Goal: Task Accomplishment & Management: Manage account settings

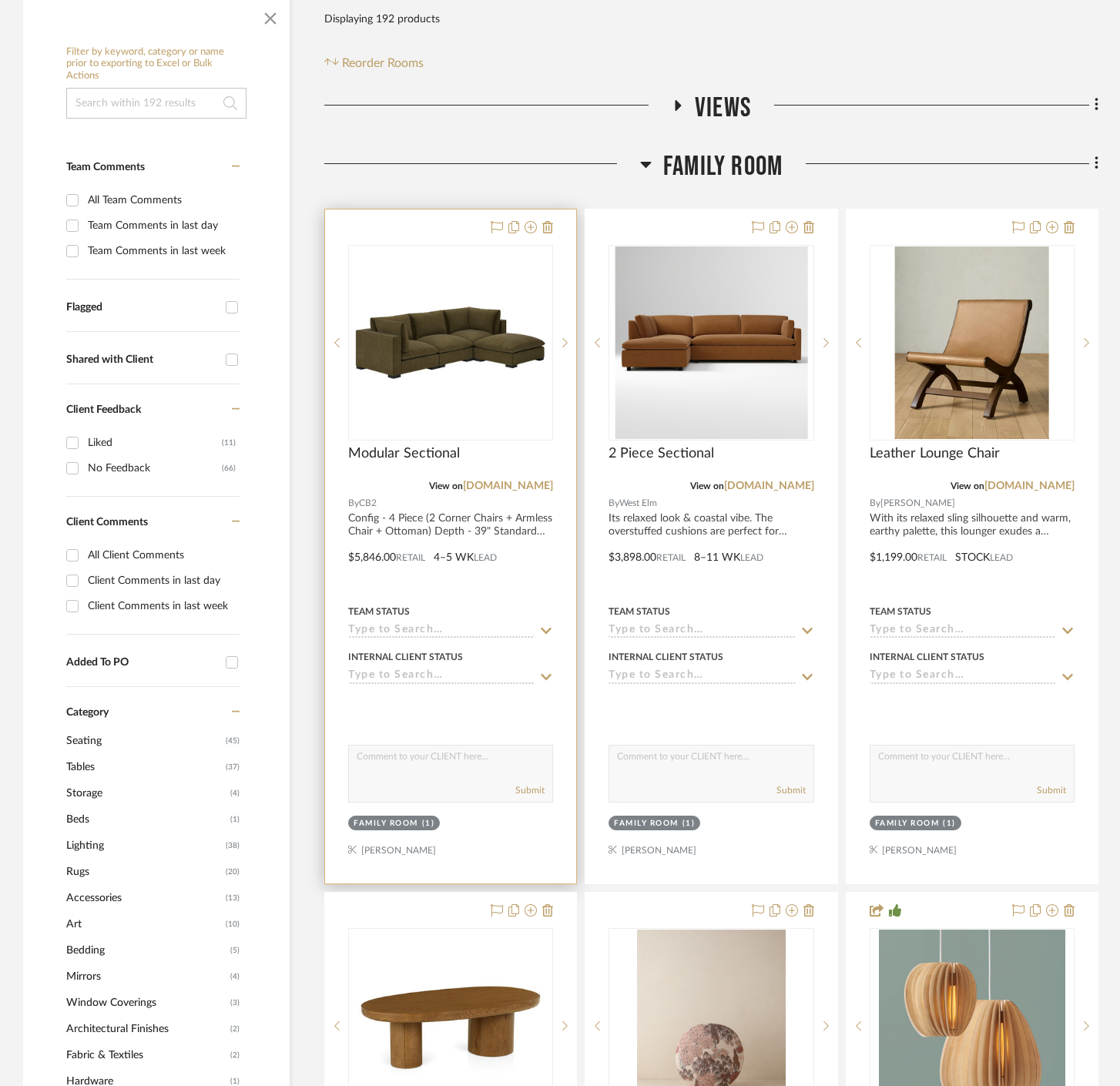
click at [429, 496] on div at bounding box center [450, 546] width 251 height 674
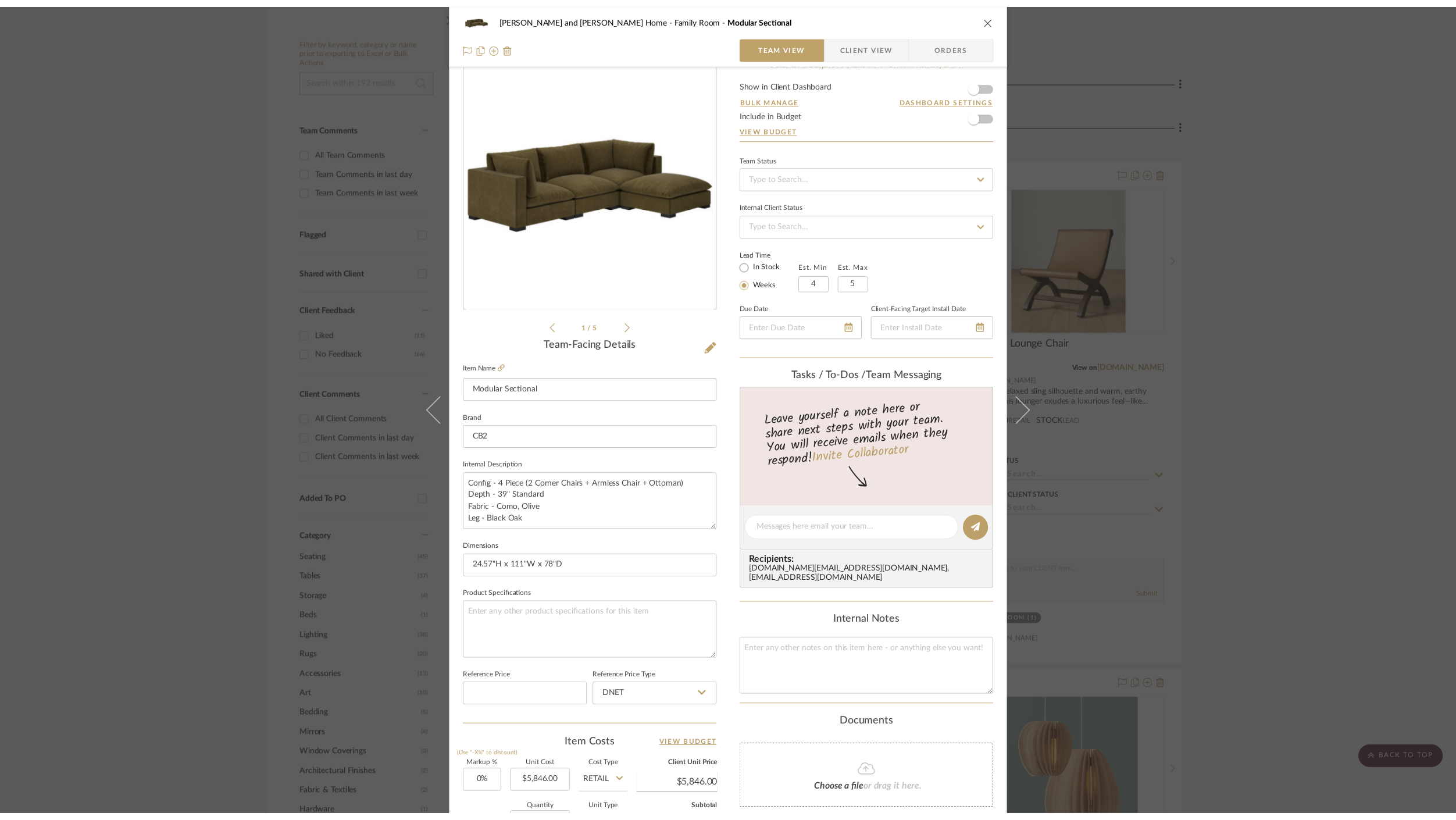
scroll to position [152, 0]
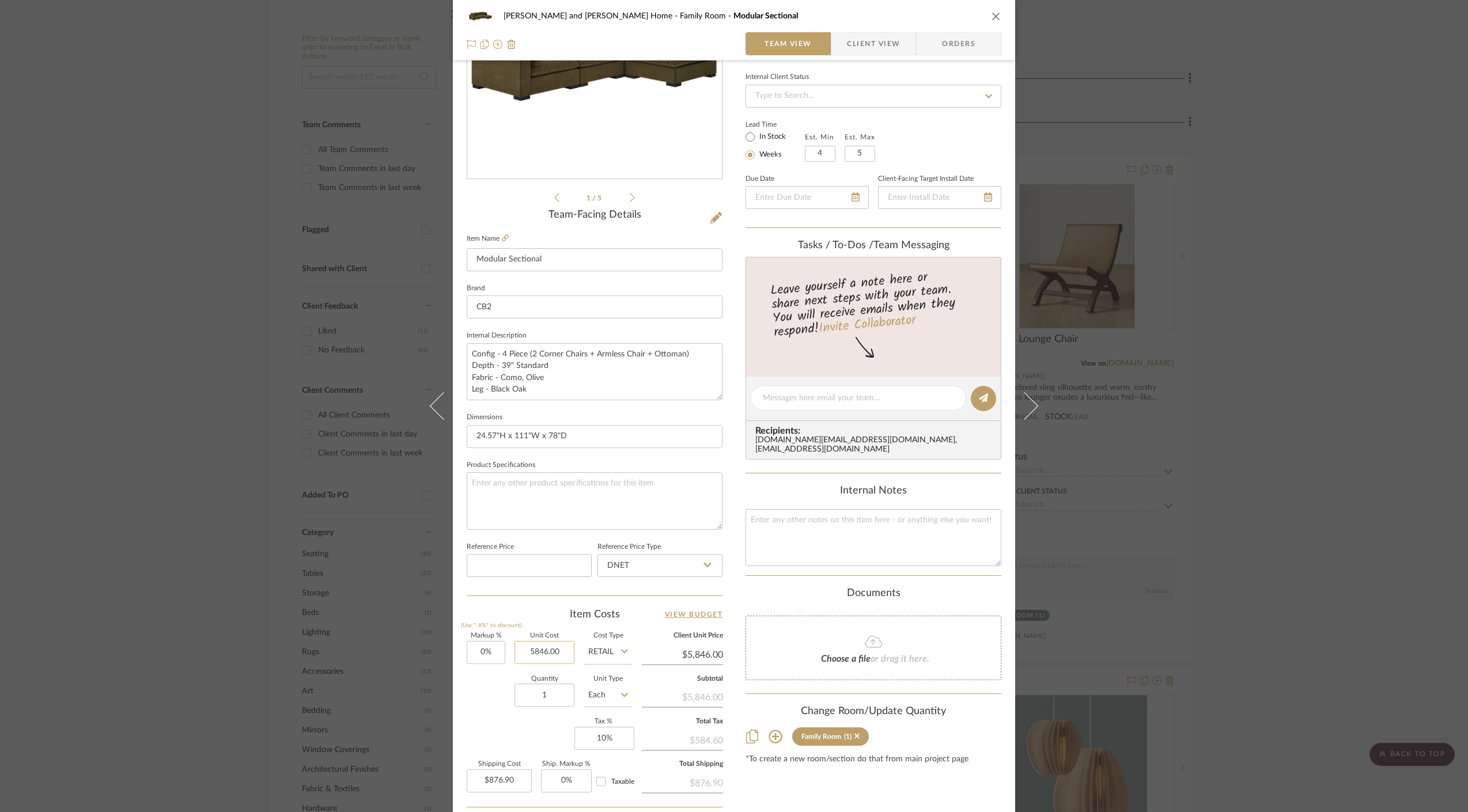
click at [565, 651] on input "5846.00" at bounding box center [544, 652] width 60 height 23
type input "$4,397.00"
click at [595, 485] on textarea at bounding box center [595, 501] width 256 height 57
type input "$4,397.00"
type input "$659.55"
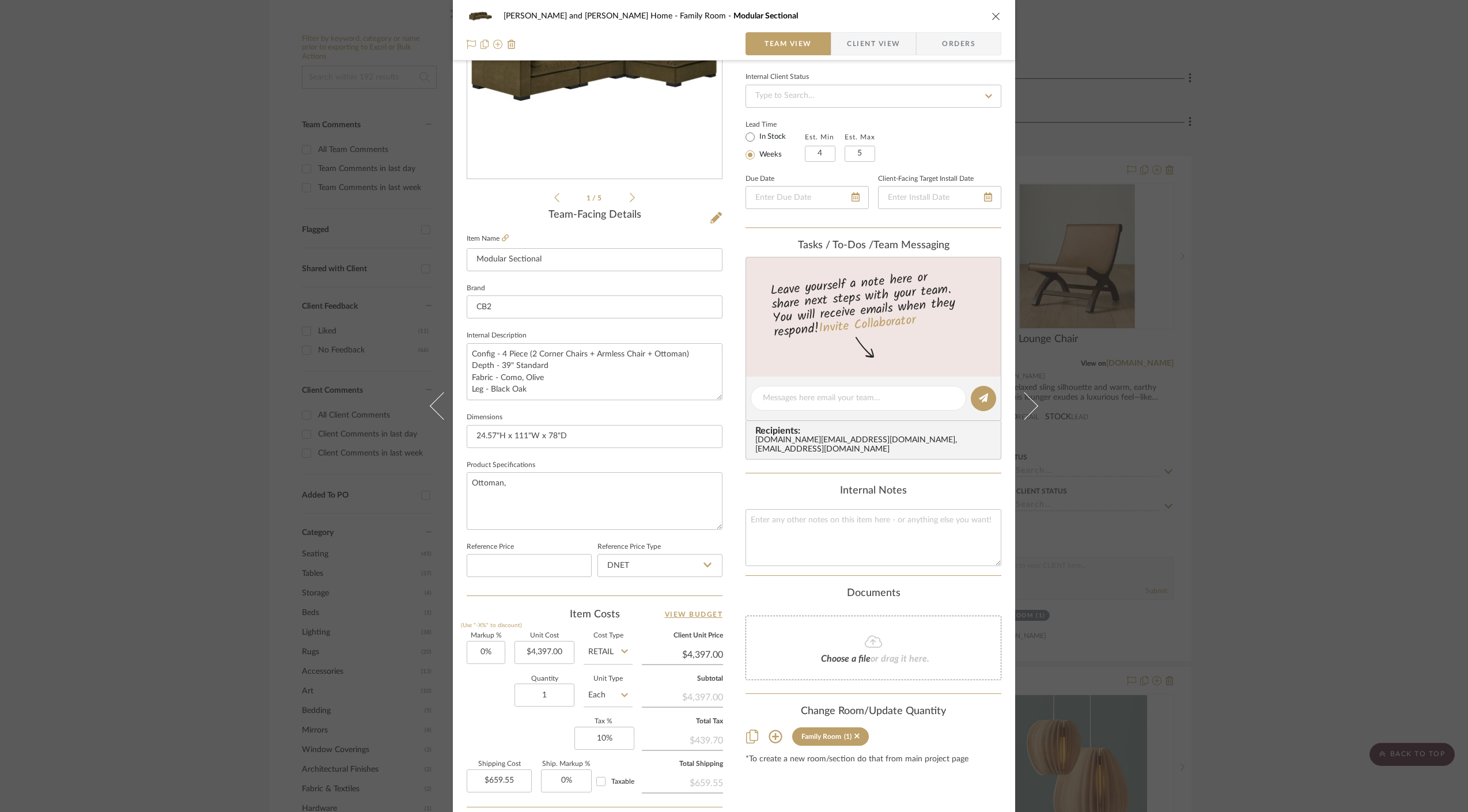
type textarea "Ottoman,"
type textarea "Ottoman + Standard Depth corner chair +"
type textarea "Ottoman + Standard Depth corner chair + Standard Depth armless loveseat"
click at [514, 365] on textarea "Config - 4 Piece (2 Corner Chairs + Armless Chair + Ottoman) Depth - 39" Standa…" at bounding box center [595, 372] width 256 height 57
click at [510, 378] on textarea "Config - 4 Piece (2 Corner Chairs + Armless Chair + Ottoman) Depth - 39" Standa…" at bounding box center [595, 372] width 256 height 57
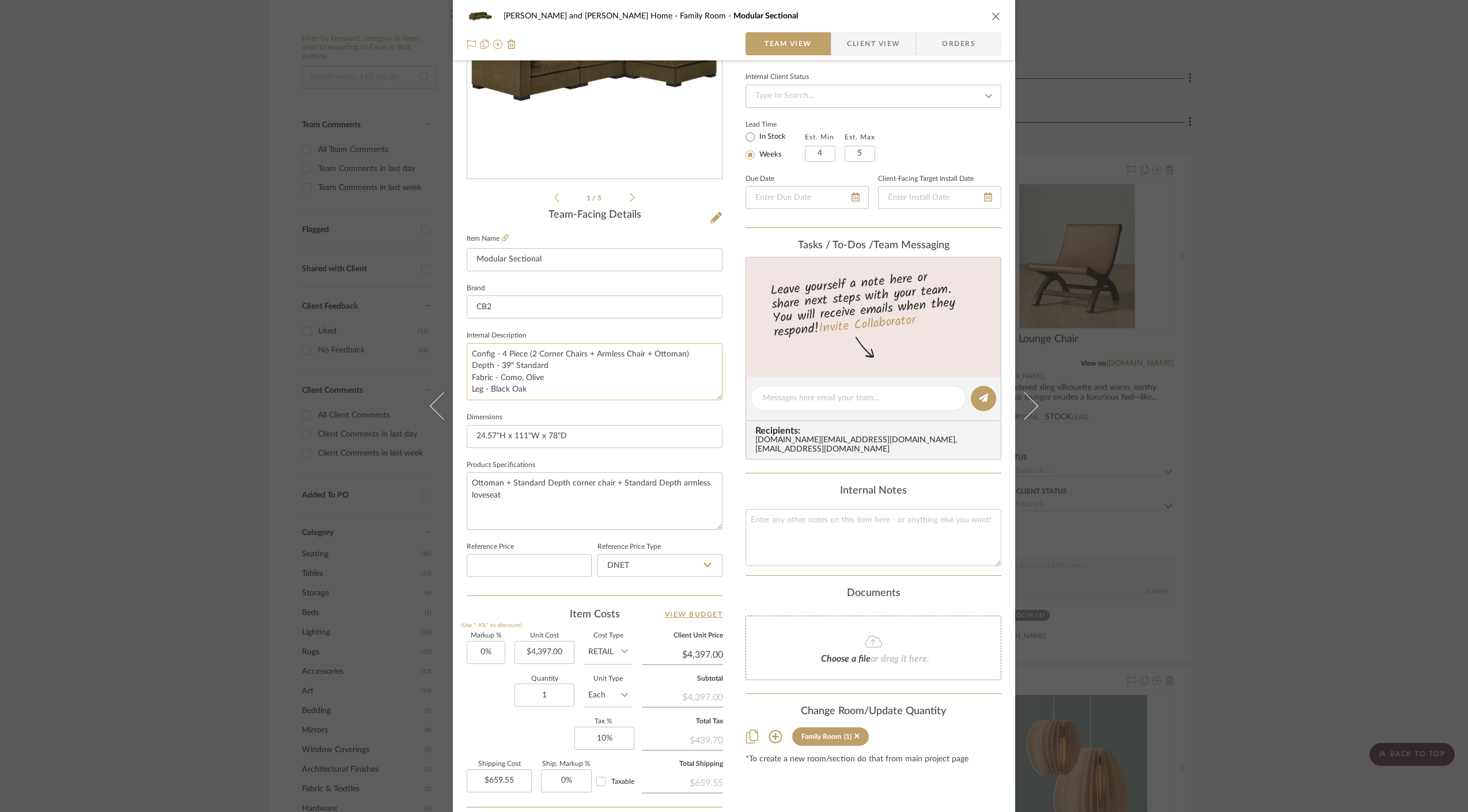
click at [510, 378] on textarea "Config - 4 Piece (2 Corner Chairs + Armless Chair + Ottoman) Depth - 39" Standa…" at bounding box center [595, 372] width 256 height 57
click at [540, 378] on textarea "Config - 4 Piece (2 Corner Chairs + Armless Chair + Ottoman) Depth - 39" Standa…" at bounding box center [595, 372] width 256 height 57
click at [501, 354] on textarea "Config - 4 Piece (2 Corner Chairs + Armless Chair + Ottoman) Depth - 39" Standa…" at bounding box center [595, 372] width 256 height 57
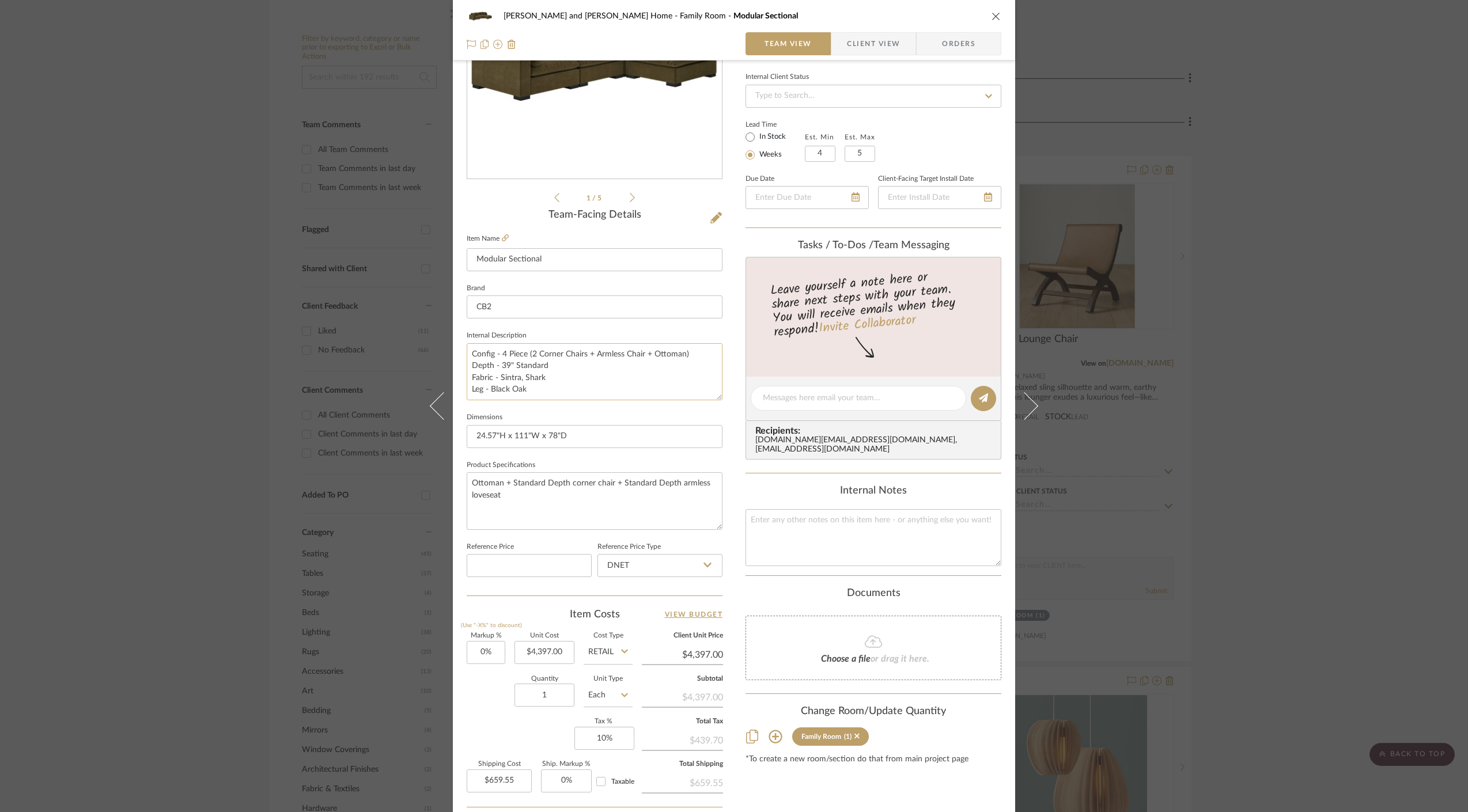
click at [499, 356] on textarea "Config - 4 Piece (2 Corner Chairs + Armless Chair + Ottoman) Depth - 39" Standa…" at bounding box center [595, 372] width 256 height 57
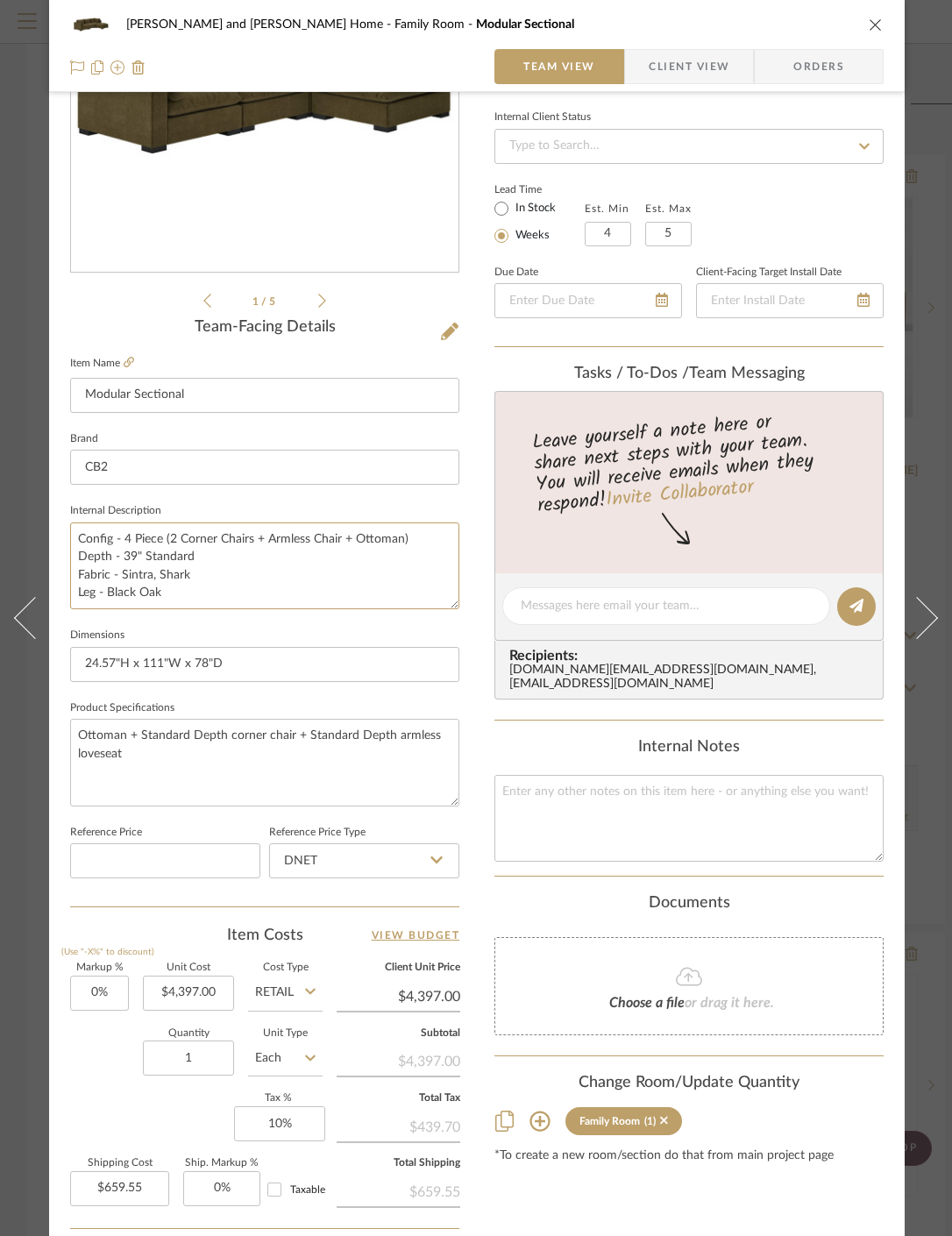
type textarea "Config - 4 Piece (2 Corner Chairs + Armless Chair + Ottoman) Depth - 39" Standa…"
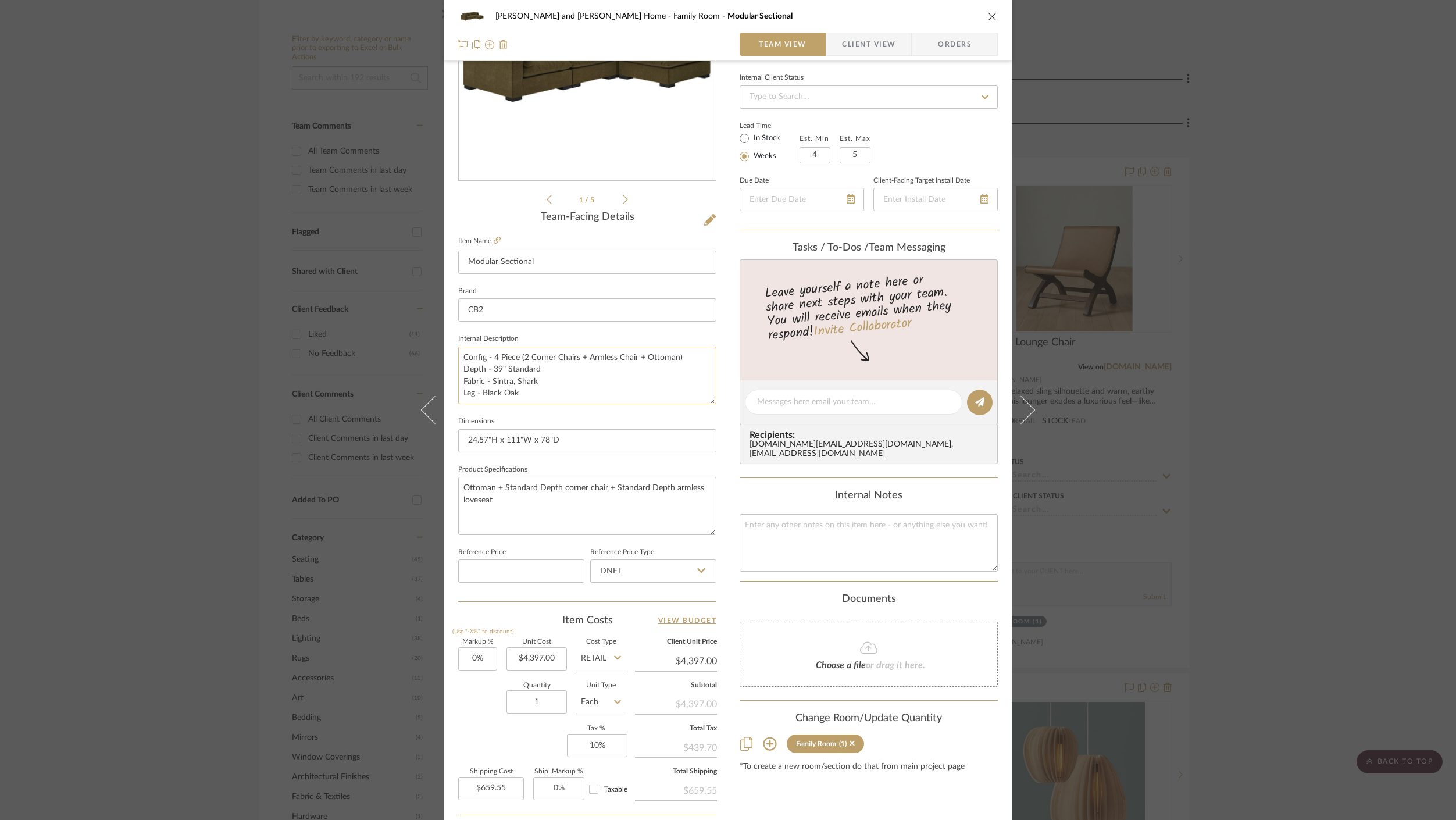
click at [496, 357] on textarea "Config - 4 Piece (2 Corner Chairs + Armless Chair + Ottoman) Depth - 39" Standa…" at bounding box center [587, 376] width 258 height 58
click at [492, 358] on textarea "Config - 4 Piece (2 Corner Chairs + Armless Chair + Ottoman) Depth - 39" Standa…" at bounding box center [587, 376] width 258 height 58
drag, startPoint x: 492, startPoint y: 358, endPoint x: 505, endPoint y: 354, distance: 13.6
click at [492, 358] on textarea "Config - 4 Piece (2 Corner Chairs + Armless Chair + Ottoman) Depth - 39" Standa…" at bounding box center [587, 376] width 258 height 58
click at [556, 357] on textarea "Config - 3 Piece (2 Corner Chairs + Armless Chair + Ottoman) Depth - 39" Standa…" at bounding box center [587, 376] width 258 height 58
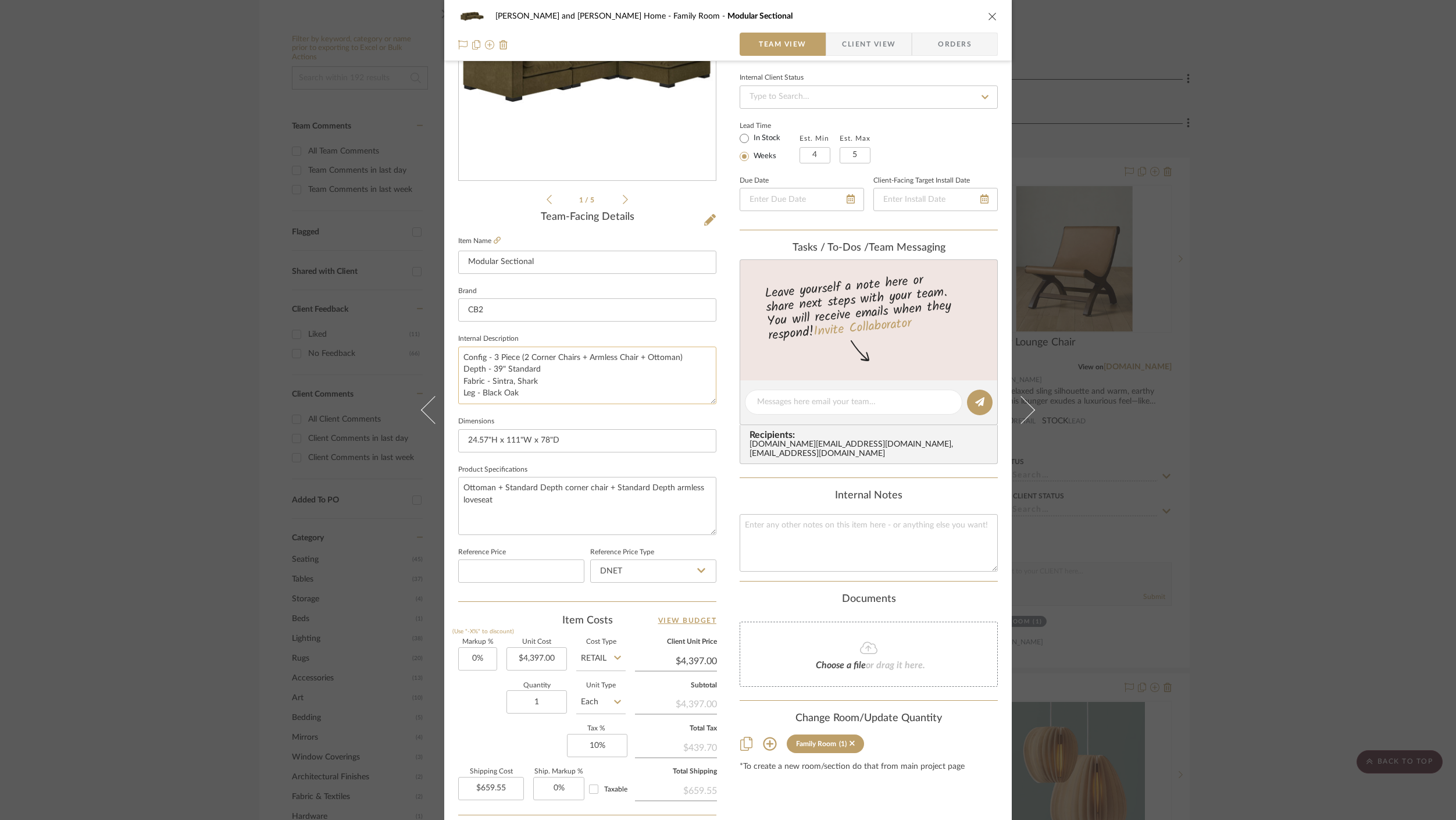
click at [524, 358] on textarea "Config - 3 Piece (2 Corner Chairs + Armless Chair + Ottoman) Depth - 39" Standa…" at bounding box center [587, 376] width 258 height 58
click at [622, 359] on textarea "Config - 3 Piece (1 Corner Chairs + Armless Chair + Ottoman) Depth - 39" Standa…" at bounding box center [587, 376] width 258 height 58
type textarea "Config - 3 Piece (1 Corner Chairs + Armless loveseat + Ottoman) Depth - 39" Sta…"
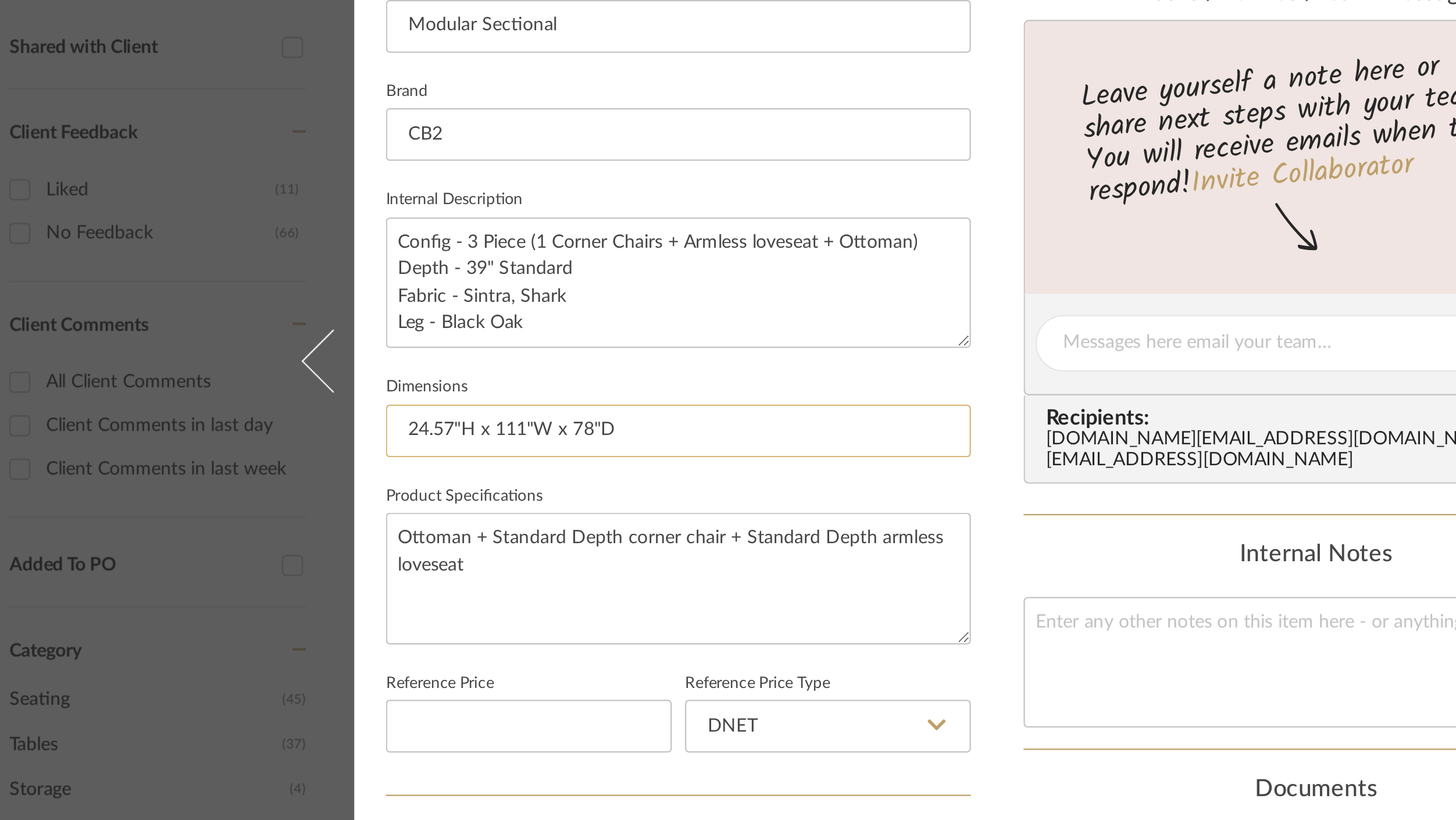
click at [514, 443] on input "24.57"H x 111"W x 78"D" at bounding box center [587, 440] width 258 height 23
type input "24.57"H x 104"W x 78"D"
click at [545, 442] on input "24.57"H x 104"W x 78"D" at bounding box center [587, 440] width 258 height 23
type input "24.57"H x 104"W x 63.5"D"
click at [636, 410] on sr-form-field "Internal Description Config - 3 Piece (1 Corner Chairs + Armless loveseat + Ott…" at bounding box center [587, 372] width 258 height 83
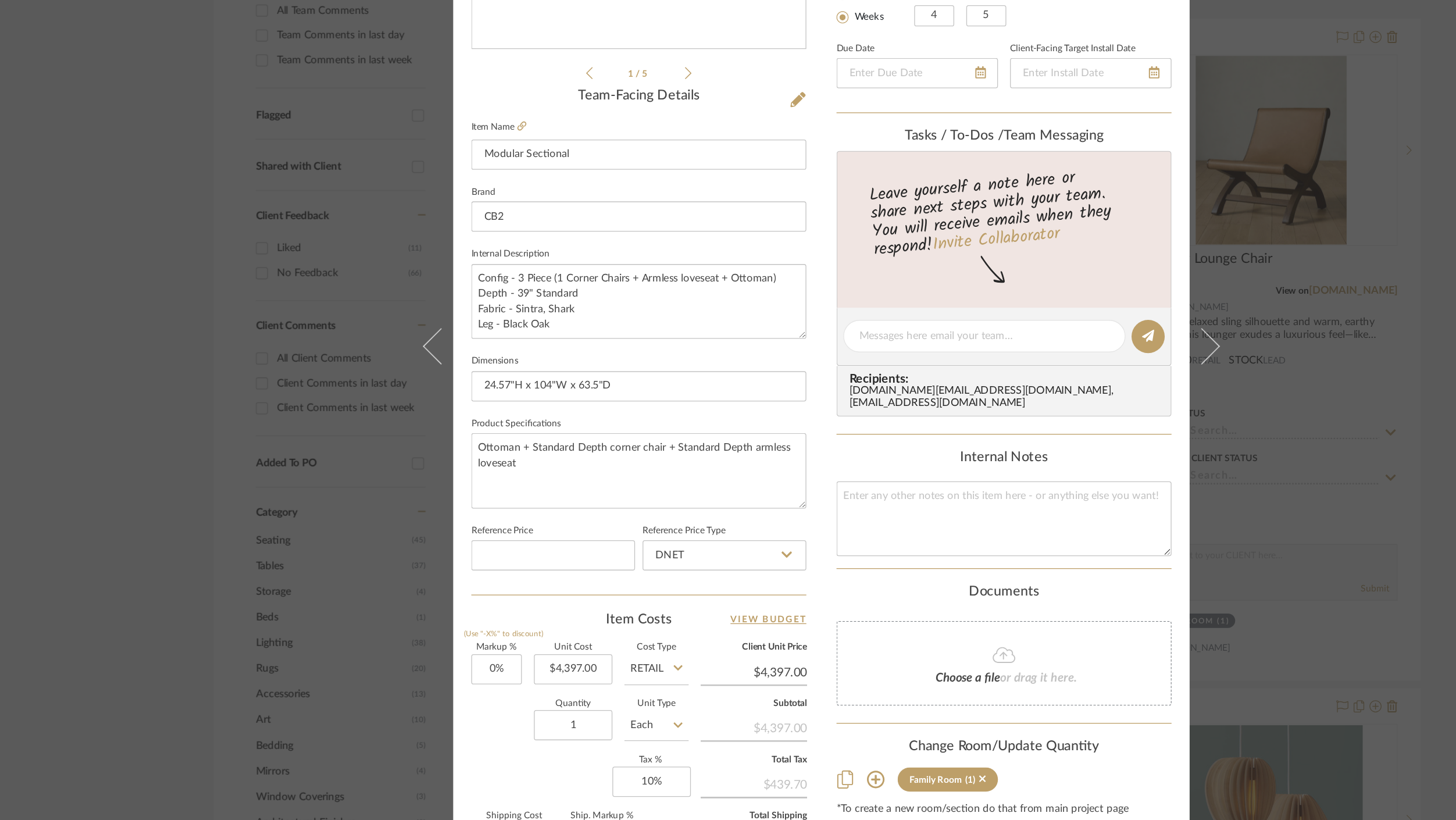
click at [845, 468] on div "Sharika and Ashish Home Family Room Modular Sectional Team View Client View Ord…" at bounding box center [728, 410] width 1456 height 820
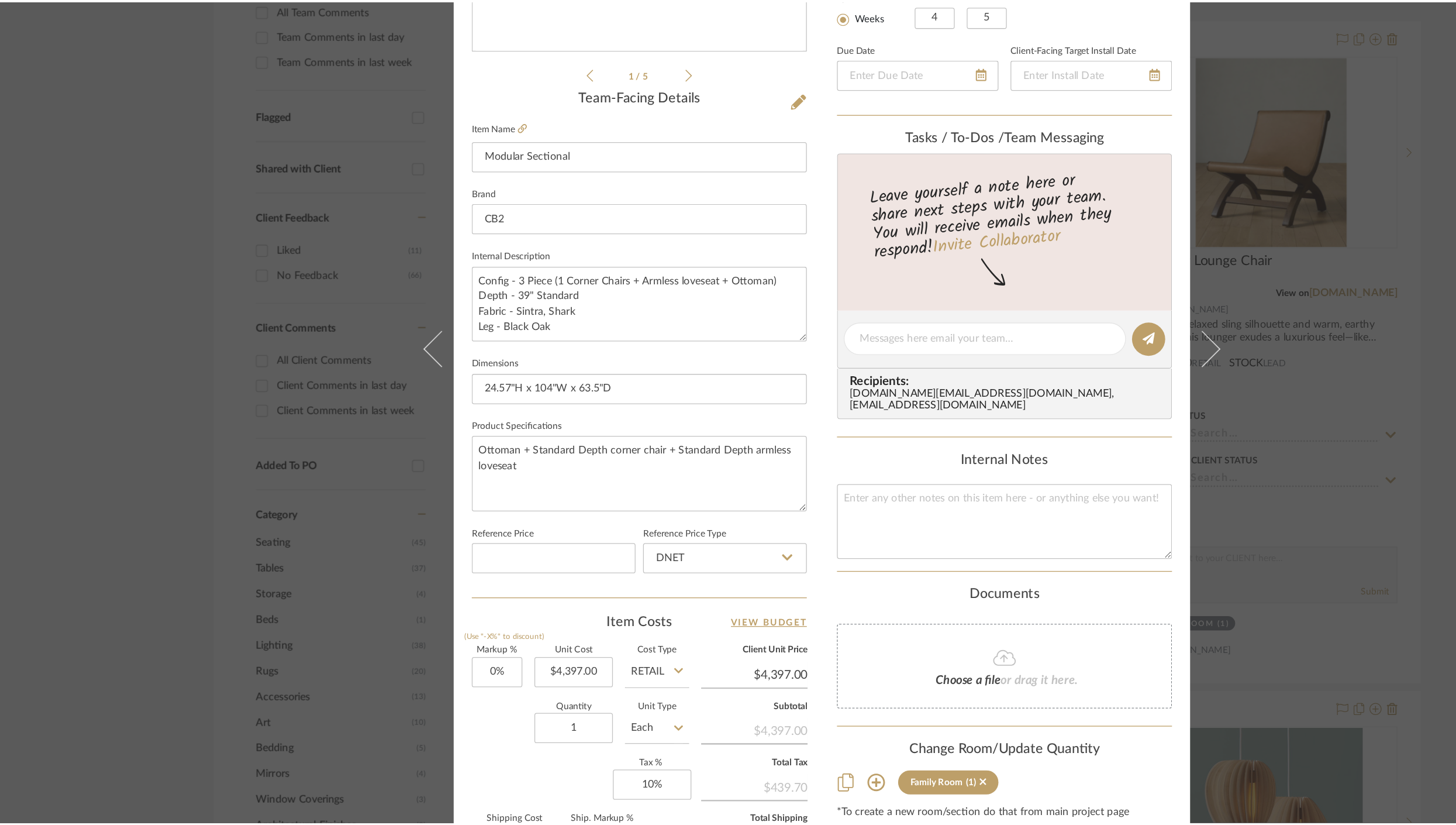
scroll to position [235, 0]
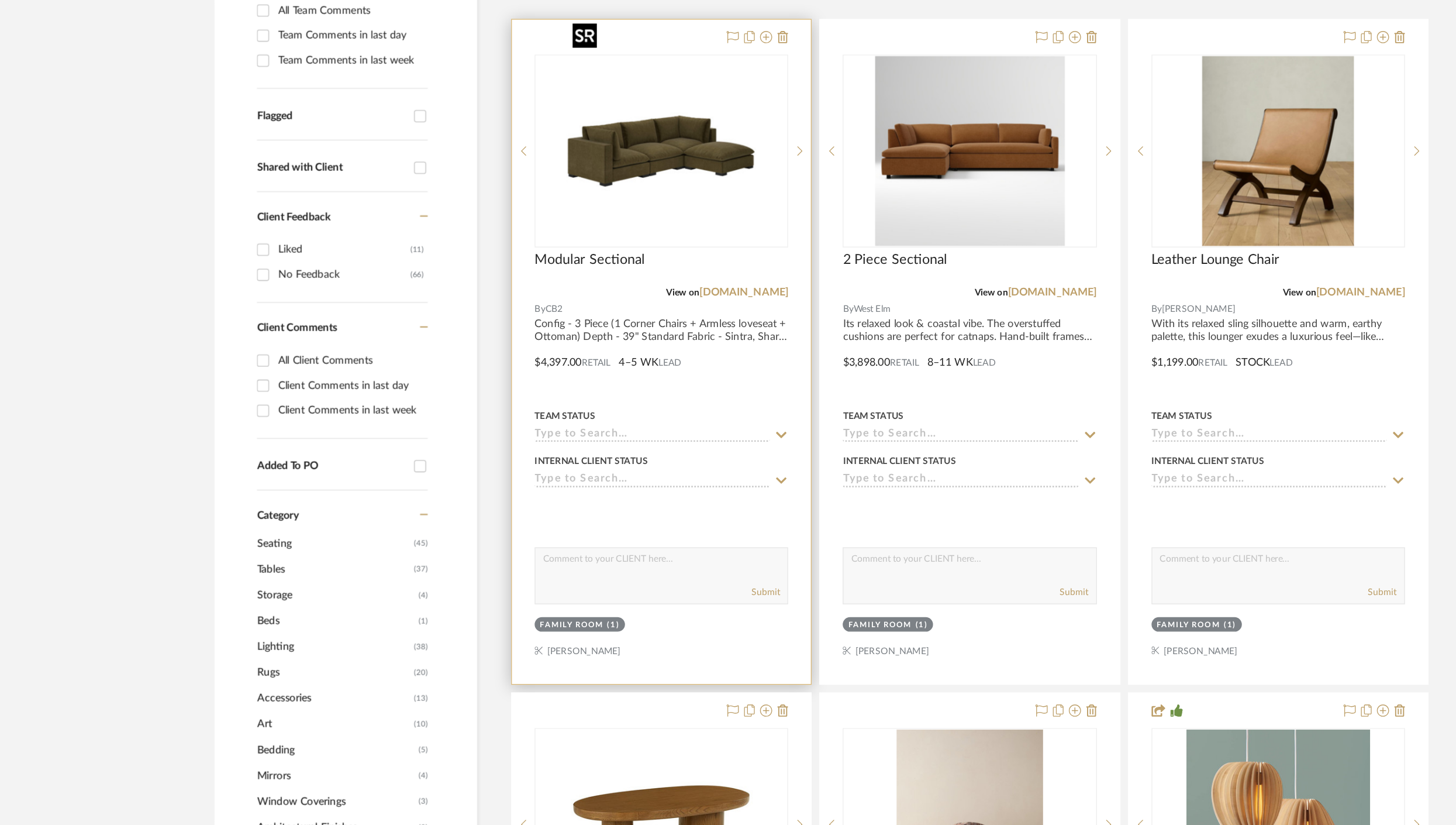
click at [633, 278] on img "0" at bounding box center [605, 260] width 146 height 146
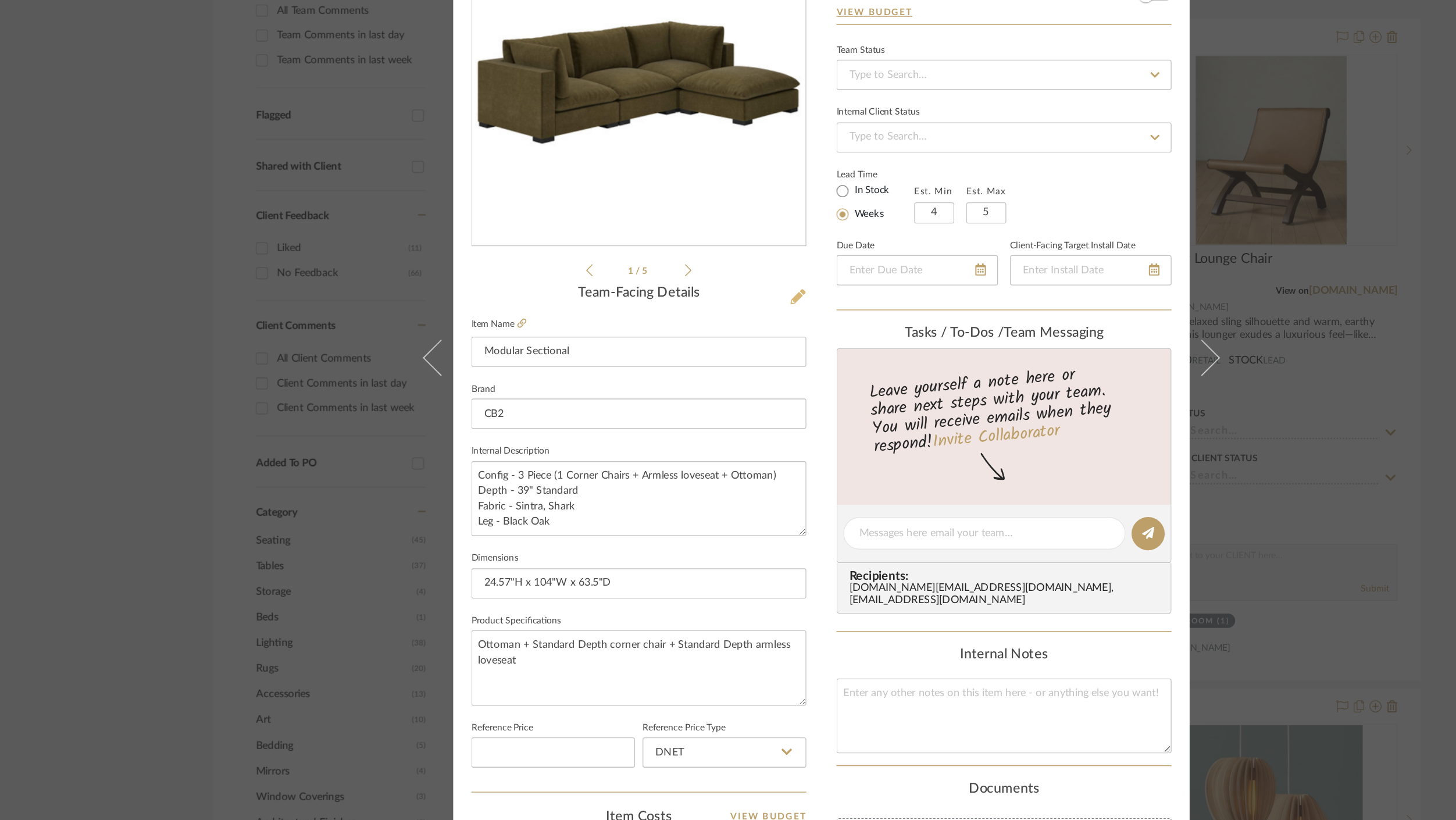
click at [709, 368] on icon at bounding box center [710, 372] width 12 height 12
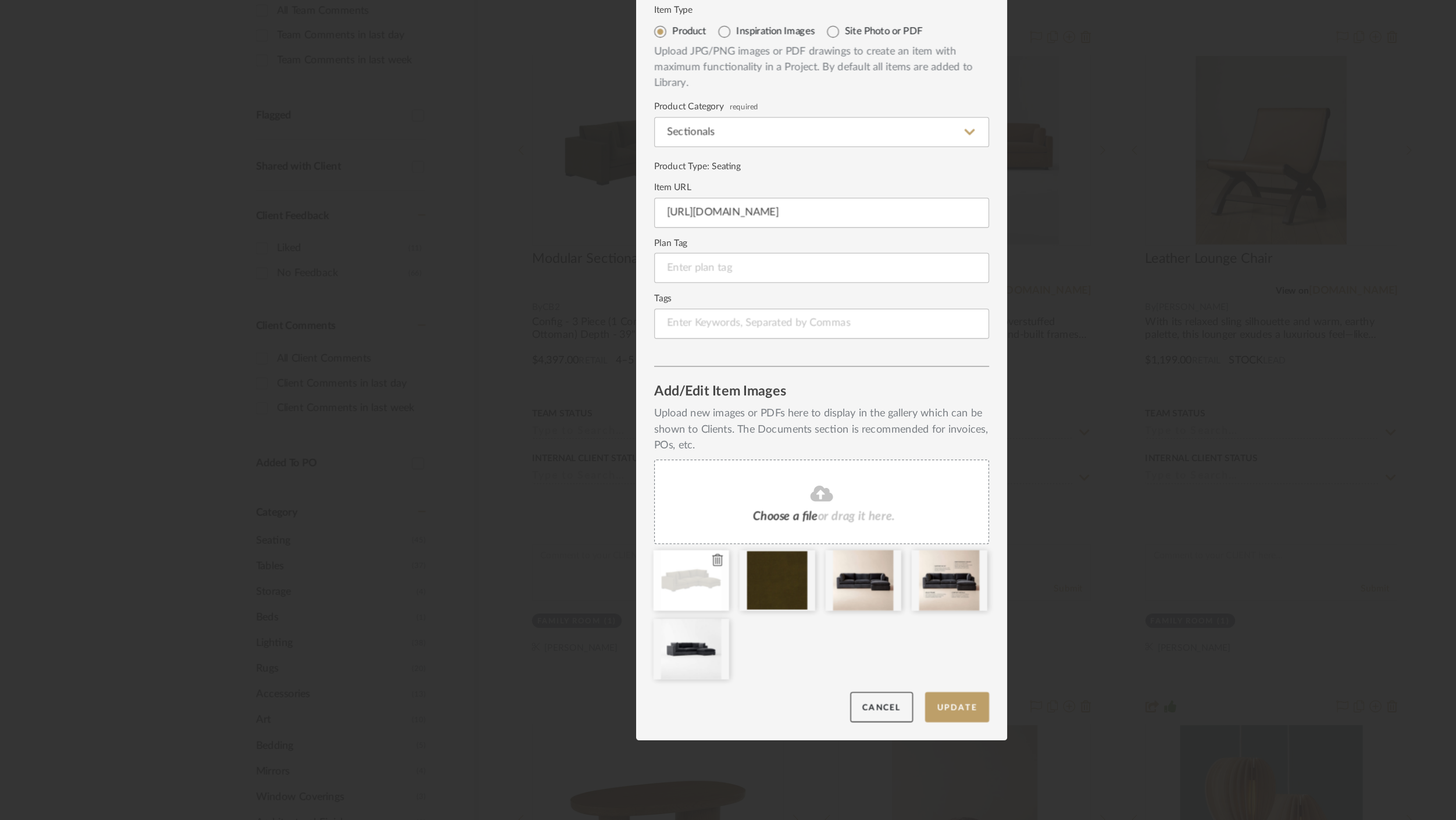
click at [643, 574] on icon at bounding box center [647, 575] width 8 height 9
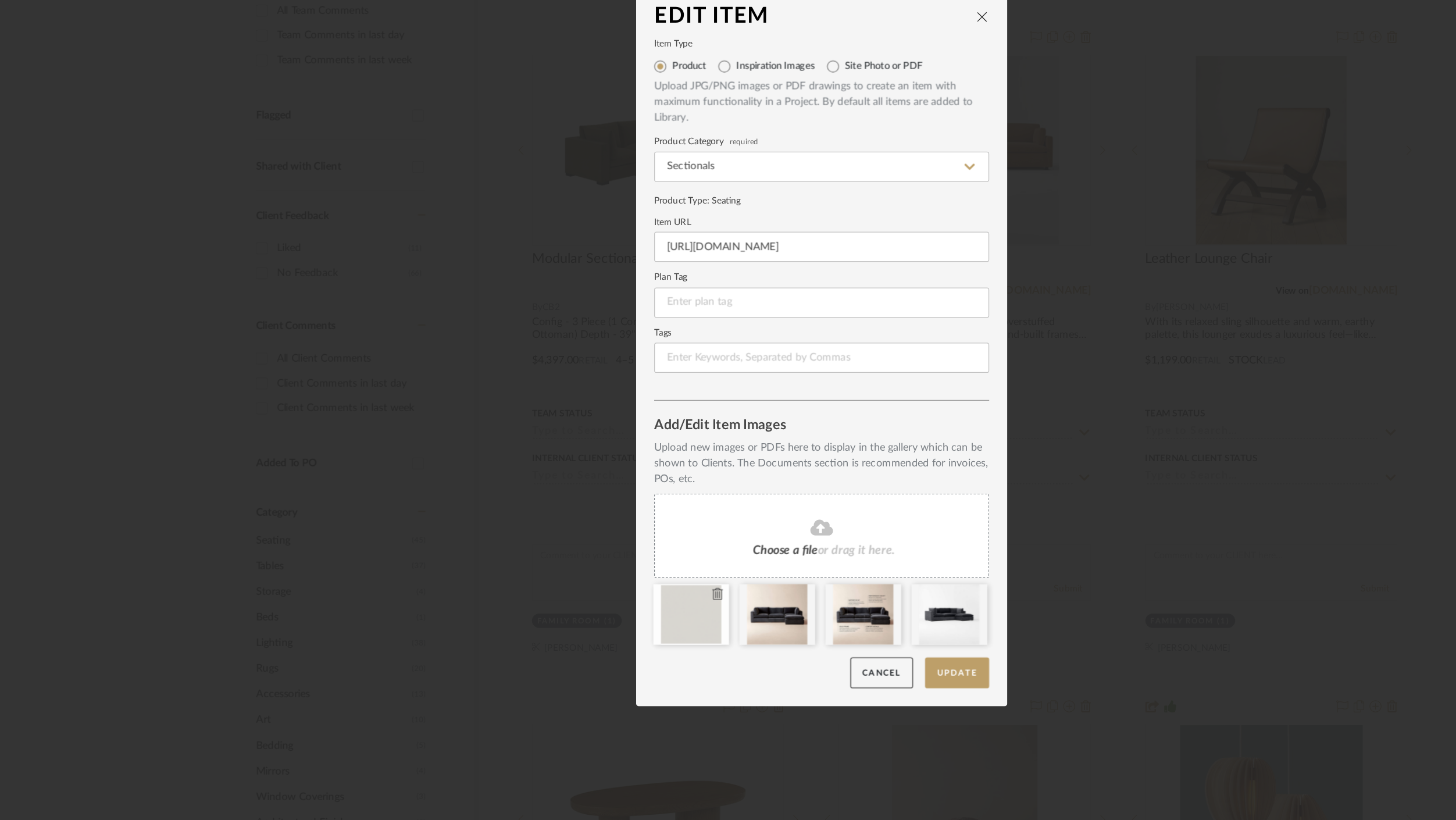
click at [644, 599] on icon at bounding box center [647, 600] width 8 height 9
click at [646, 600] on icon at bounding box center [647, 600] width 8 height 9
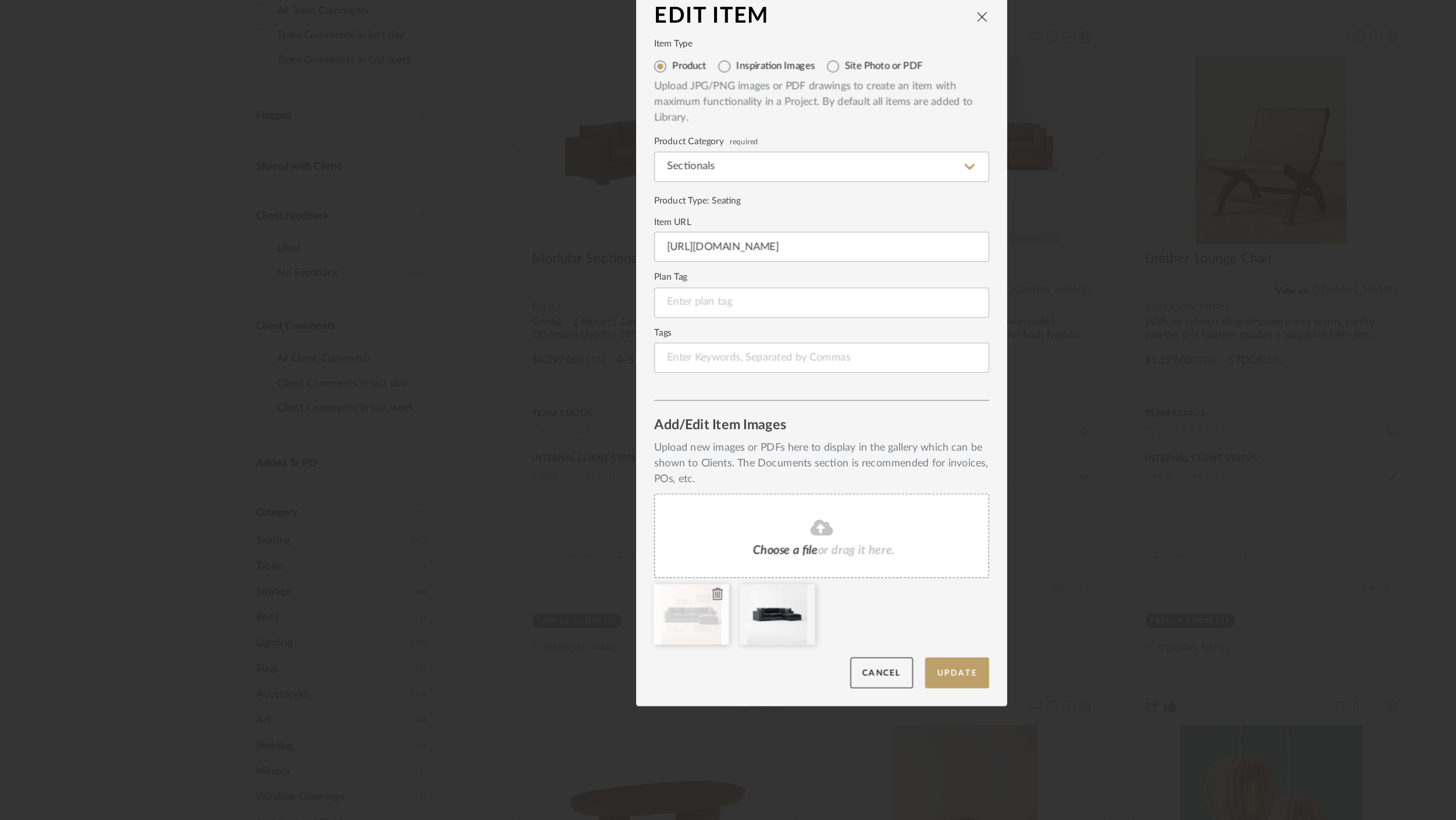
click at [647, 601] on icon at bounding box center [647, 600] width 8 height 9
click at [645, 601] on icon at bounding box center [647, 600] width 8 height 9
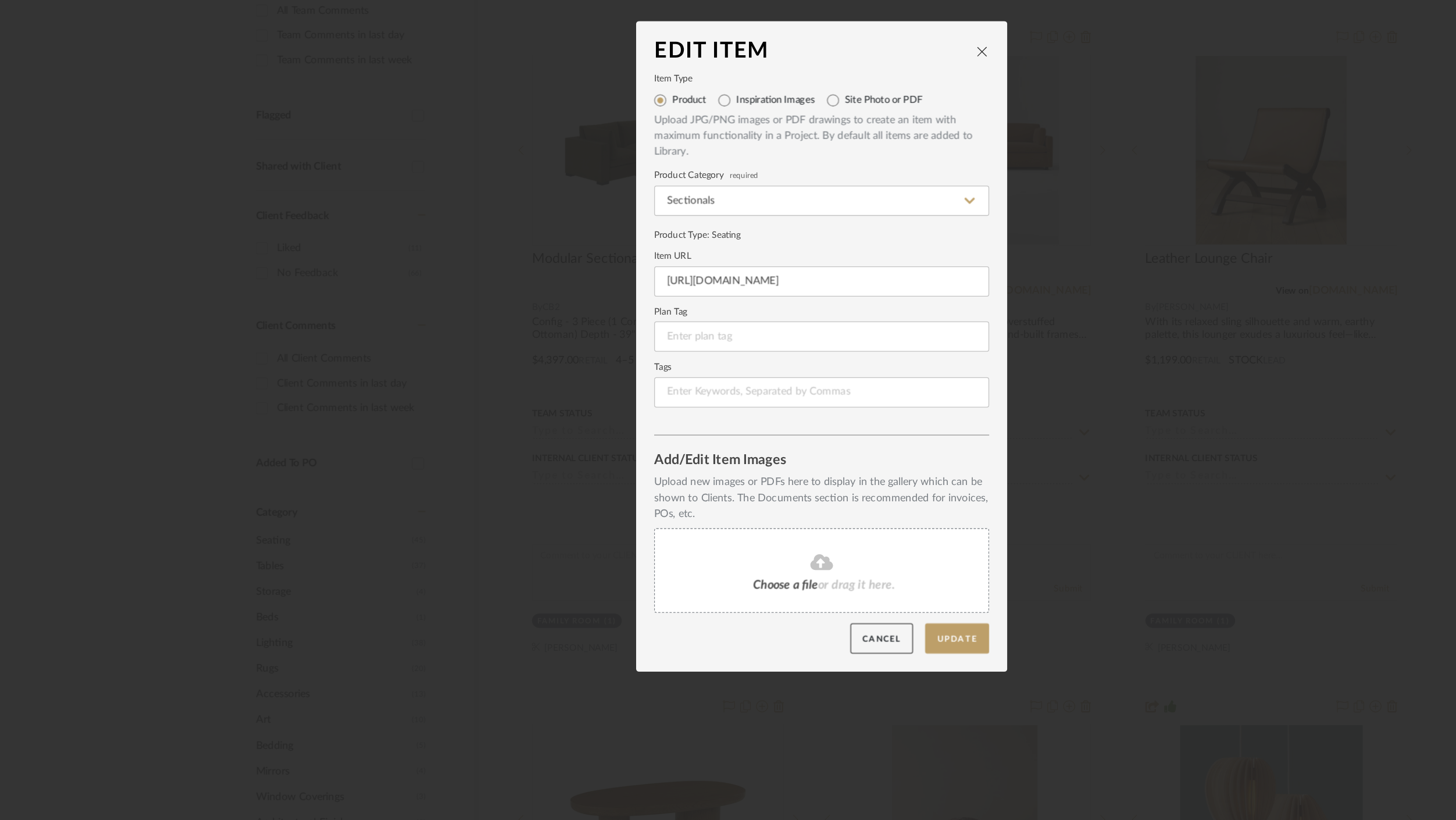
click at [697, 592] on span "Choose a file" at bounding box center [700, 594] width 50 height 9
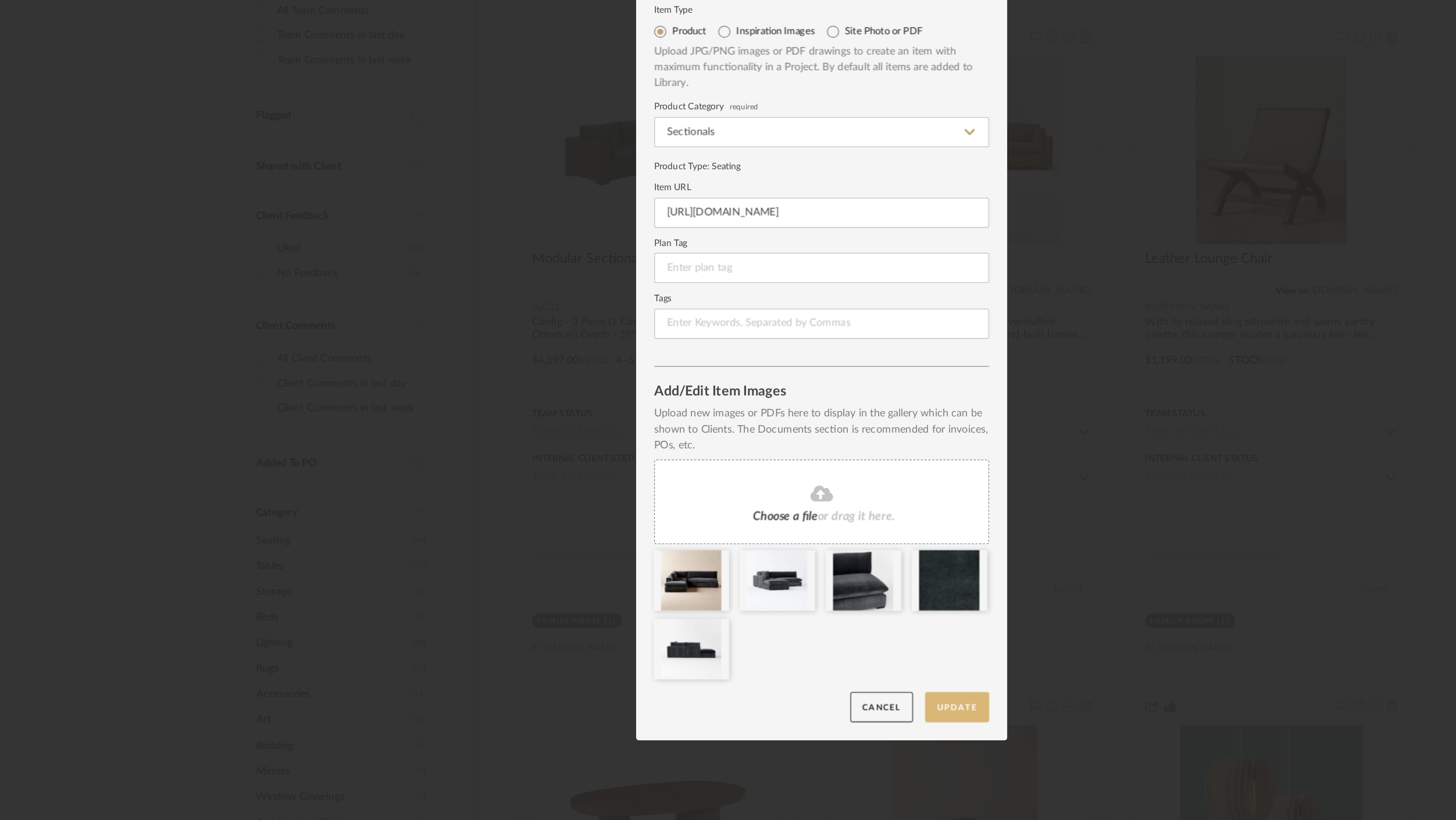
click at [826, 690] on button "Update" at bounding box center [832, 688] width 49 height 24
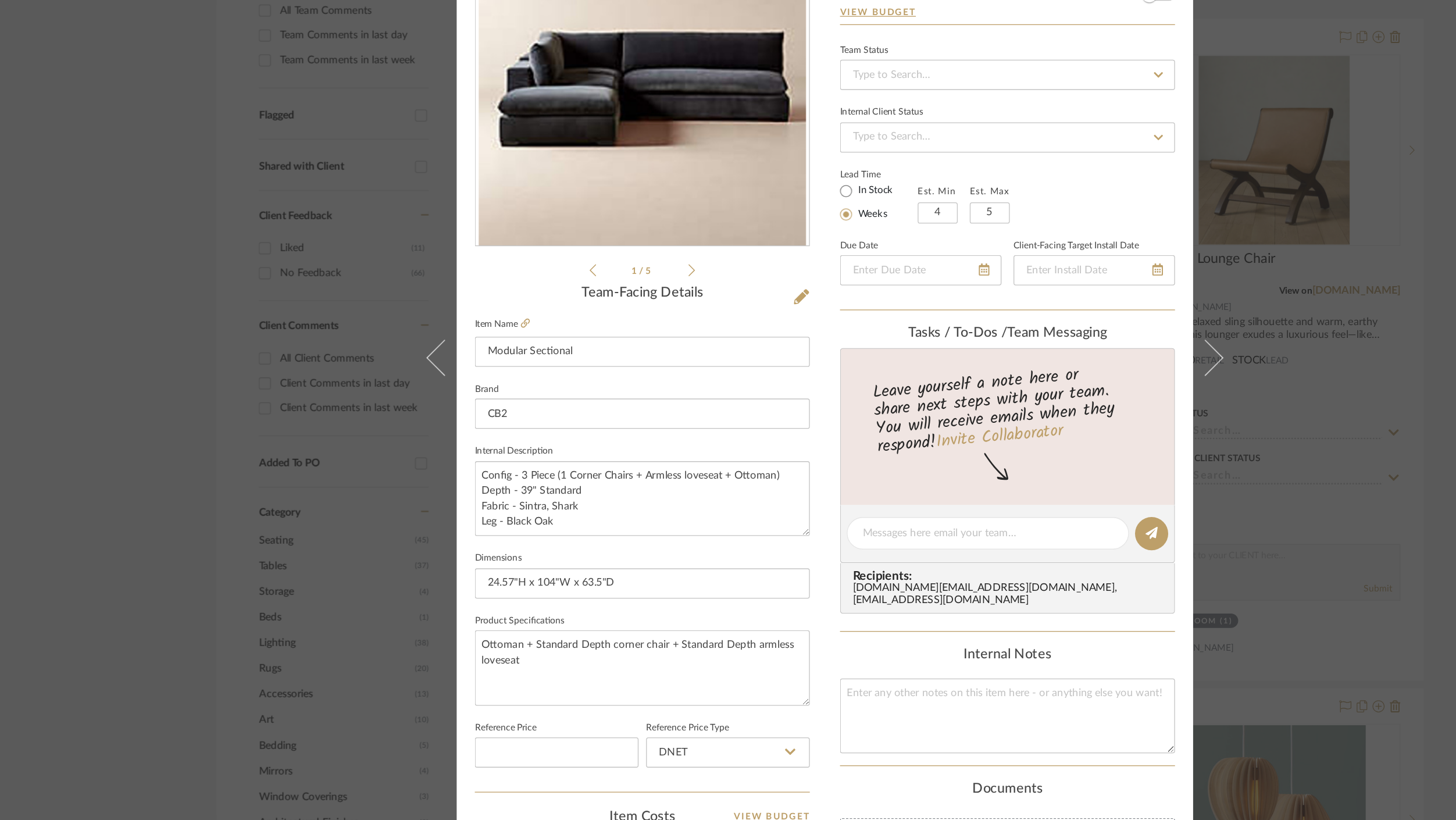
click at [845, 243] on div "Sharika and Ashish Home Family Room Modular Sectional Team View Client View Ord…" at bounding box center [728, 410] width 1456 height 820
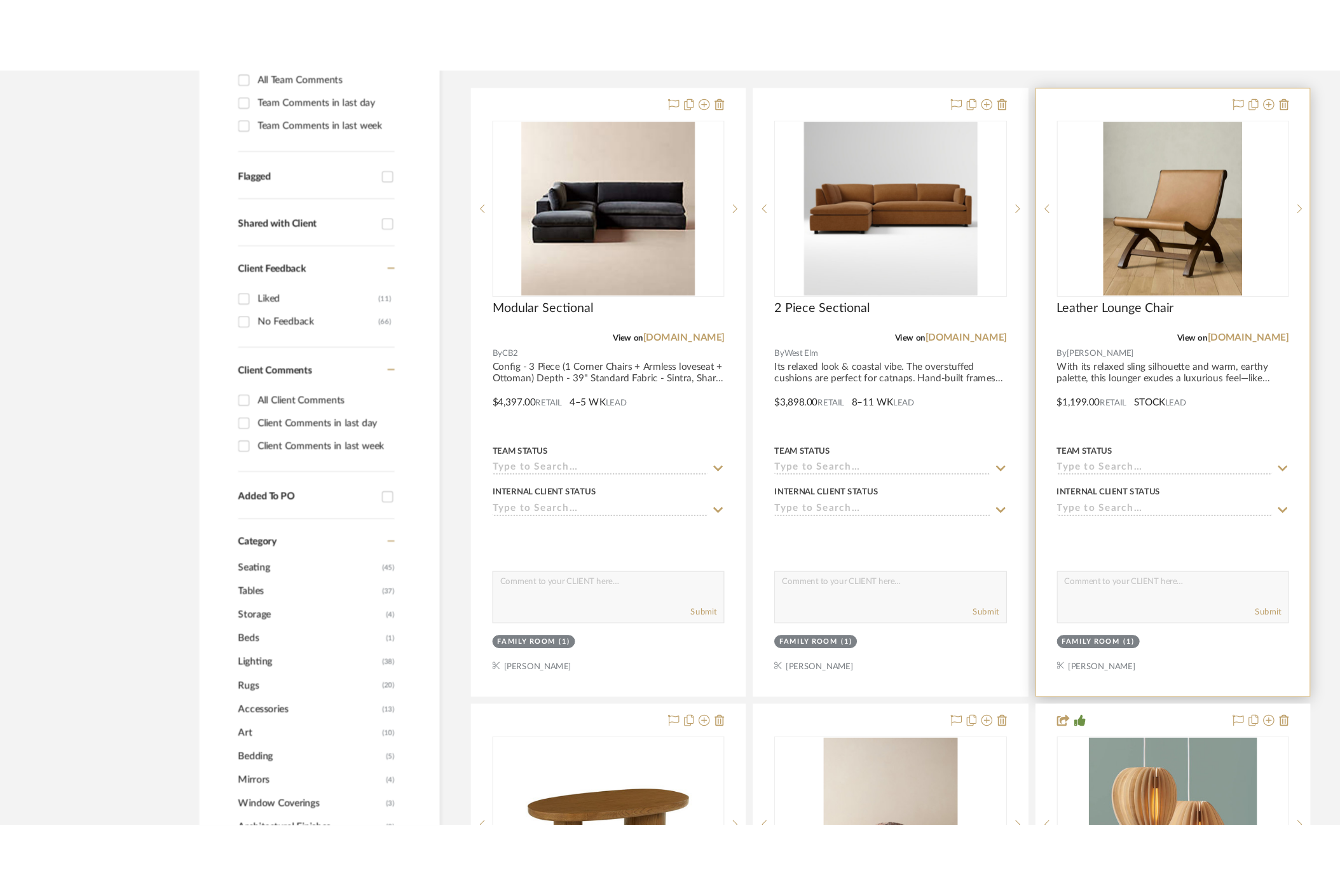
scroll to position [256, 0]
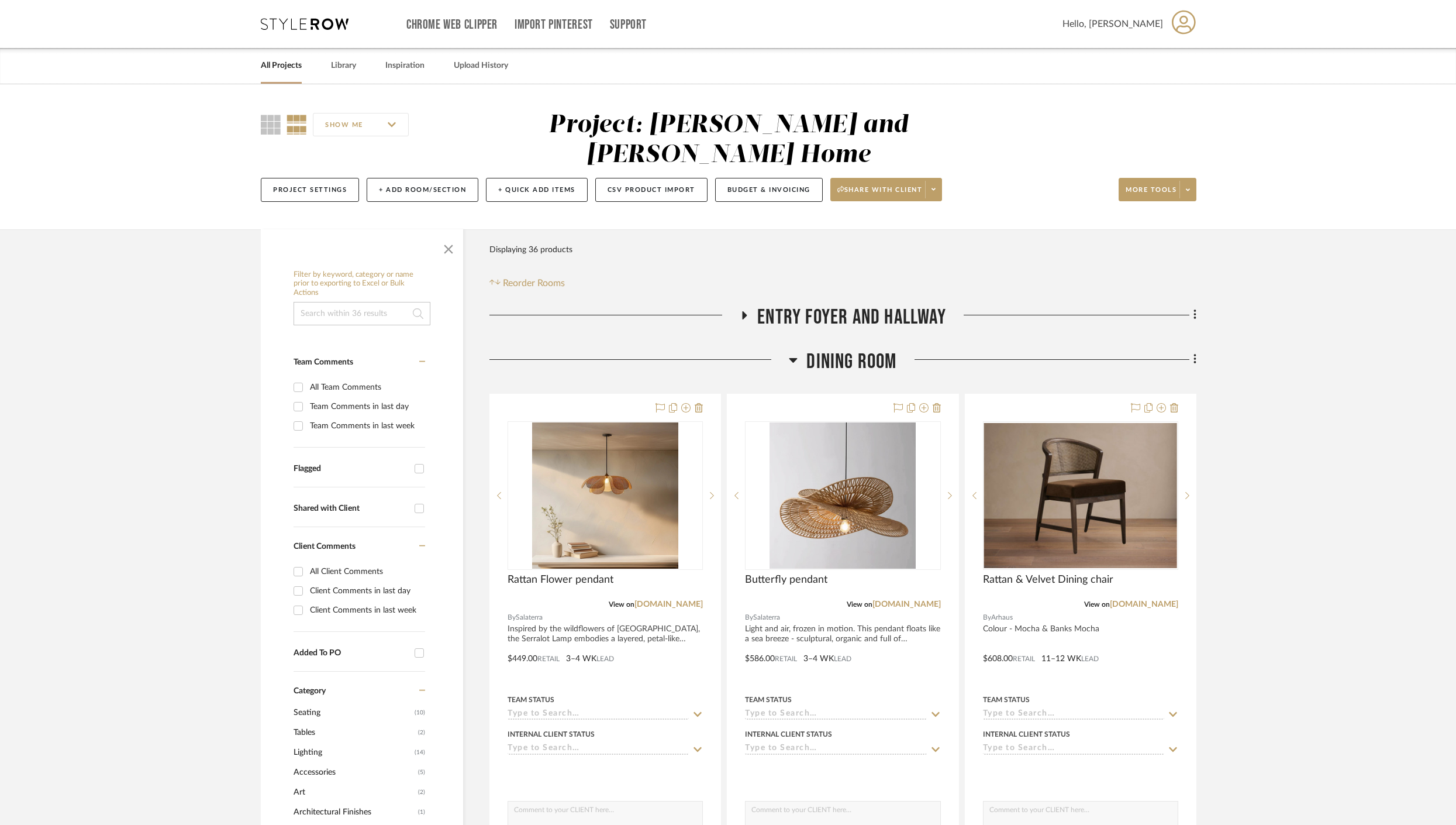
click at [276, 70] on link "All Projects" at bounding box center [281, 66] width 41 height 16
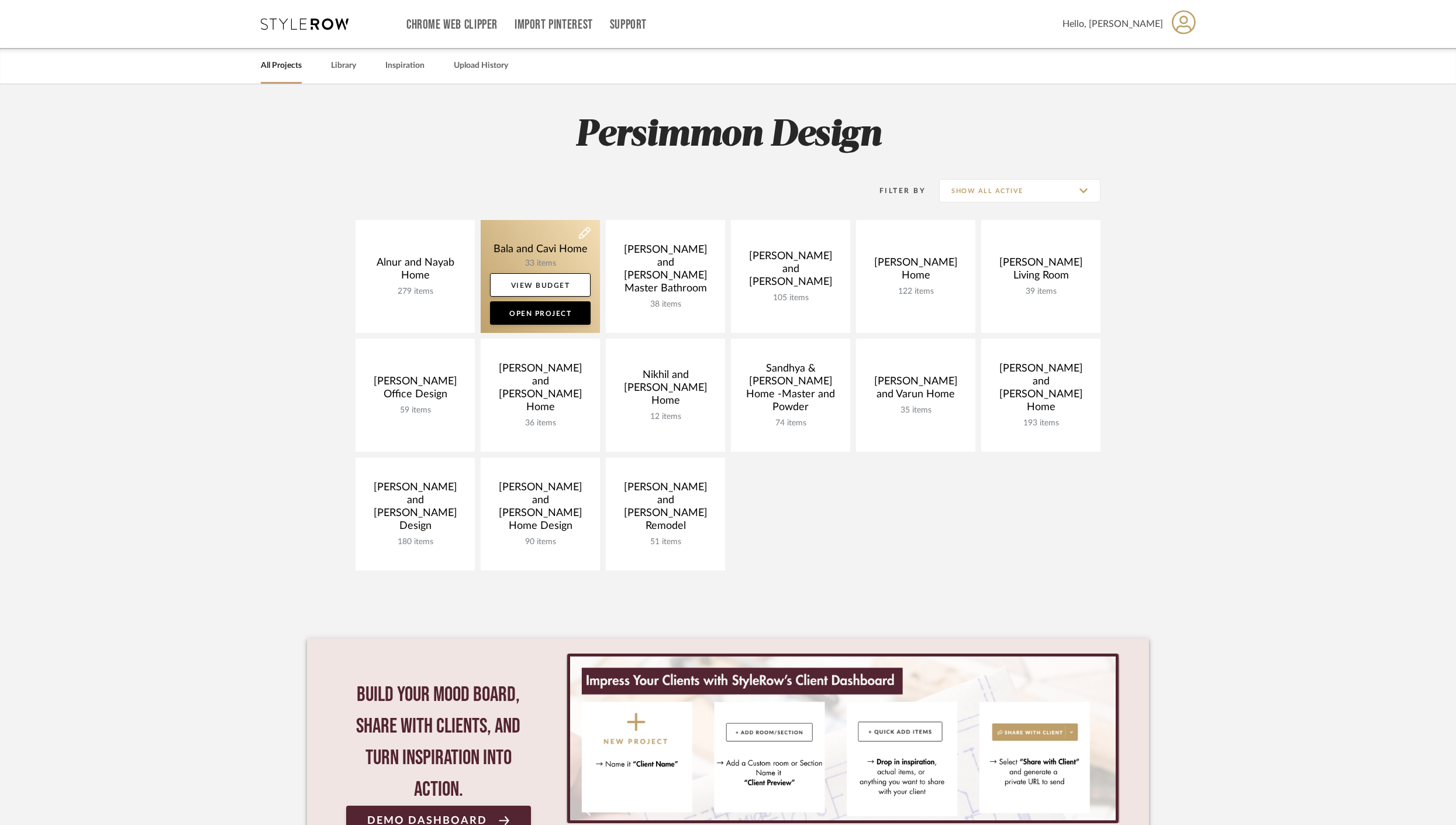
click at [519, 253] on link at bounding box center [540, 276] width 119 height 113
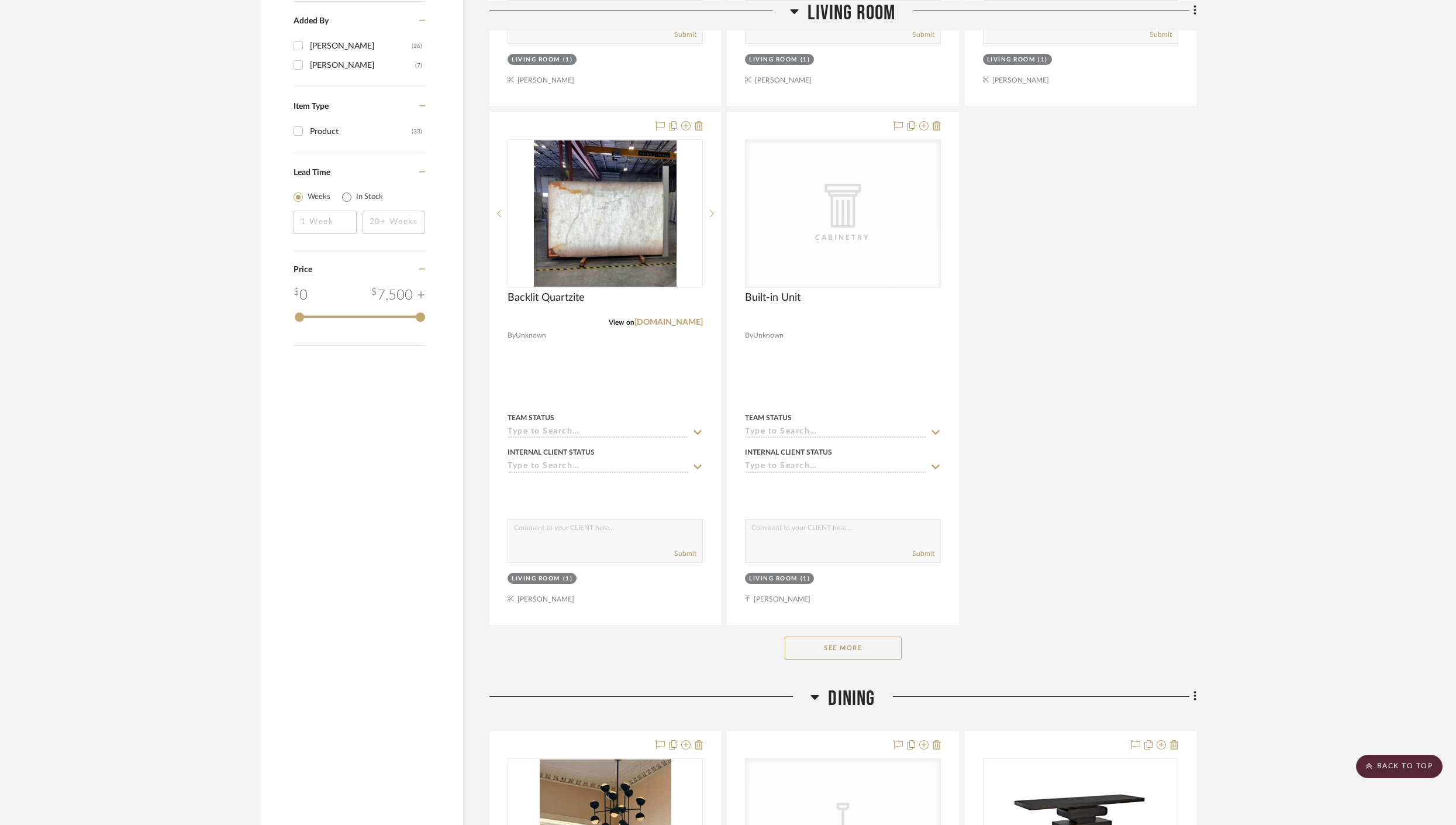
scroll to position [1436, 0]
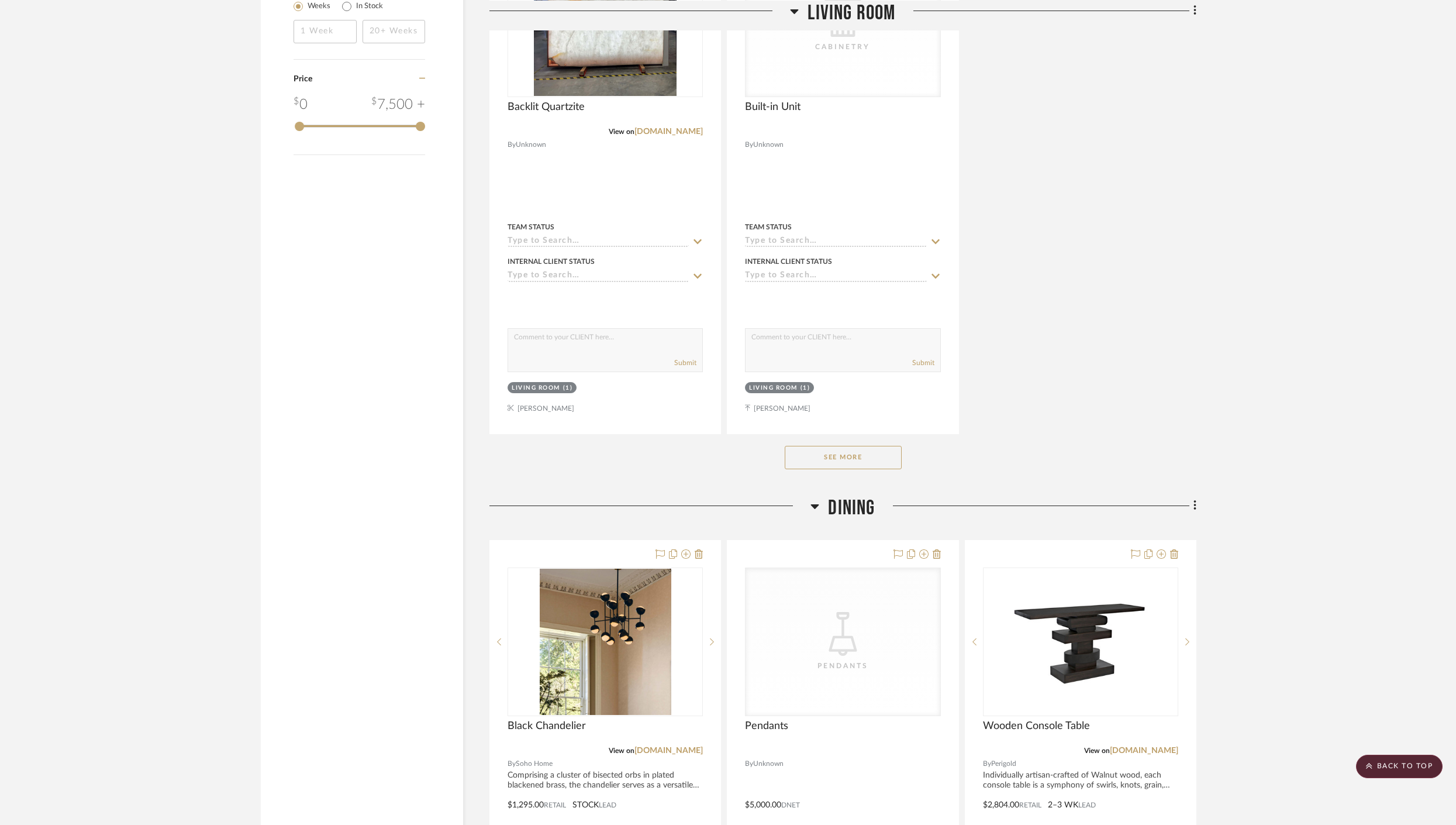
click at [858, 453] on button "See More" at bounding box center [843, 457] width 117 height 23
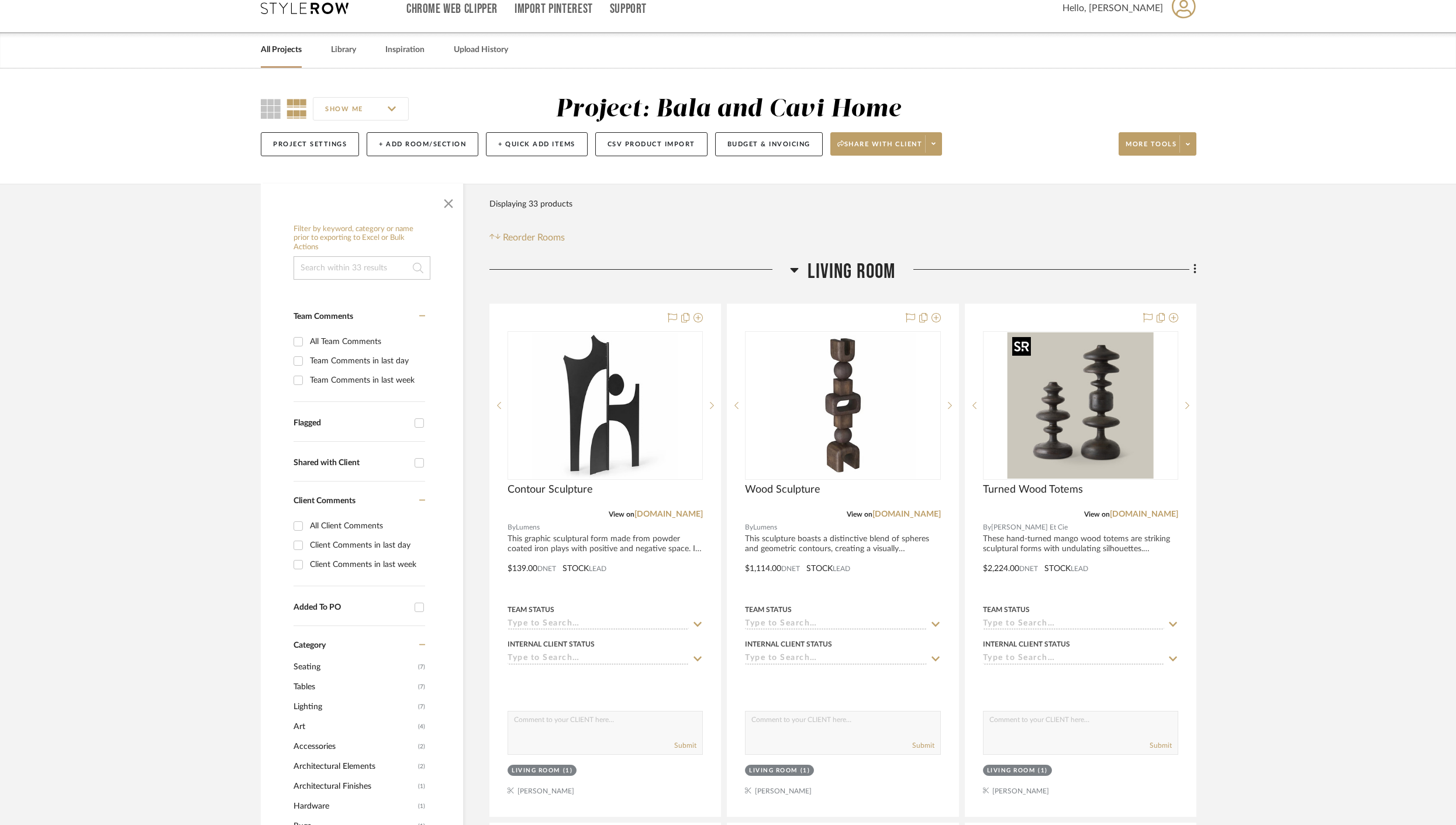
scroll to position [0, 0]
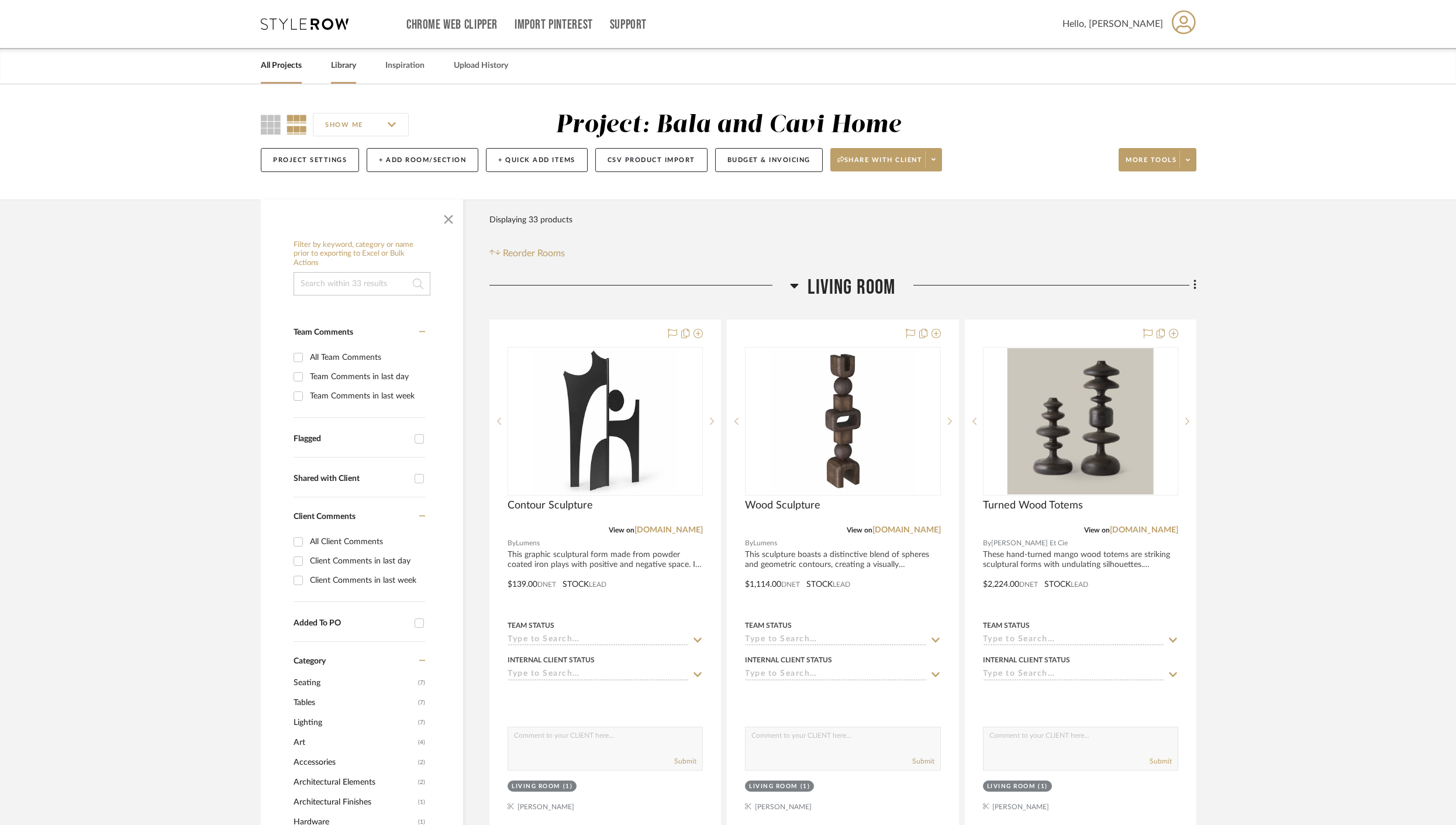
click at [343, 73] on link "Library" at bounding box center [343, 66] width 25 height 16
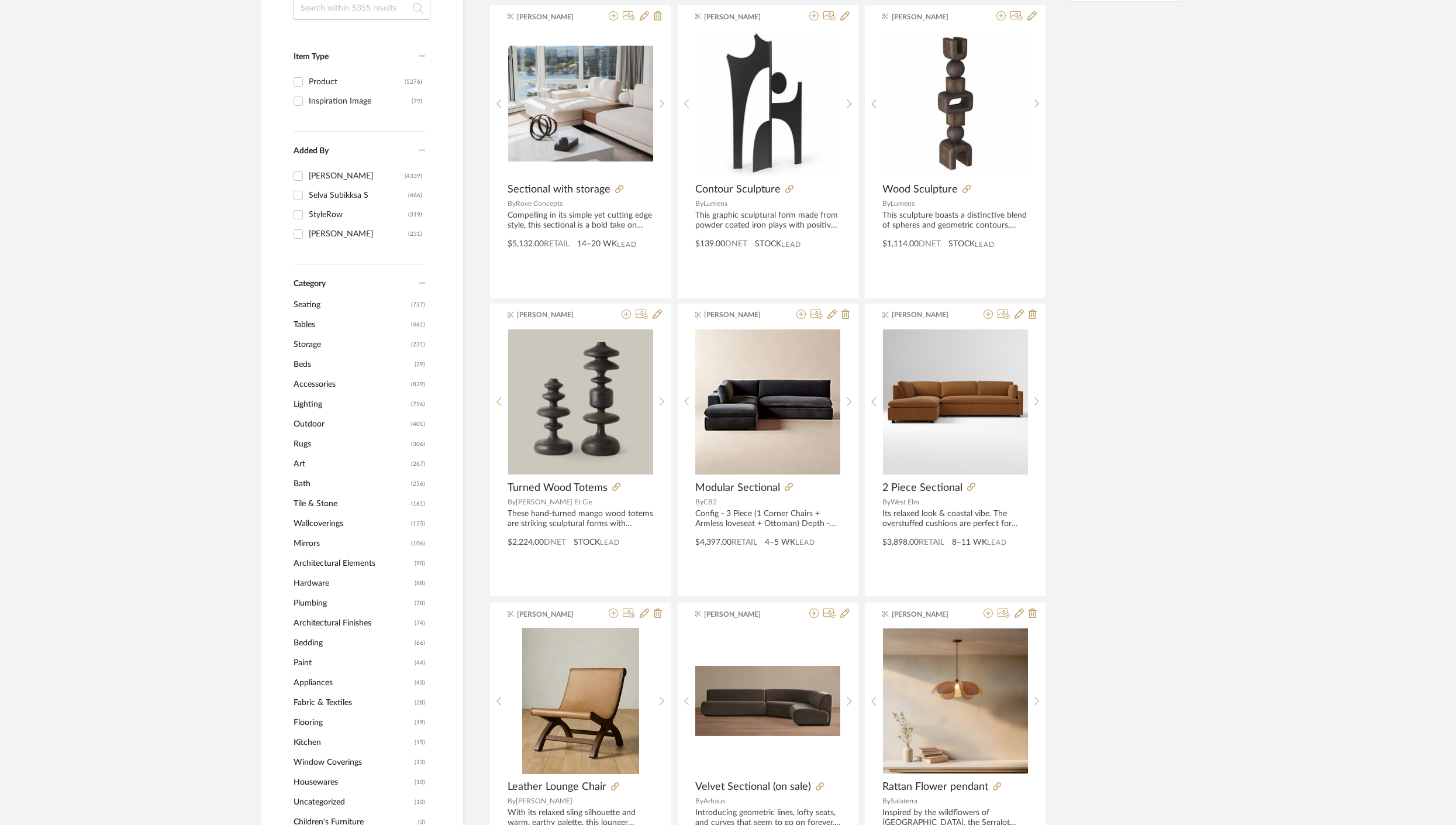
scroll to position [220, 0]
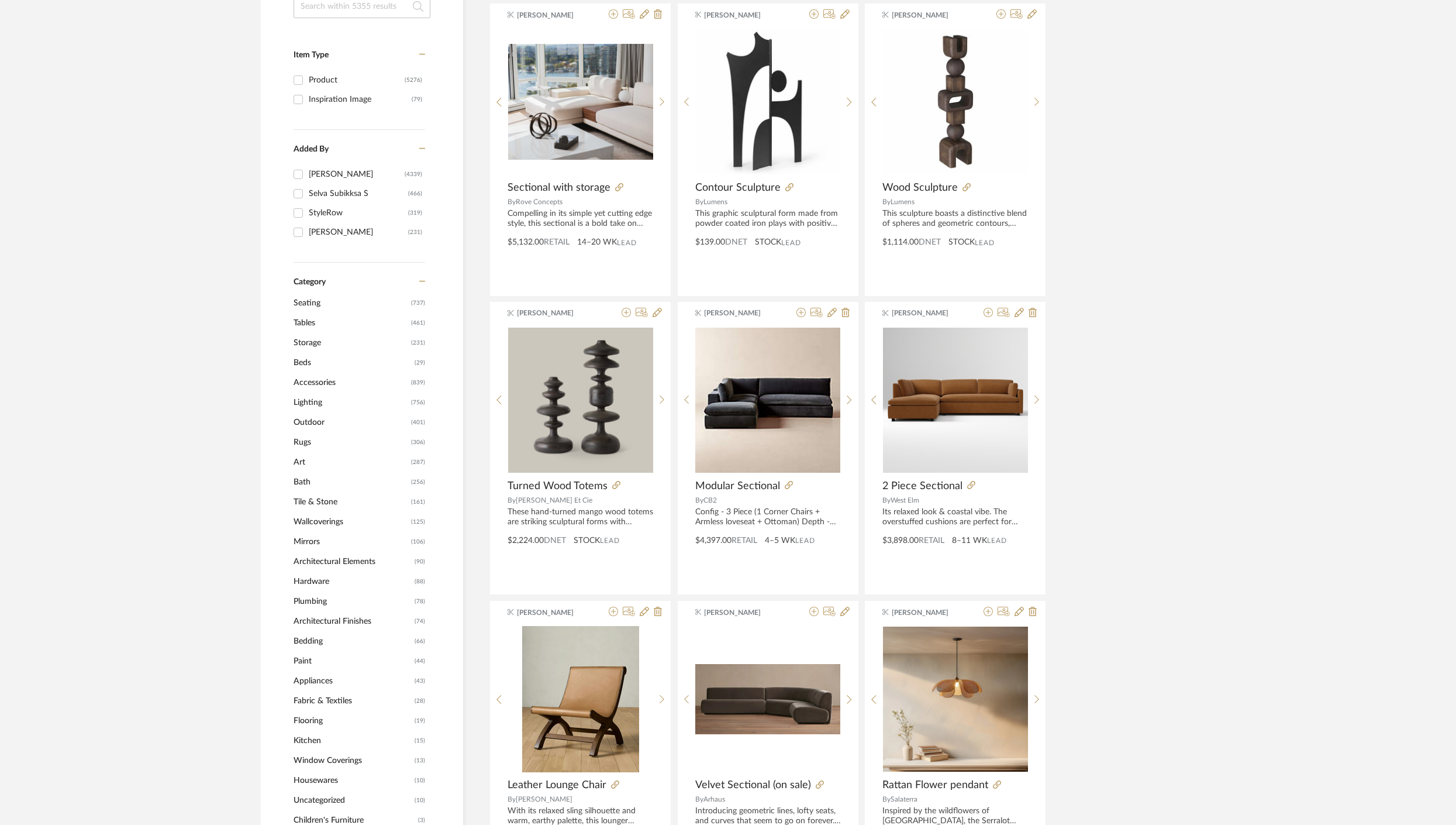
click at [314, 404] on span "Lighting" at bounding box center [351, 402] width 115 height 20
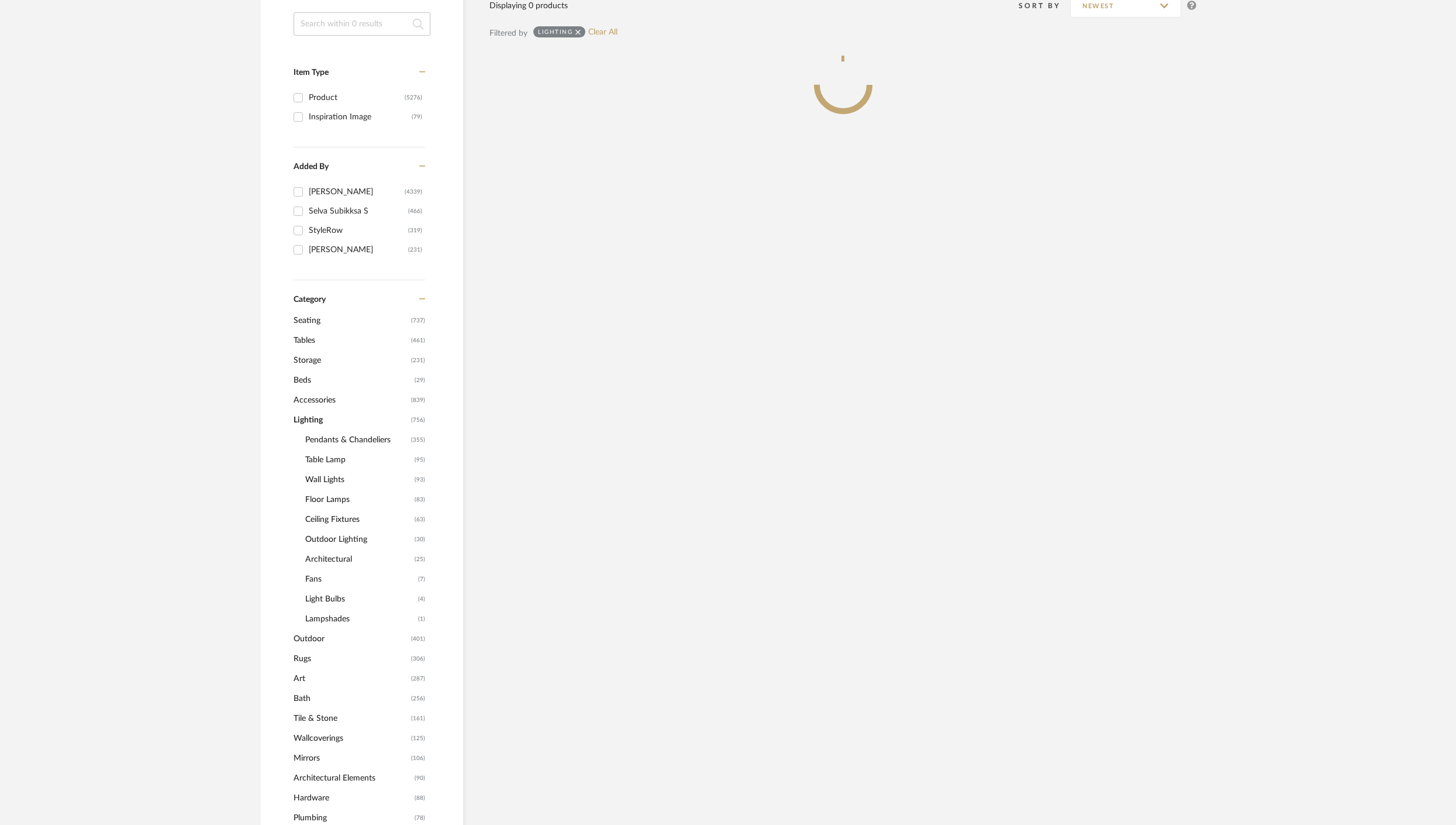
scroll to position [238, 0]
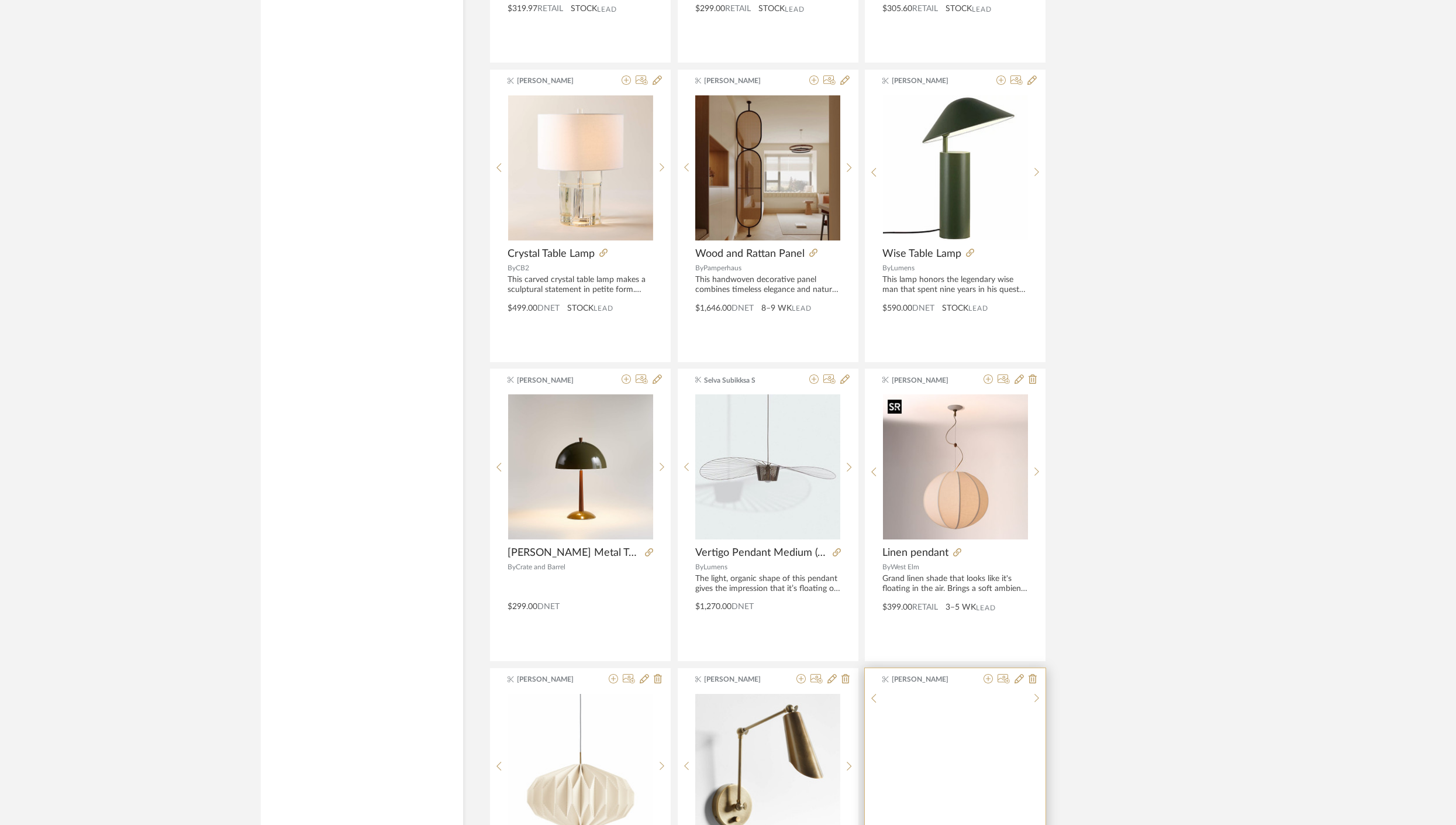
scroll to position [3160, 0]
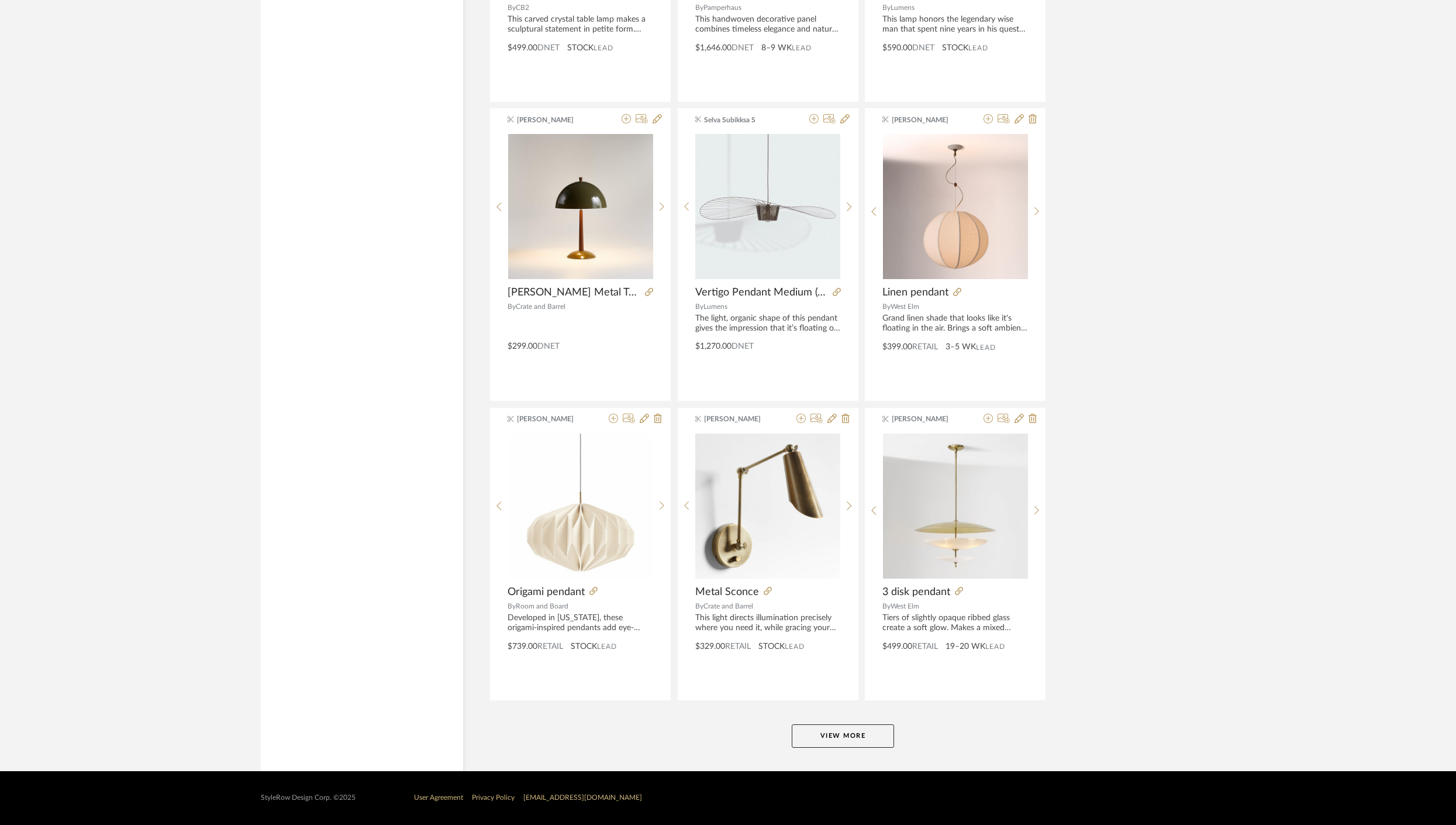
click at [841, 736] on button "View More" at bounding box center [842, 735] width 102 height 23
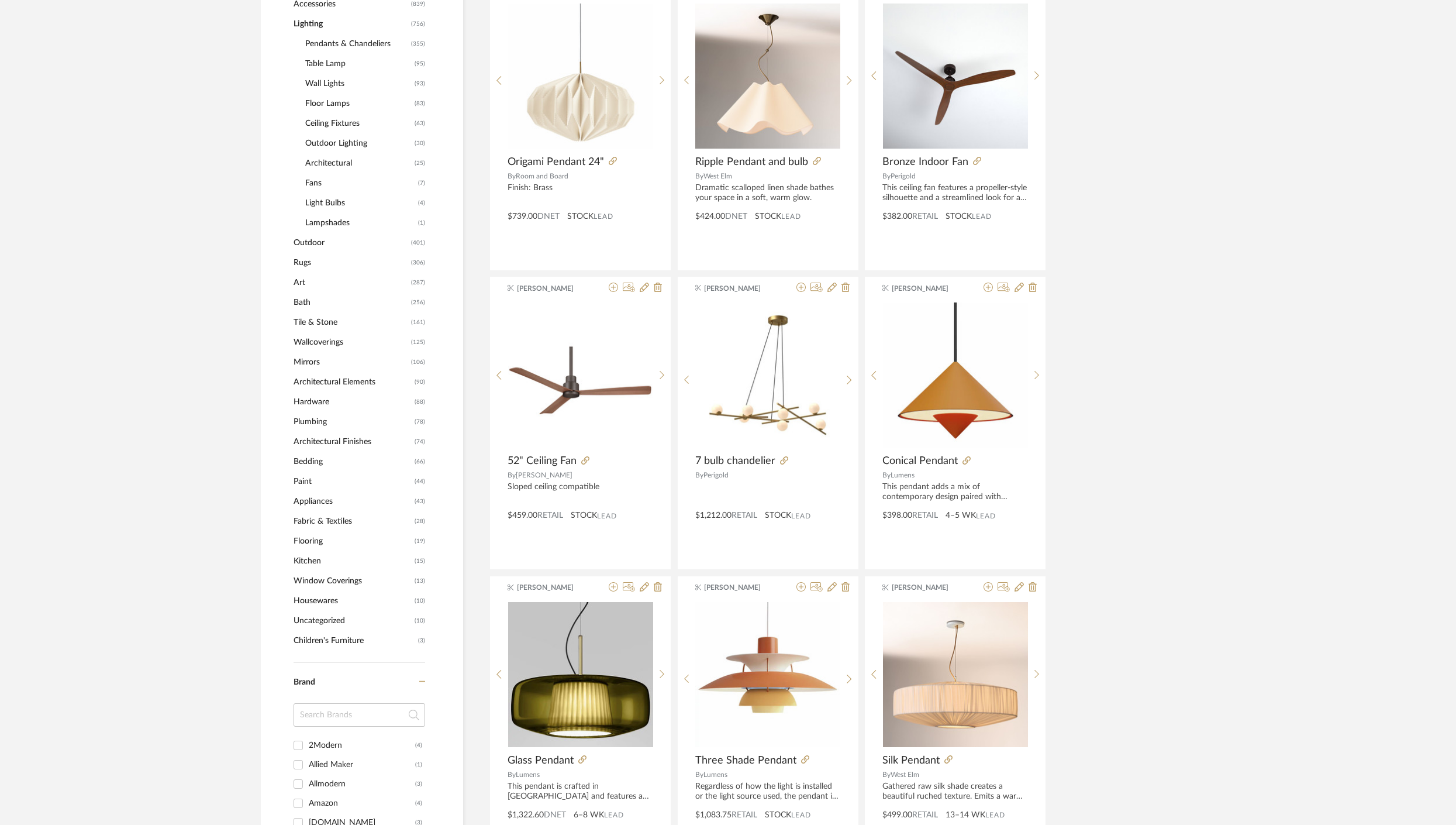
scroll to position [0, 0]
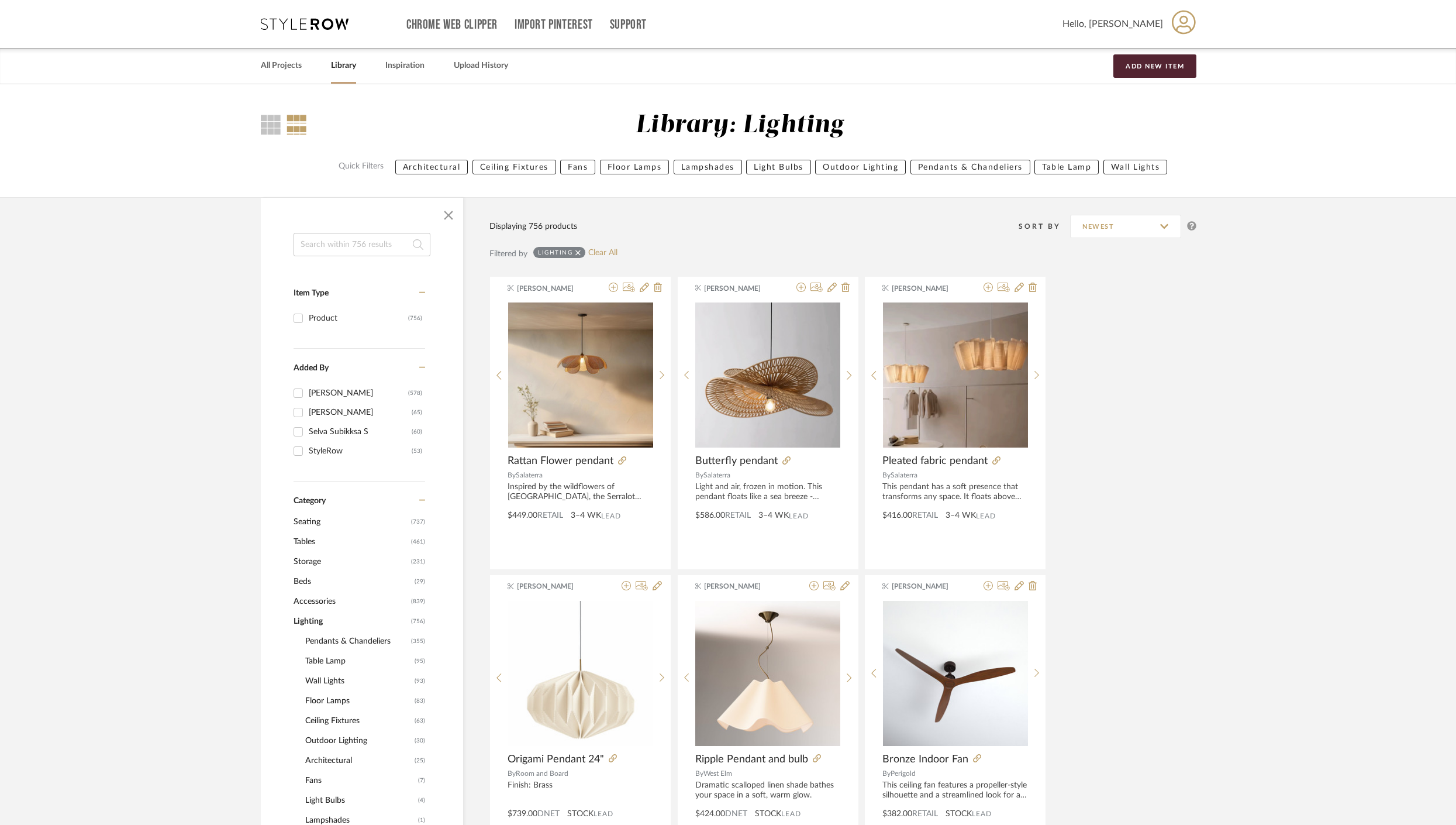
click at [363, 644] on span "Pendants & Chandeliers" at bounding box center [357, 641] width 103 height 20
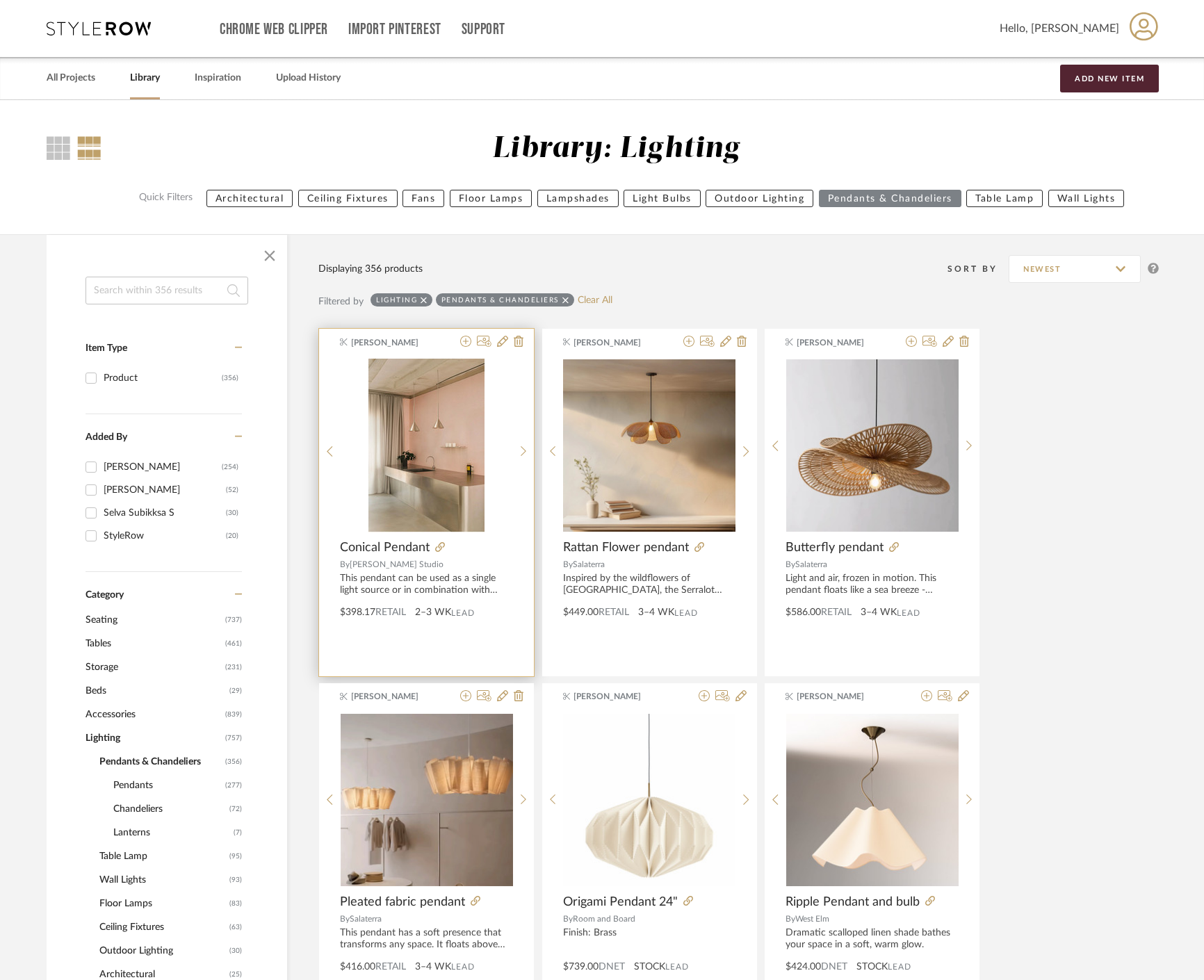
click at [465, 606] on div "2–3 WK Lead" at bounding box center [445, 613] width 60 height 15
click at [443, 580] on div "This pendant can be used as a single light source or in combination with other …" at bounding box center [426, 584] width 173 height 24
click at [432, 549] on div at bounding box center [471, 548] width 83 height 16
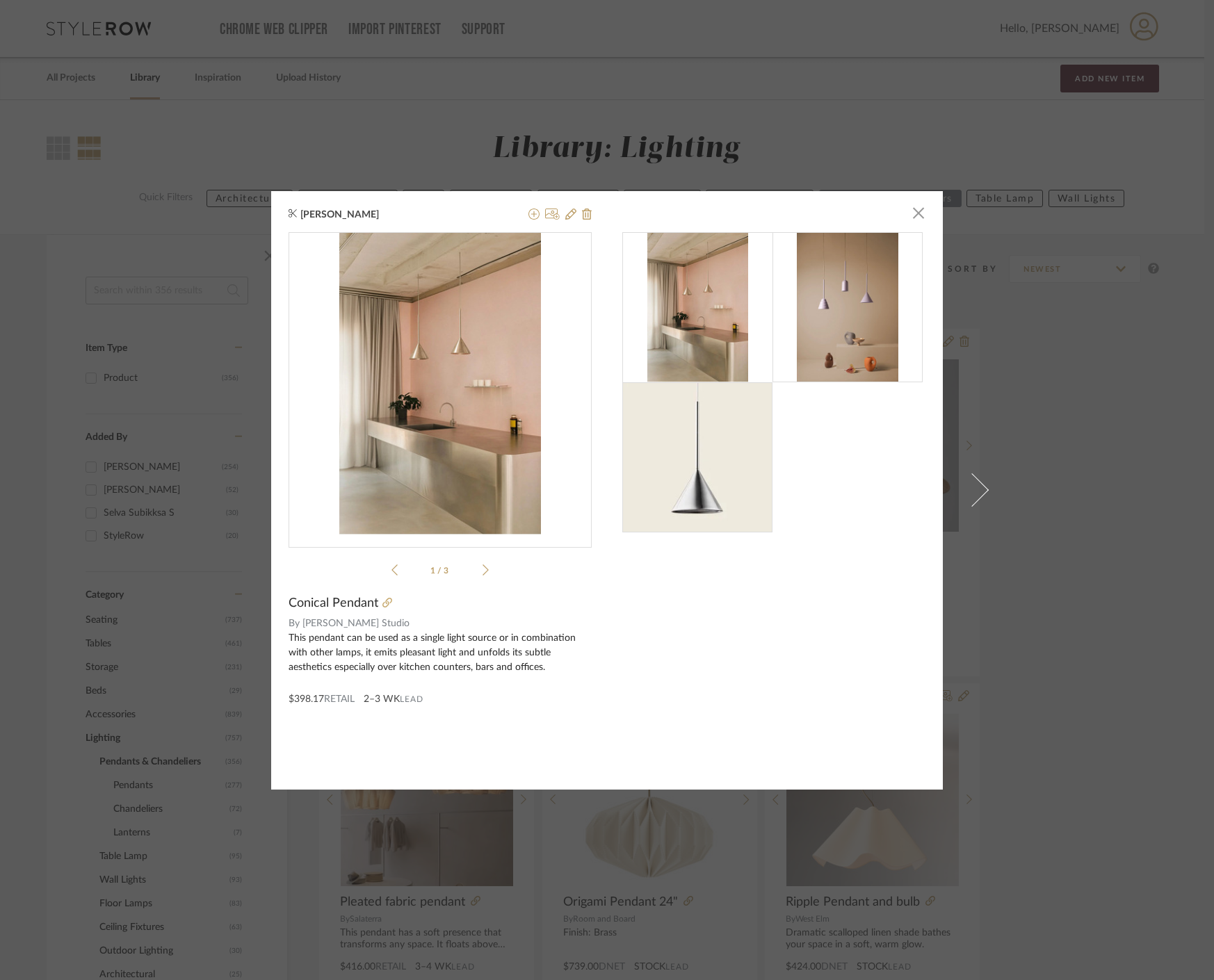
click at [1065, 382] on div "Divya Ashok × 1 / 3 Conical Pendant By Schneid Studio This pendant can be used …" at bounding box center [607, 490] width 1214 height 980
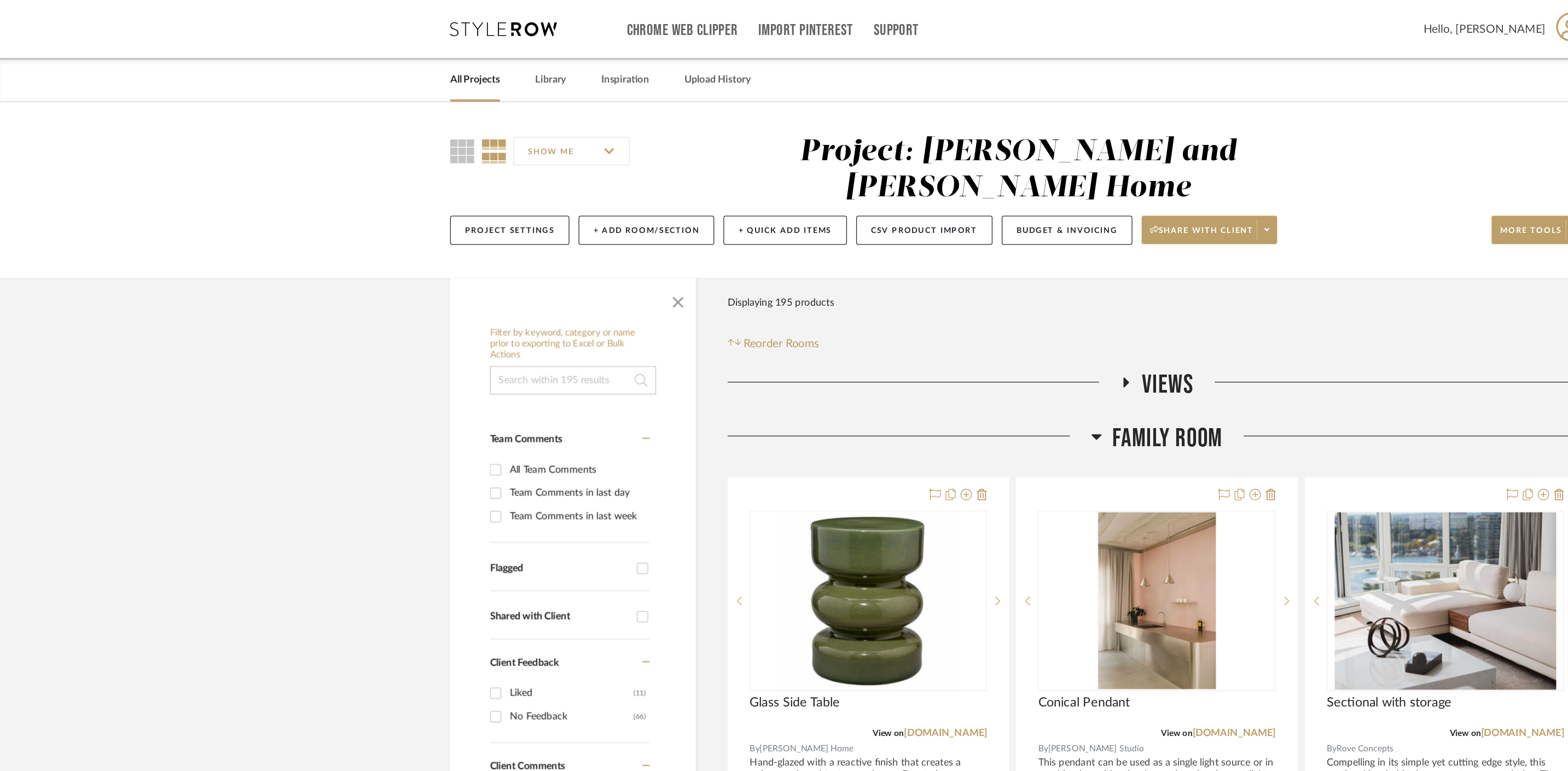
click at [375, 70] on div "All Projects" at bounding box center [366, 62] width 38 height 33
click at [371, 65] on link "All Projects" at bounding box center [366, 62] width 38 height 15
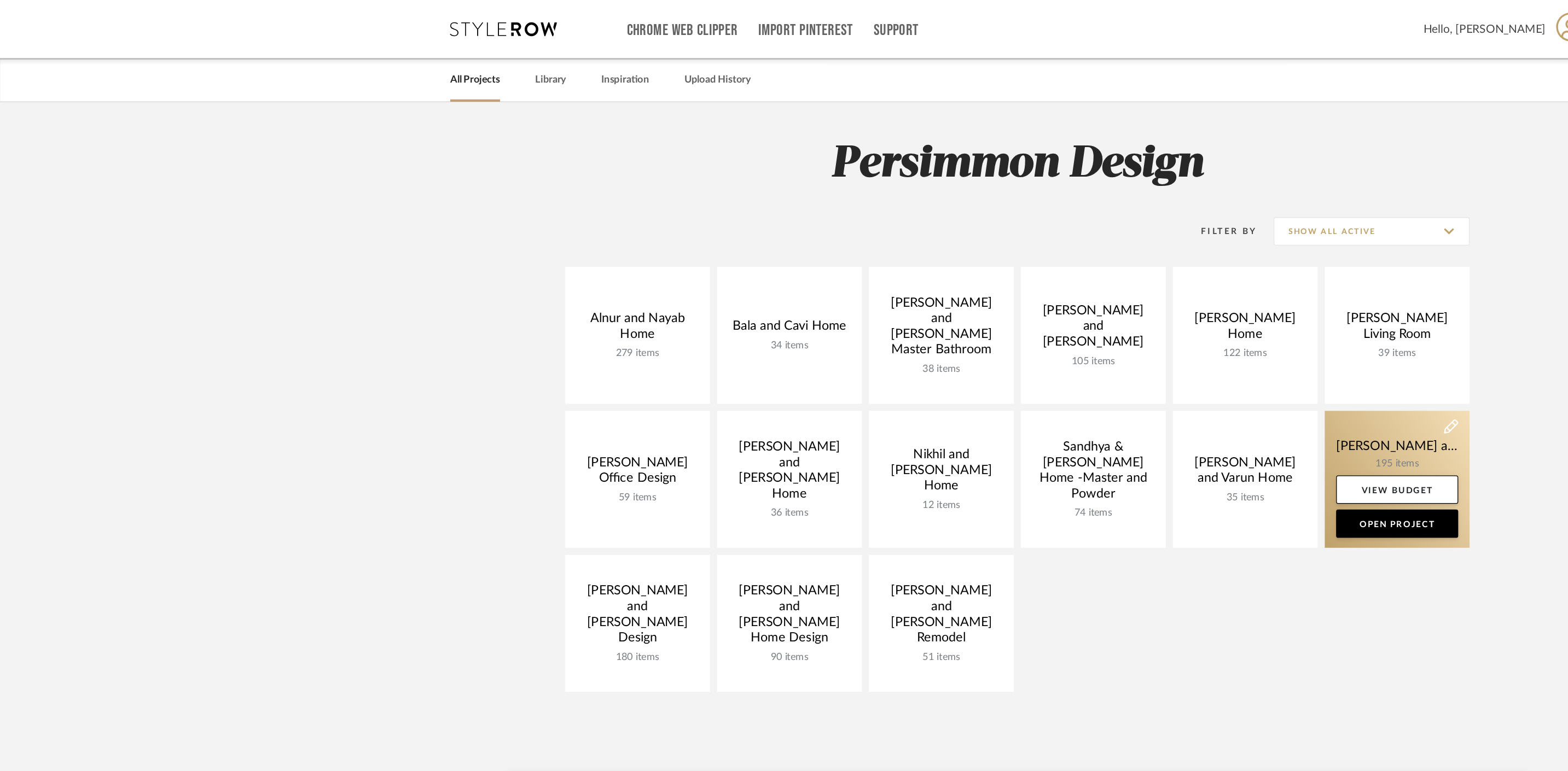
click at [1060, 347] on link at bounding box center [1077, 369] width 112 height 105
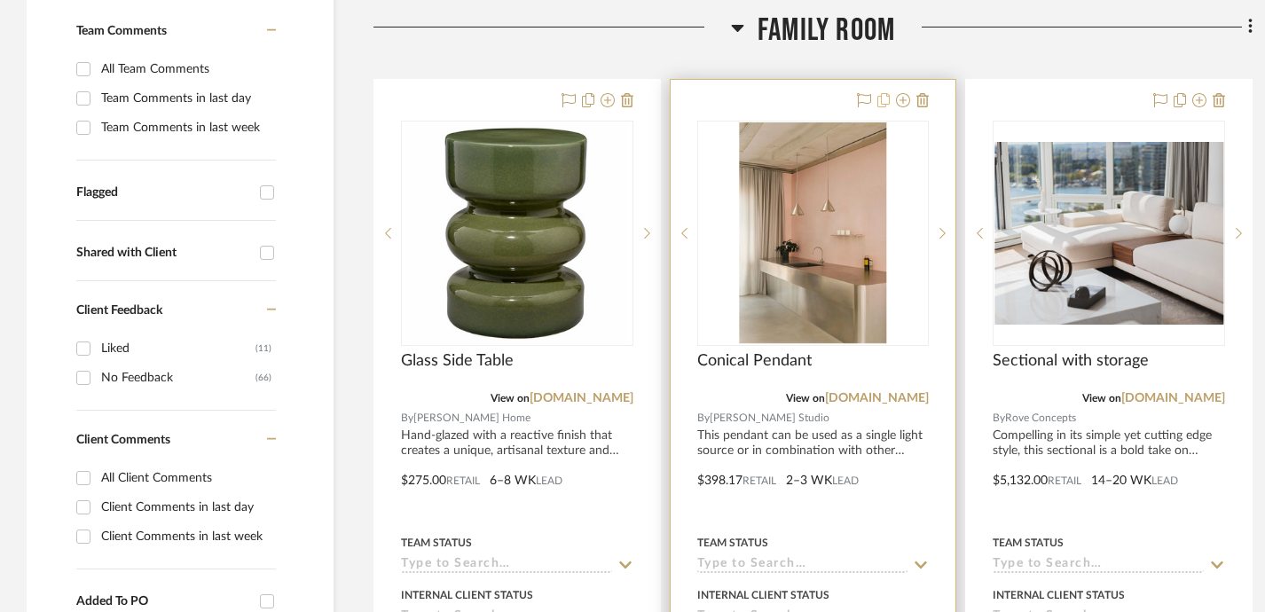
scroll to position [376, 0]
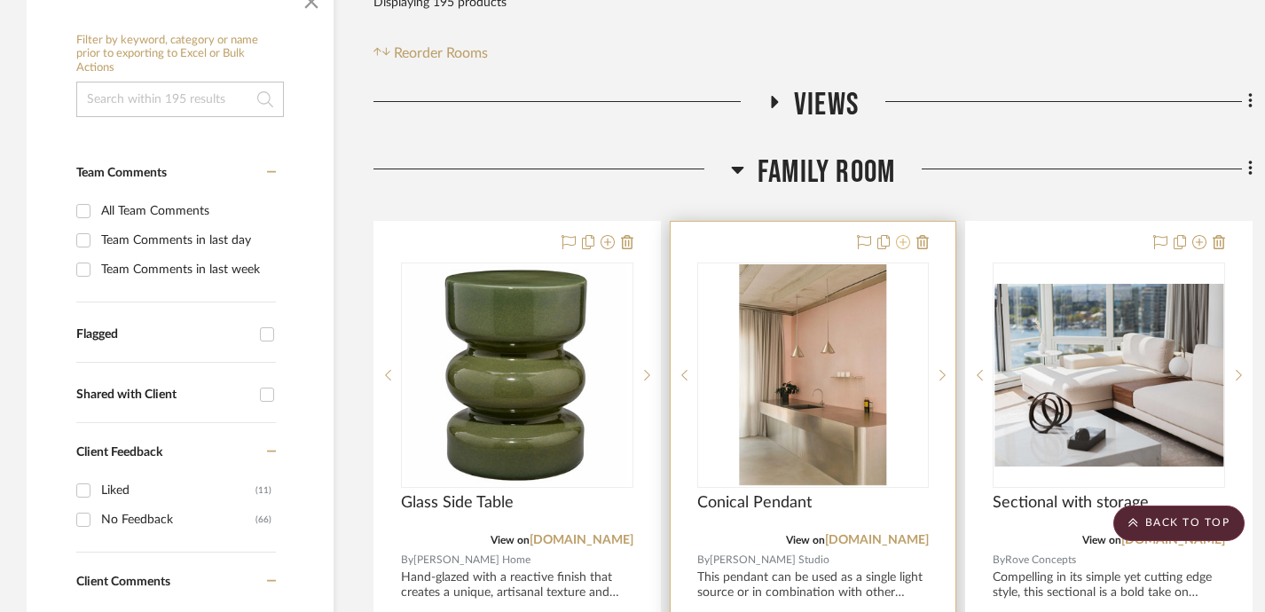
click at [899, 245] on icon at bounding box center [903, 242] width 14 height 14
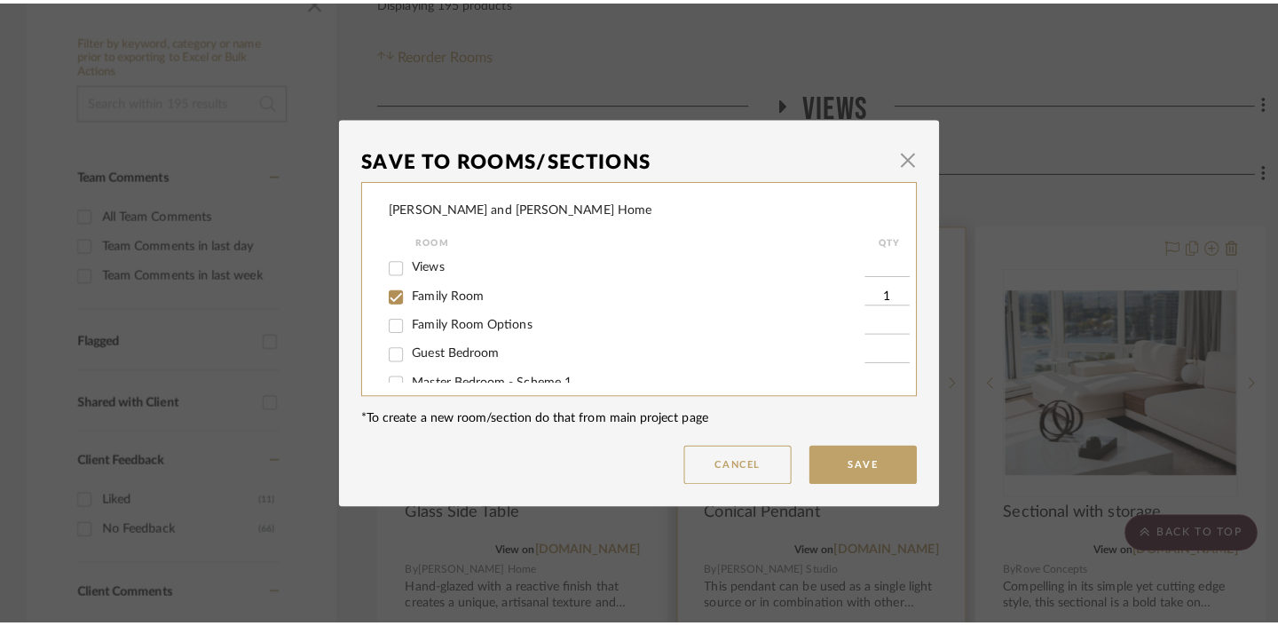
scroll to position [0, 0]
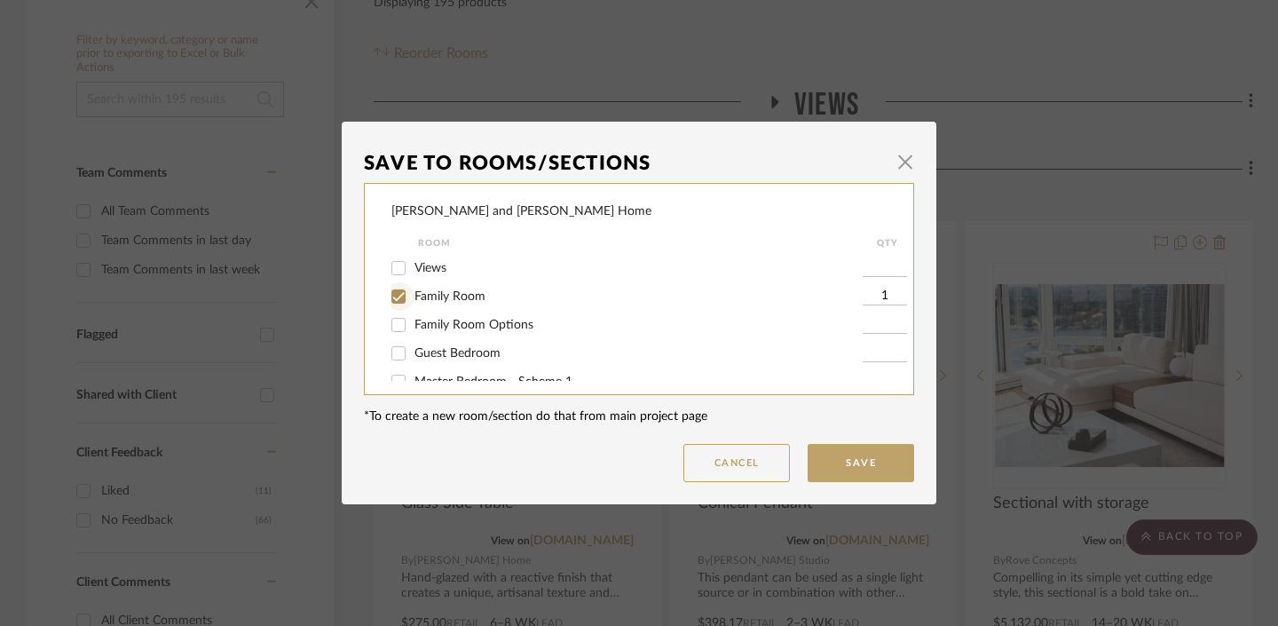
click at [392, 294] on input "Family Room" at bounding box center [398, 296] width 28 height 28
checkbox input "false"
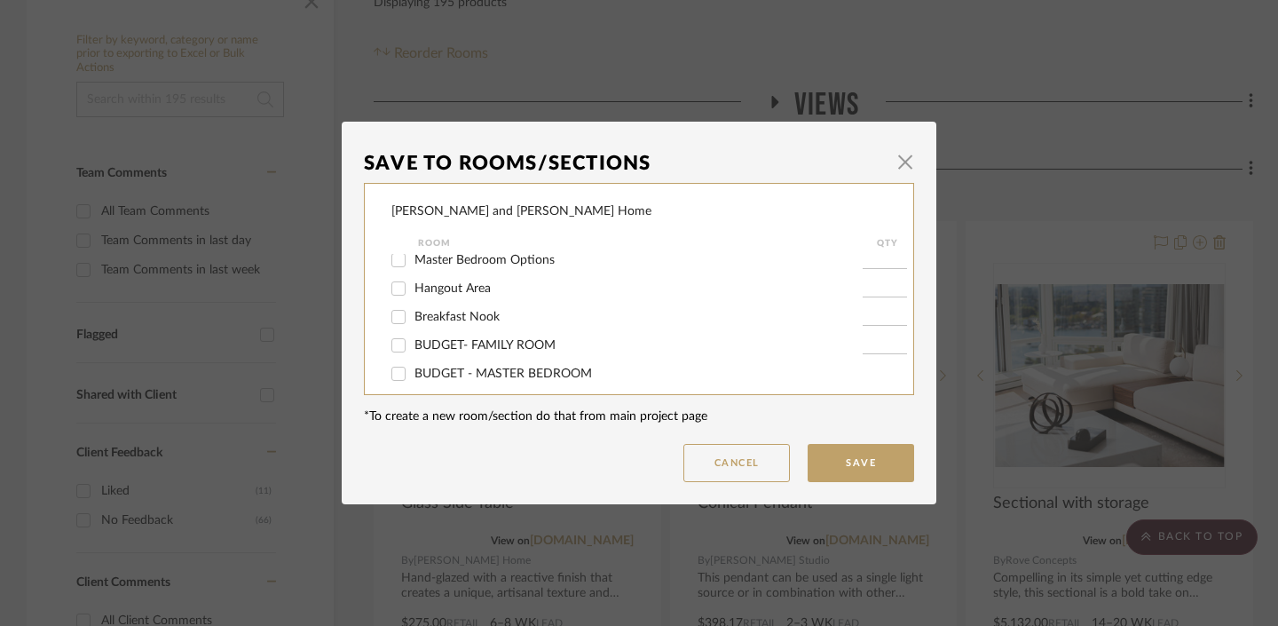
scroll to position [257, 0]
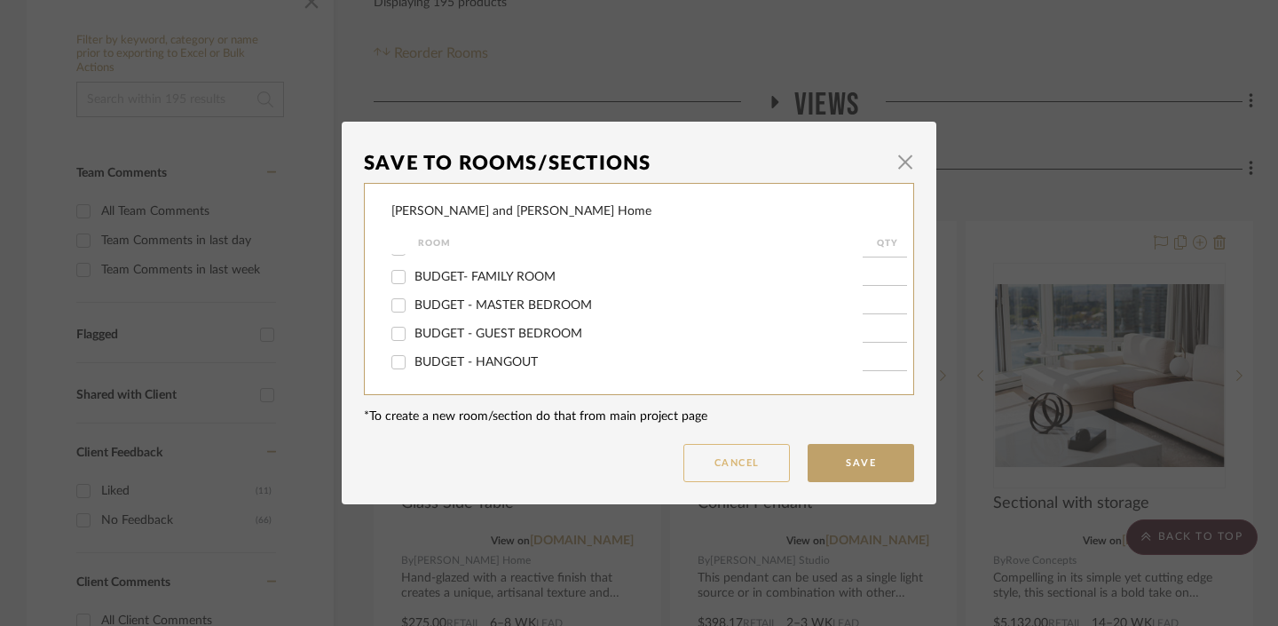
click at [748, 457] on button "Cancel" at bounding box center [736, 463] width 106 height 38
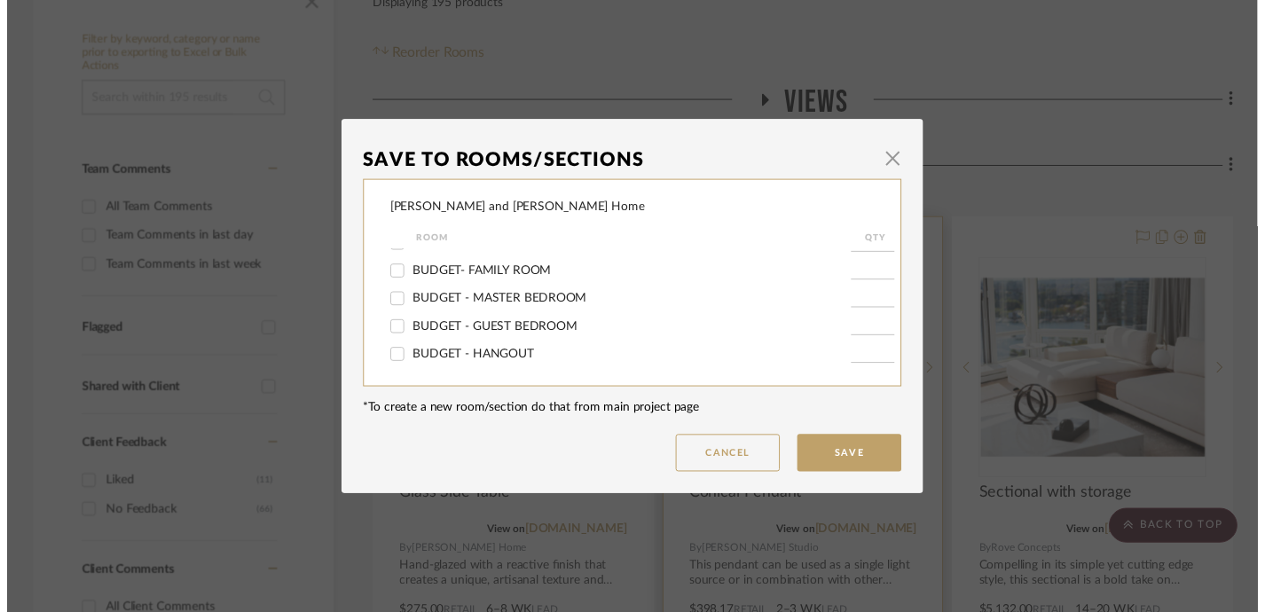
scroll to position [376, 0]
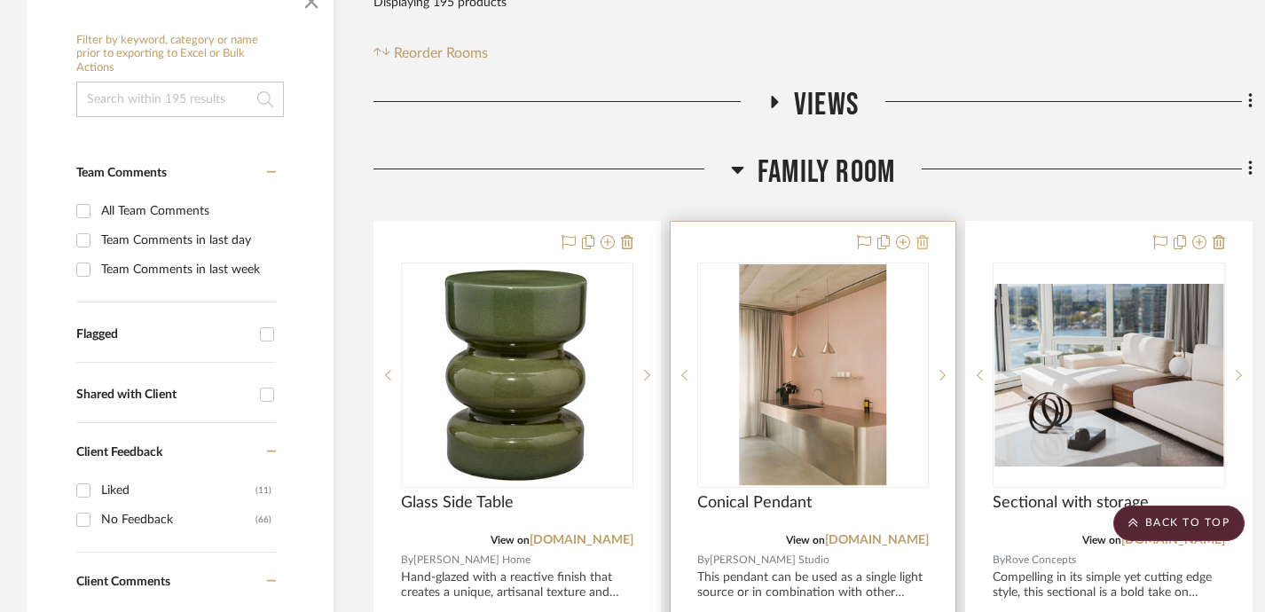
click at [928, 245] on icon at bounding box center [923, 242] width 12 height 14
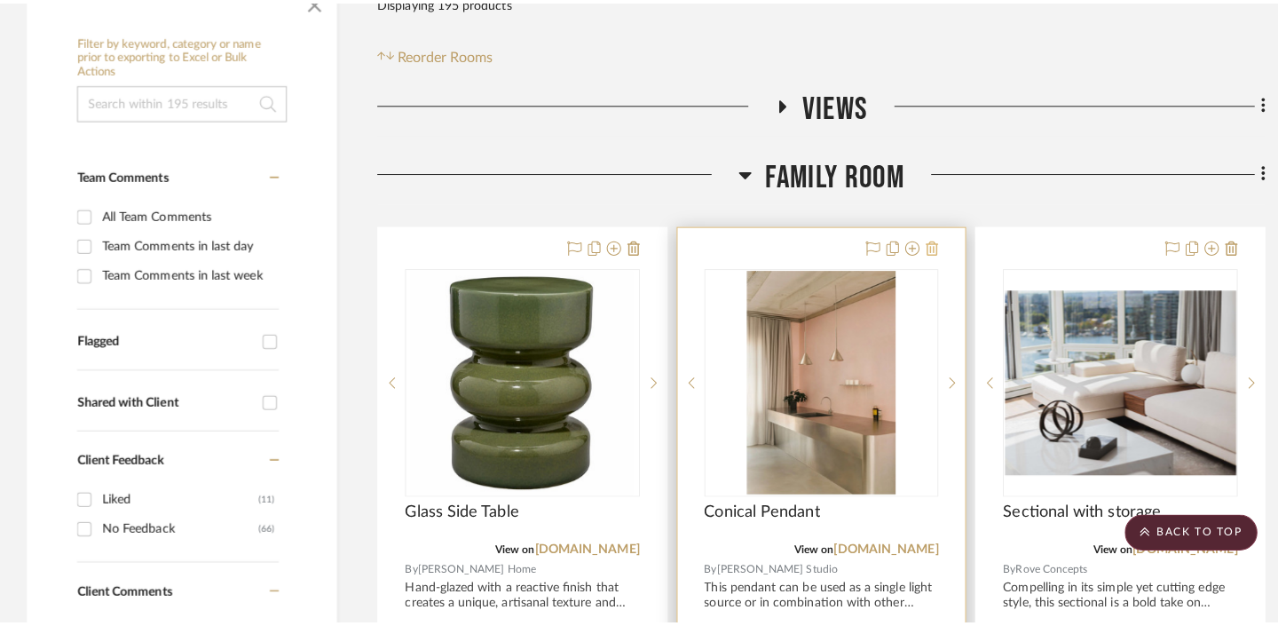
scroll to position [0, 0]
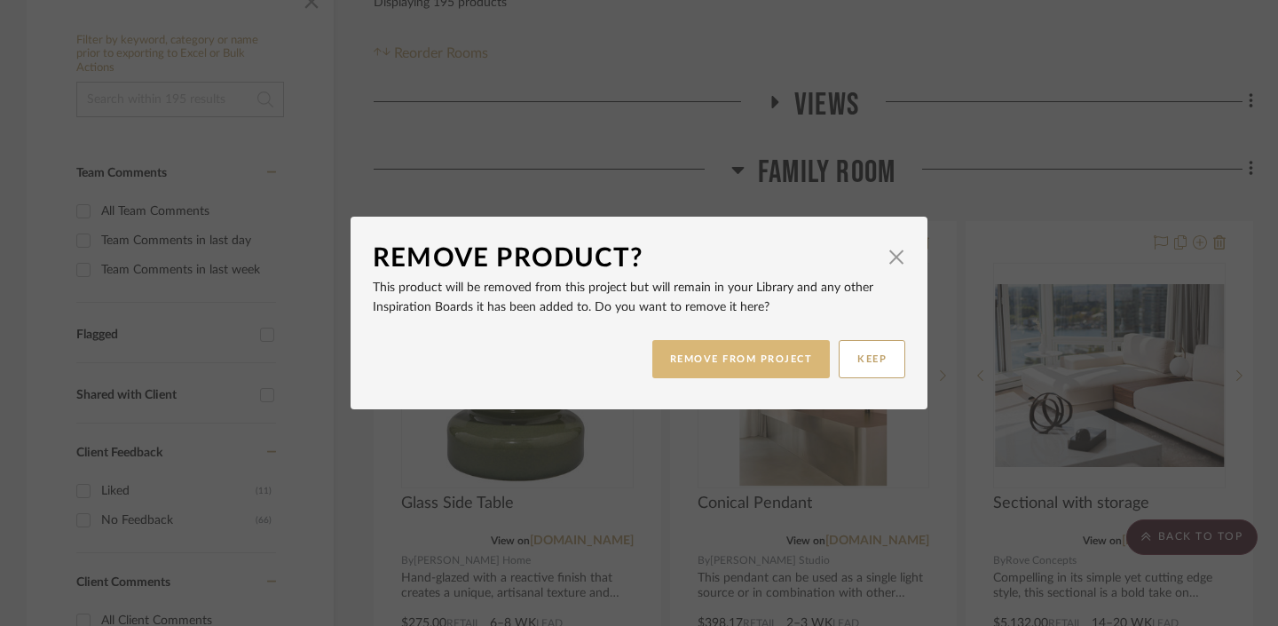
click at [716, 360] on button "REMOVE FROM PROJECT" at bounding box center [741, 359] width 178 height 38
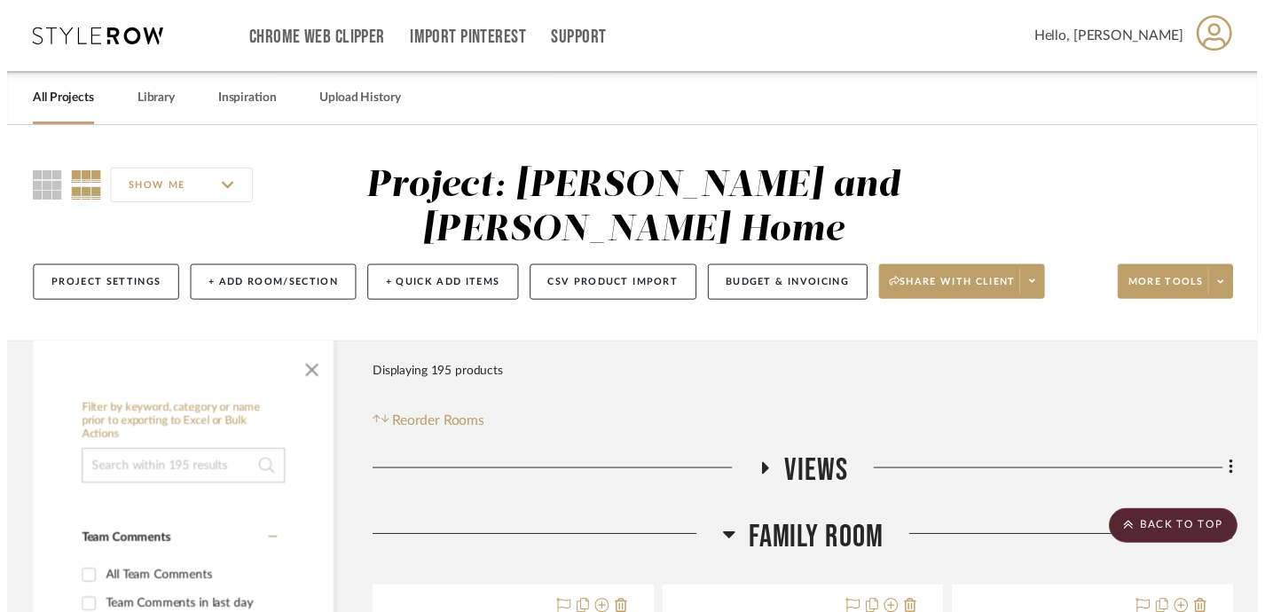
scroll to position [376, 0]
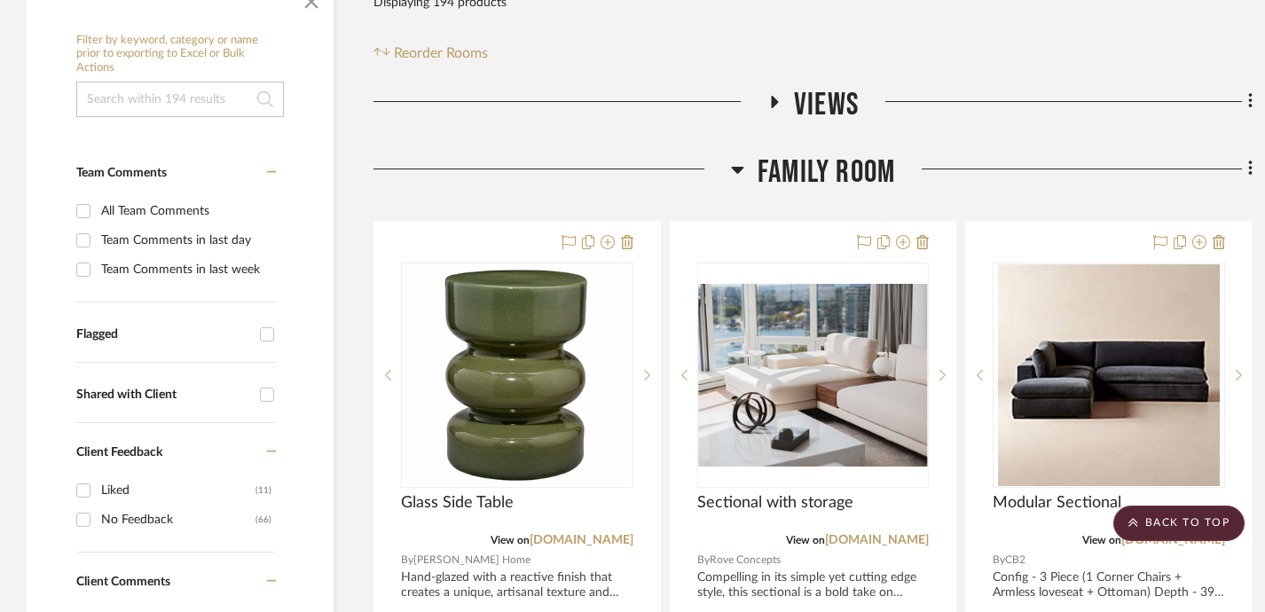
click at [1122, 58] on div "Filter Products Displaying 194 products Reorder Rooms" at bounding box center [813, 24] width 879 height 79
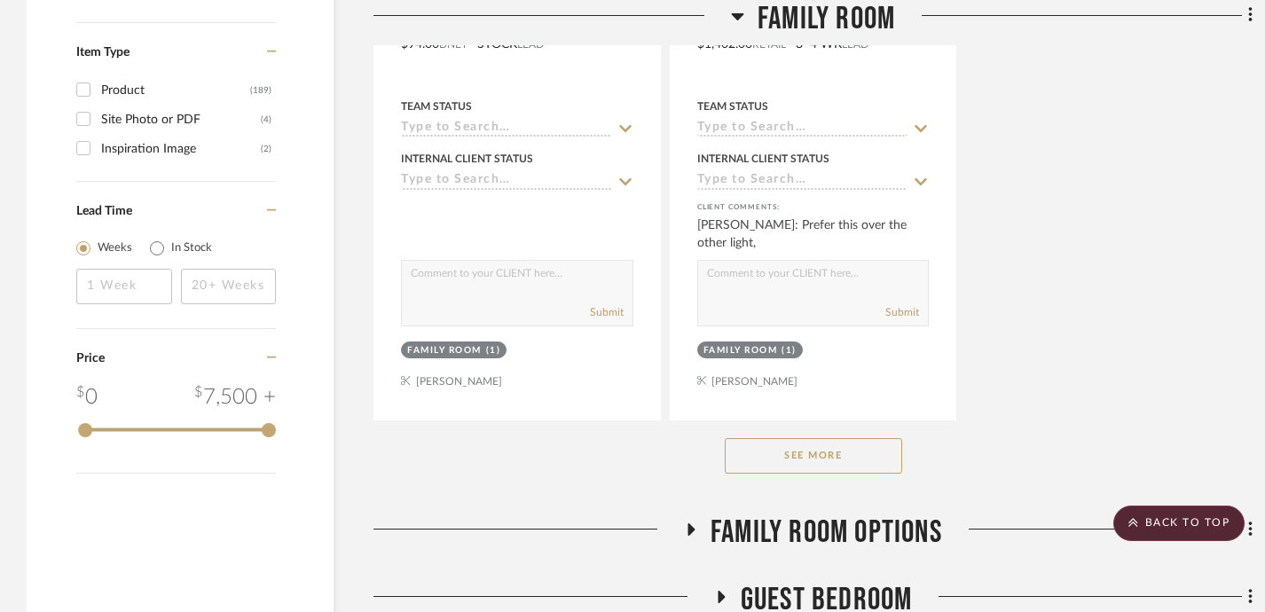
scroll to position [2690, 0]
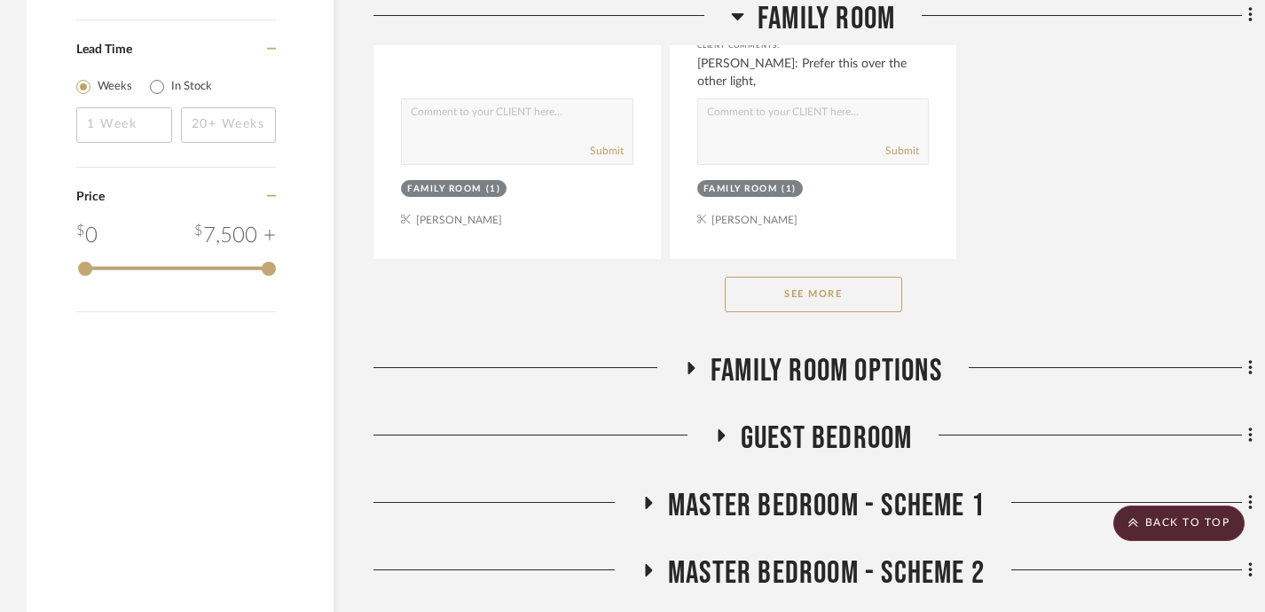
click at [841, 288] on button "See More" at bounding box center [813, 294] width 177 height 35
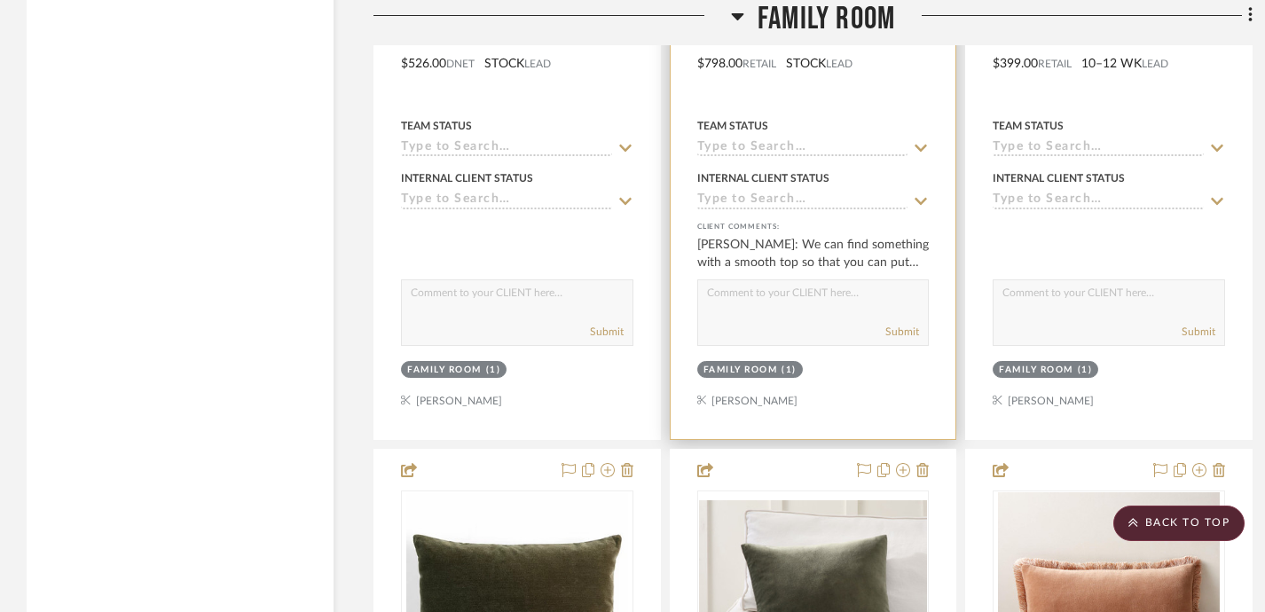
scroll to position [3470, 0]
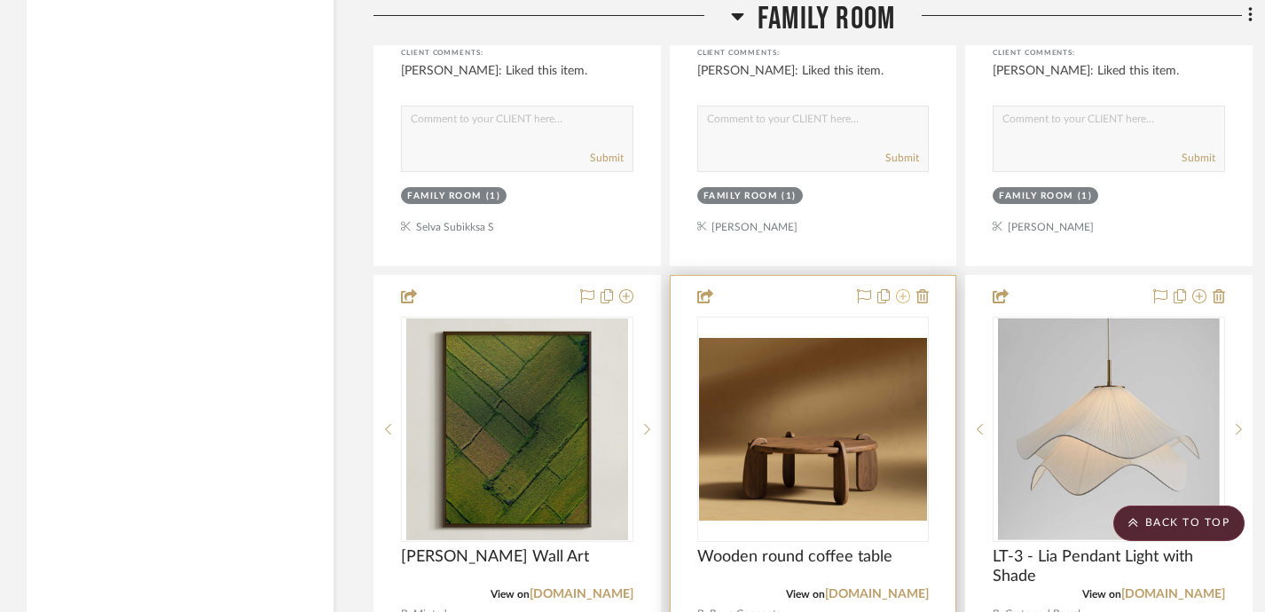
click at [907, 290] on icon at bounding box center [903, 296] width 14 height 14
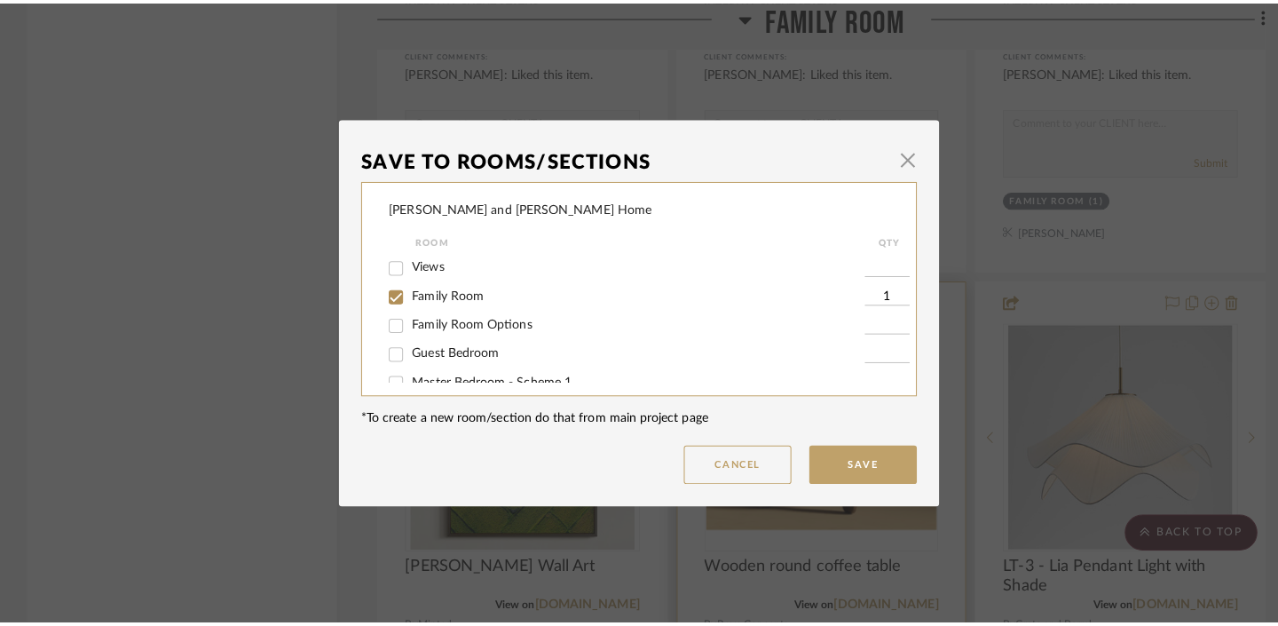
scroll to position [0, 0]
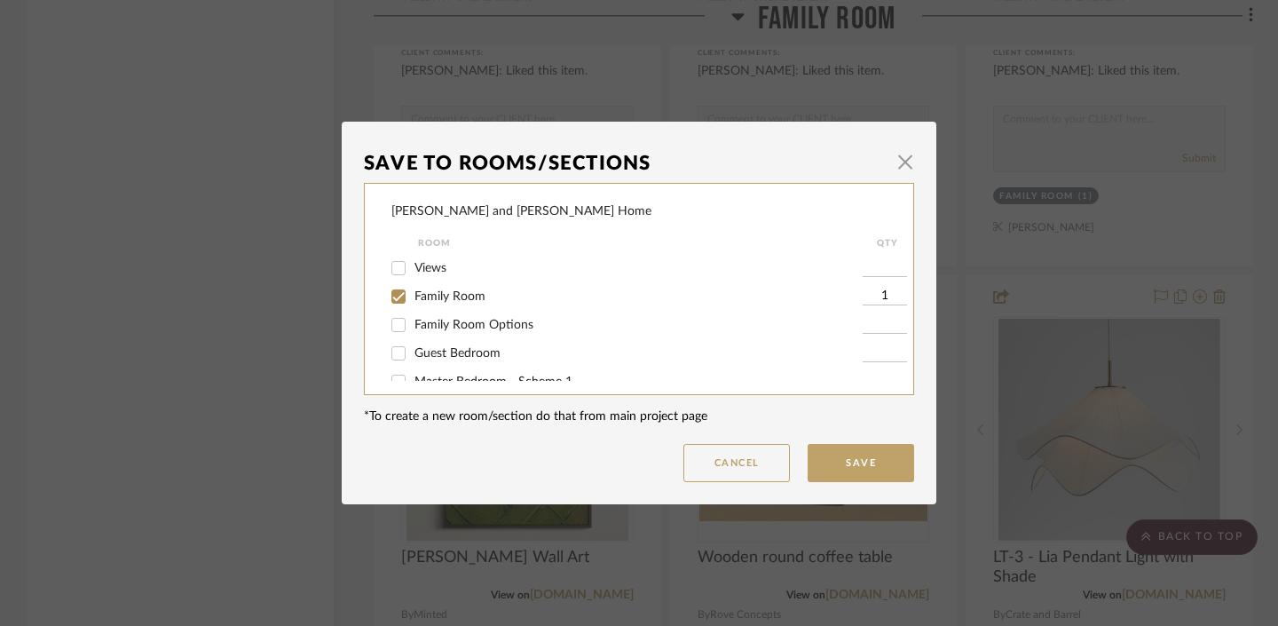
click at [393, 327] on input "Family Room Options" at bounding box center [398, 325] width 28 height 28
checkbox input "true"
type input "1"
click at [390, 296] on input "Family Room" at bounding box center [398, 296] width 28 height 28
checkbox input "false"
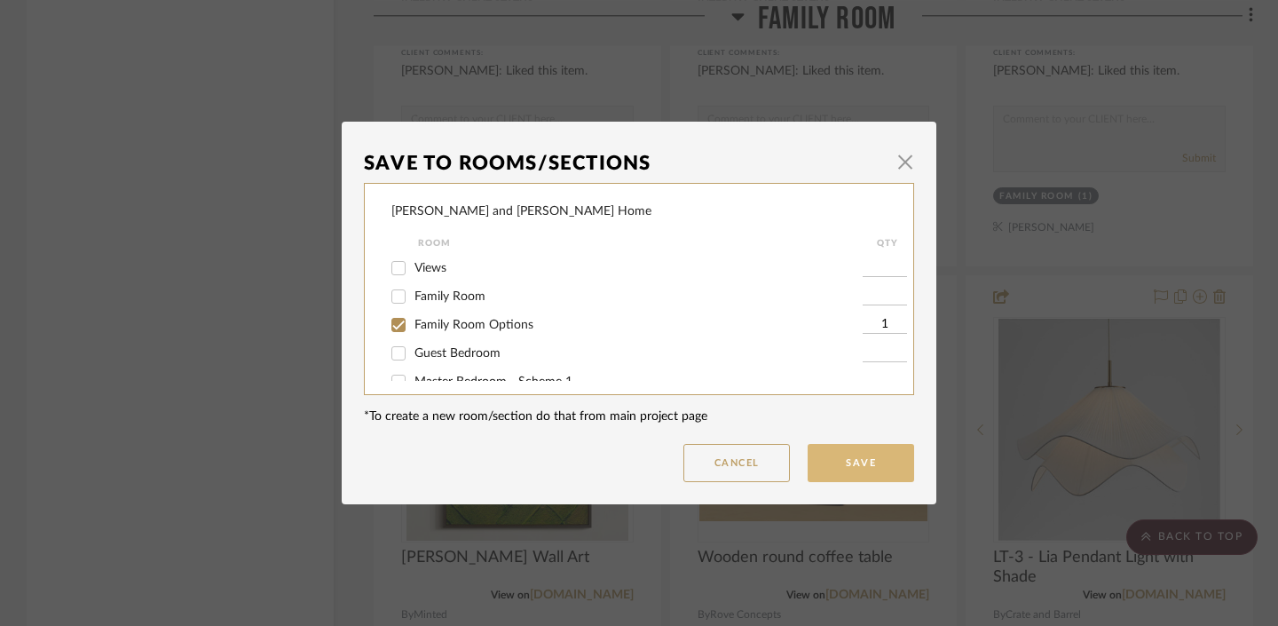
click at [836, 459] on button "Save" at bounding box center [860, 463] width 106 height 38
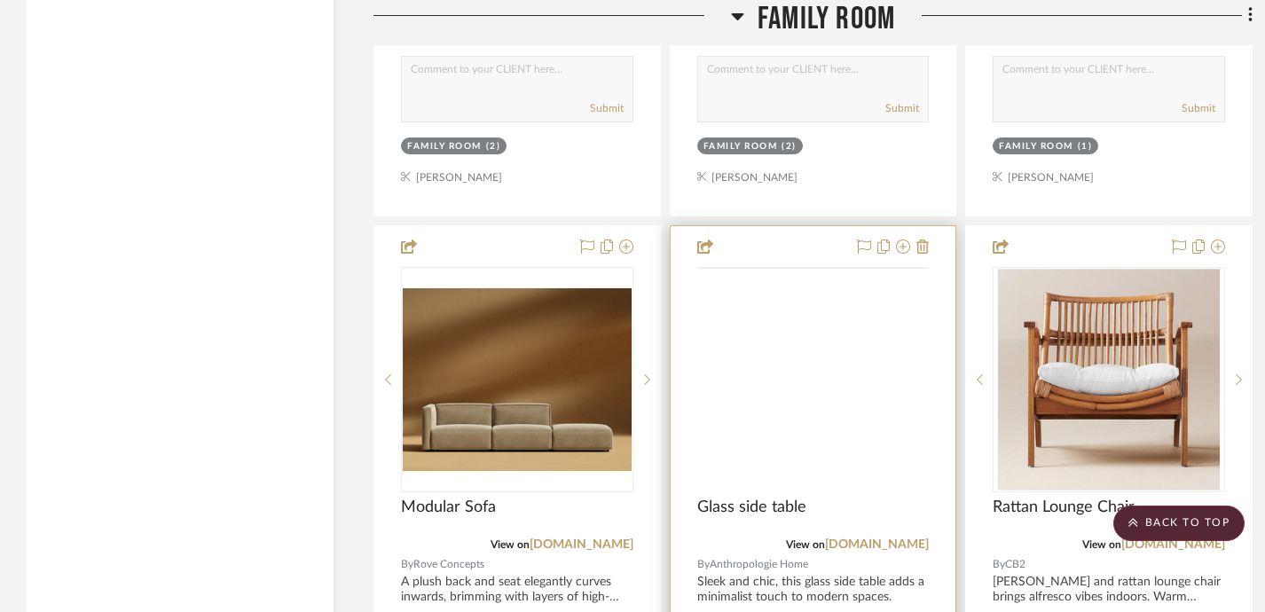
scroll to position [5118, 0]
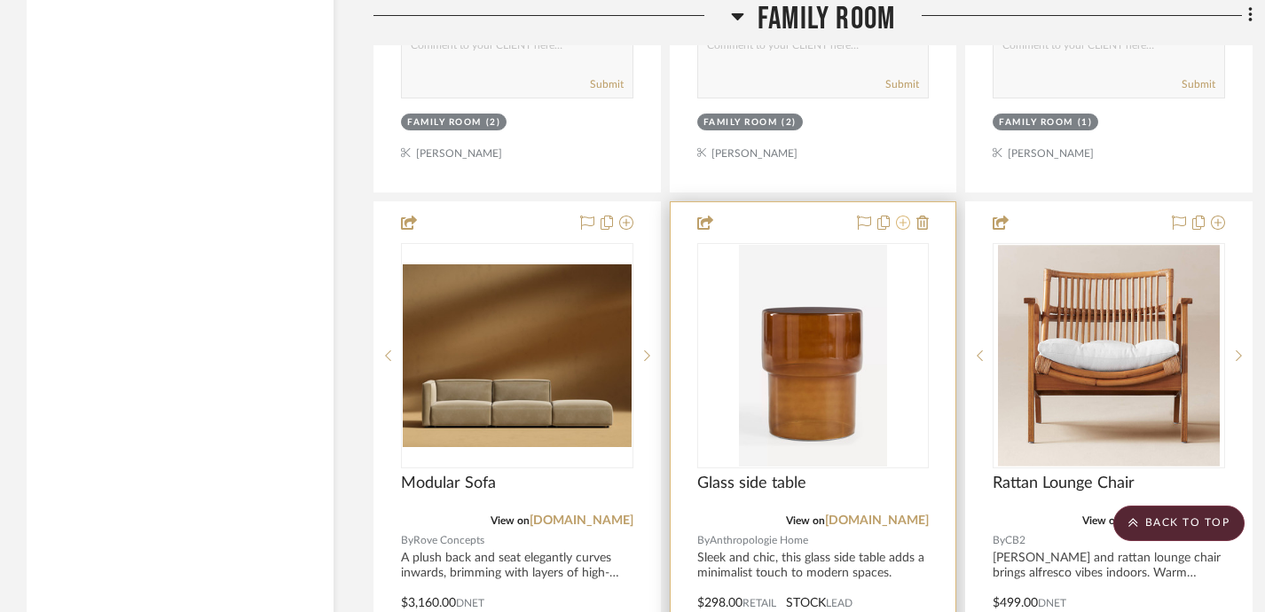
click at [902, 216] on icon at bounding box center [903, 223] width 14 height 14
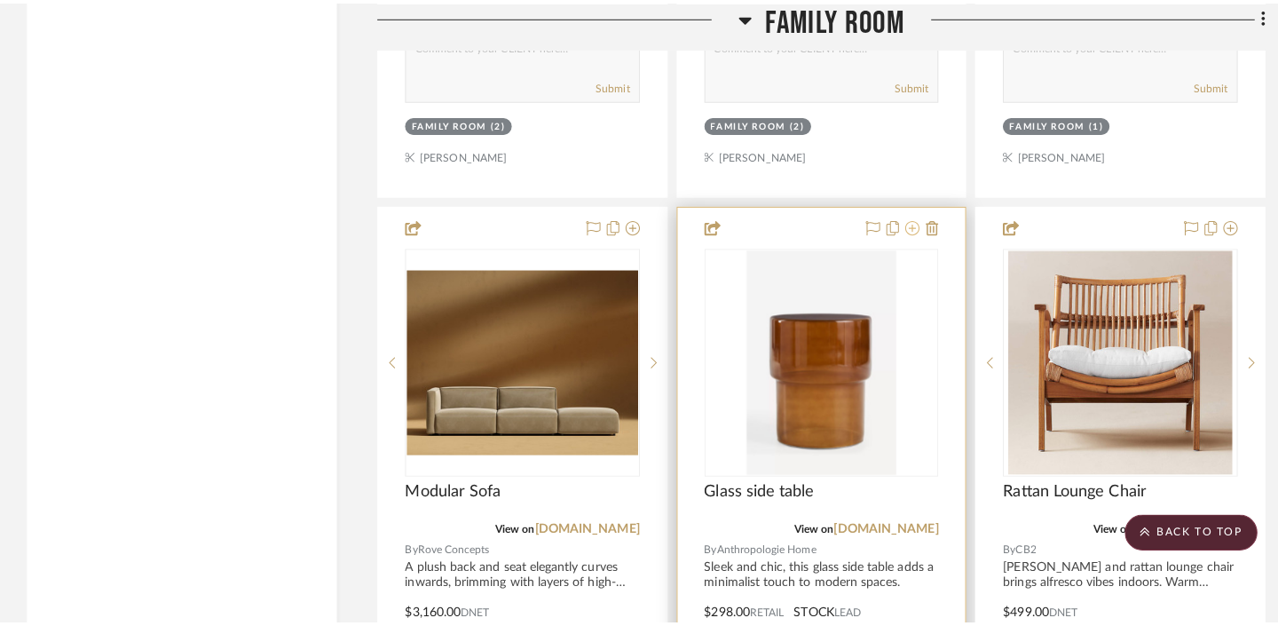
scroll to position [0, 0]
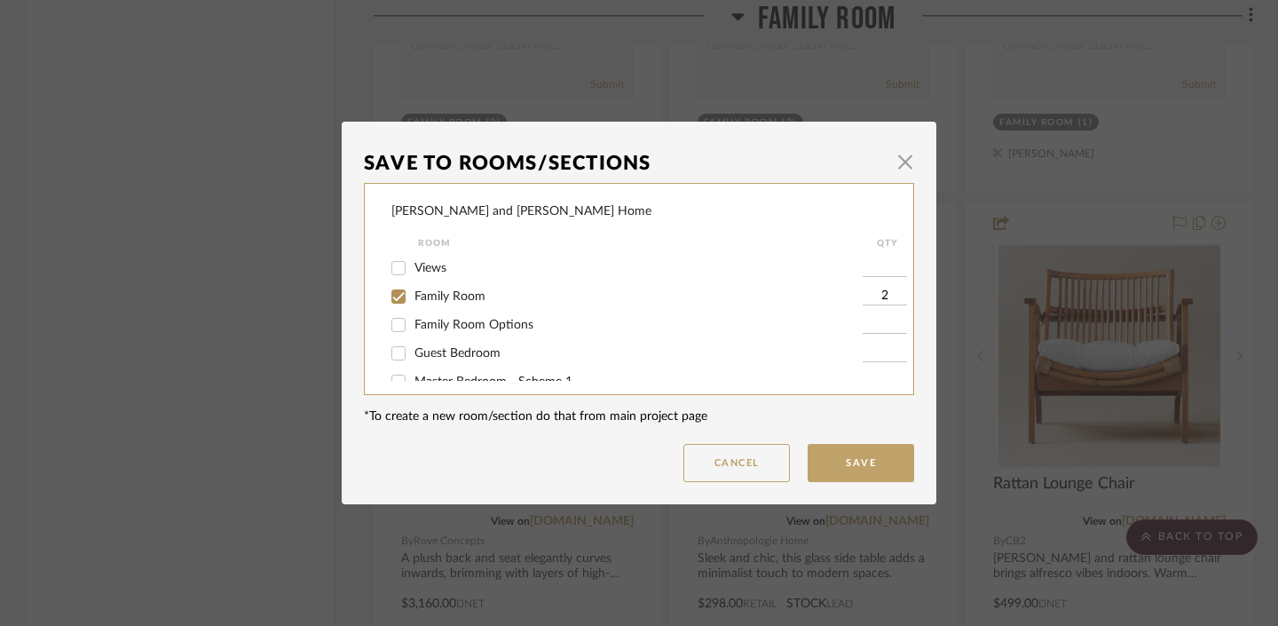
click at [391, 295] on input "Family Room" at bounding box center [398, 296] width 28 height 28
checkbox input "false"
click at [890, 459] on button "Save" at bounding box center [860, 463] width 106 height 38
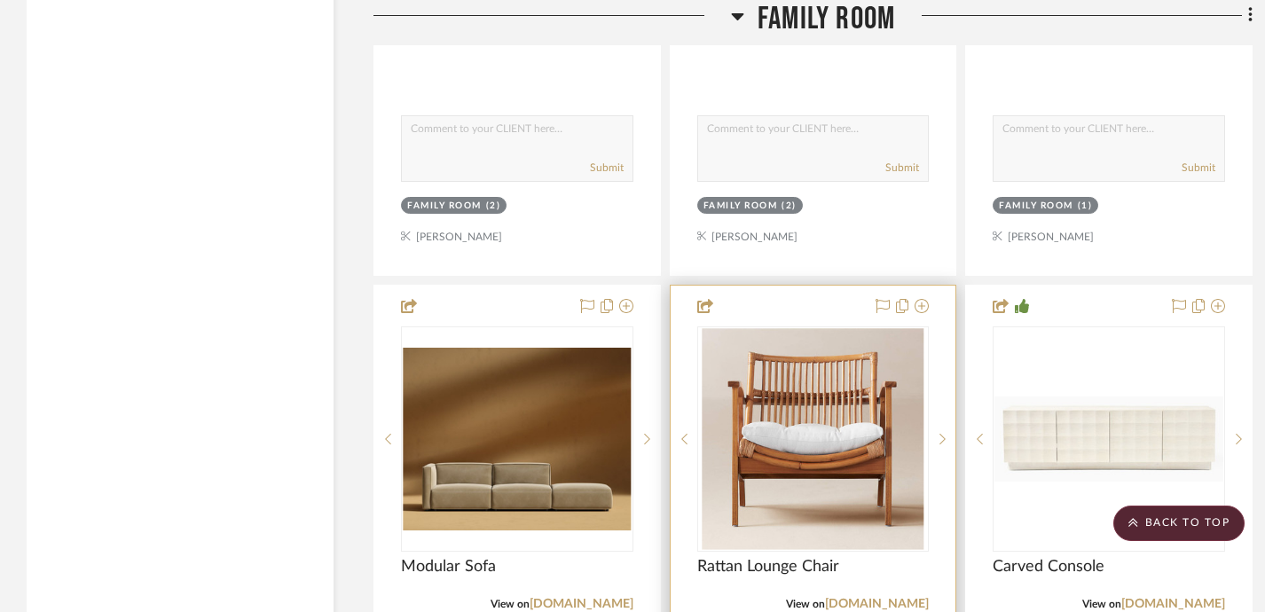
scroll to position [5135, 0]
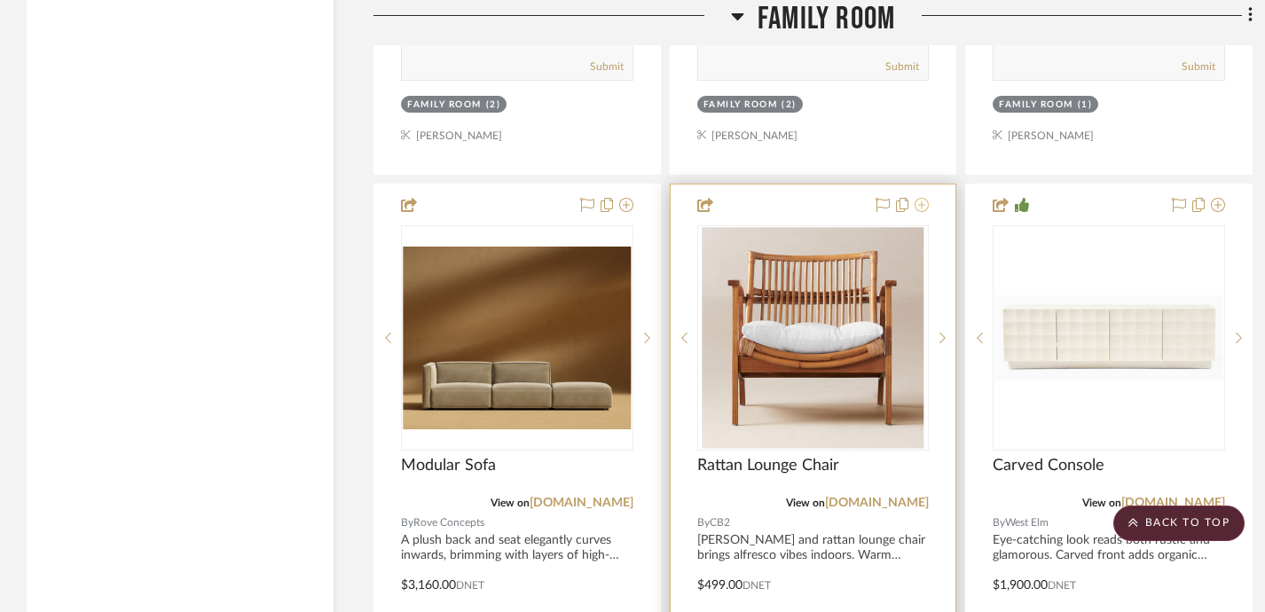
click at [919, 201] on icon at bounding box center [922, 205] width 14 height 14
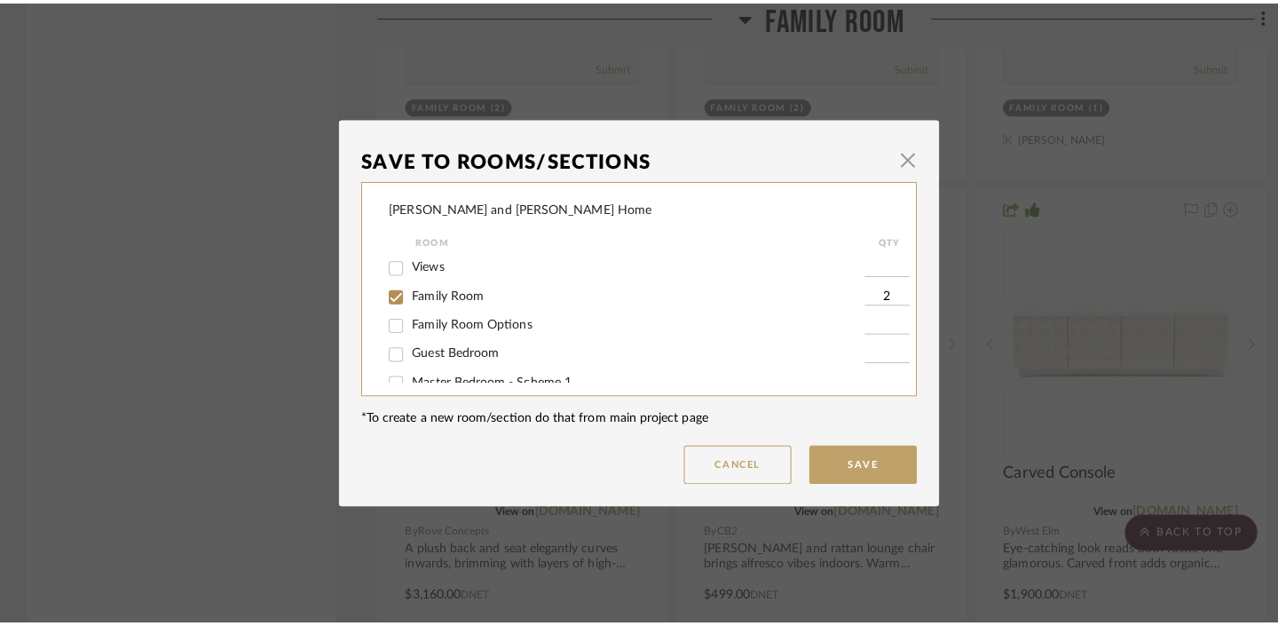
scroll to position [0, 0]
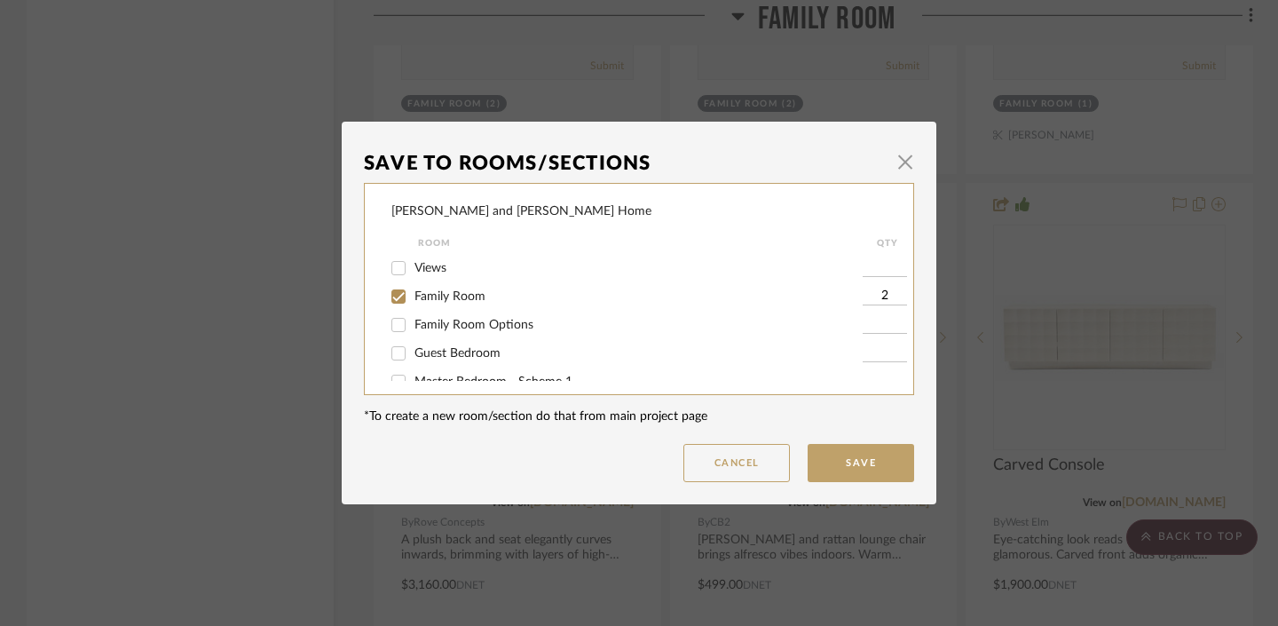
click at [404, 292] on input "Family Room" at bounding box center [398, 296] width 28 height 28
checkbox input "false"
click at [880, 464] on button "Save" at bounding box center [860, 463] width 106 height 38
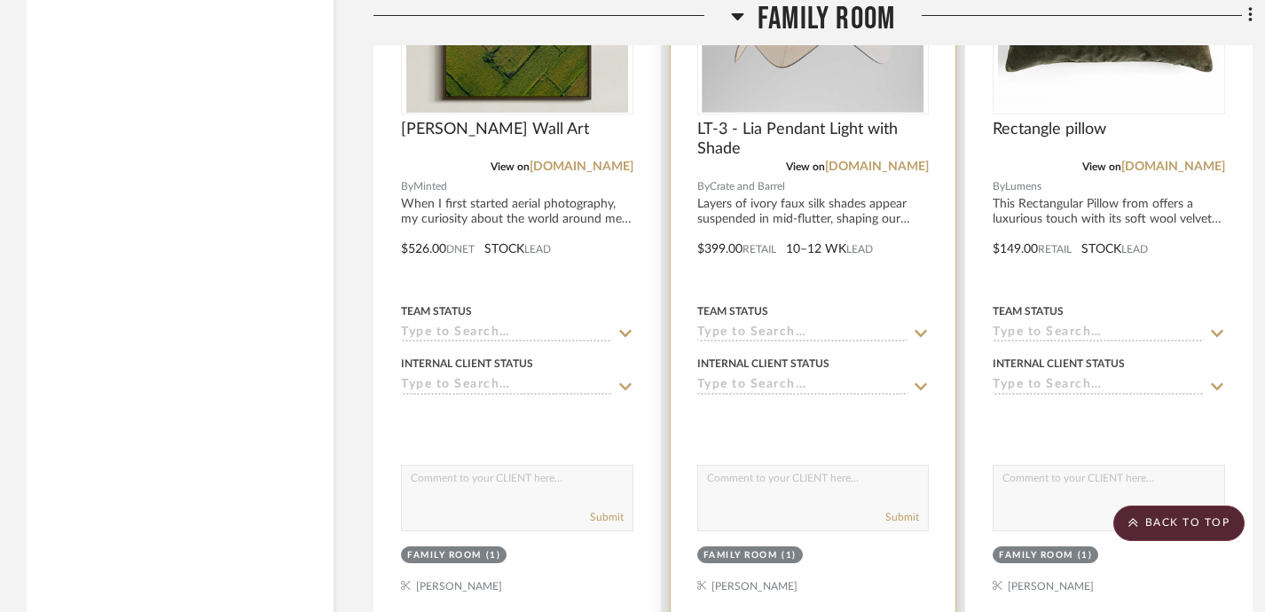
scroll to position [3744, 0]
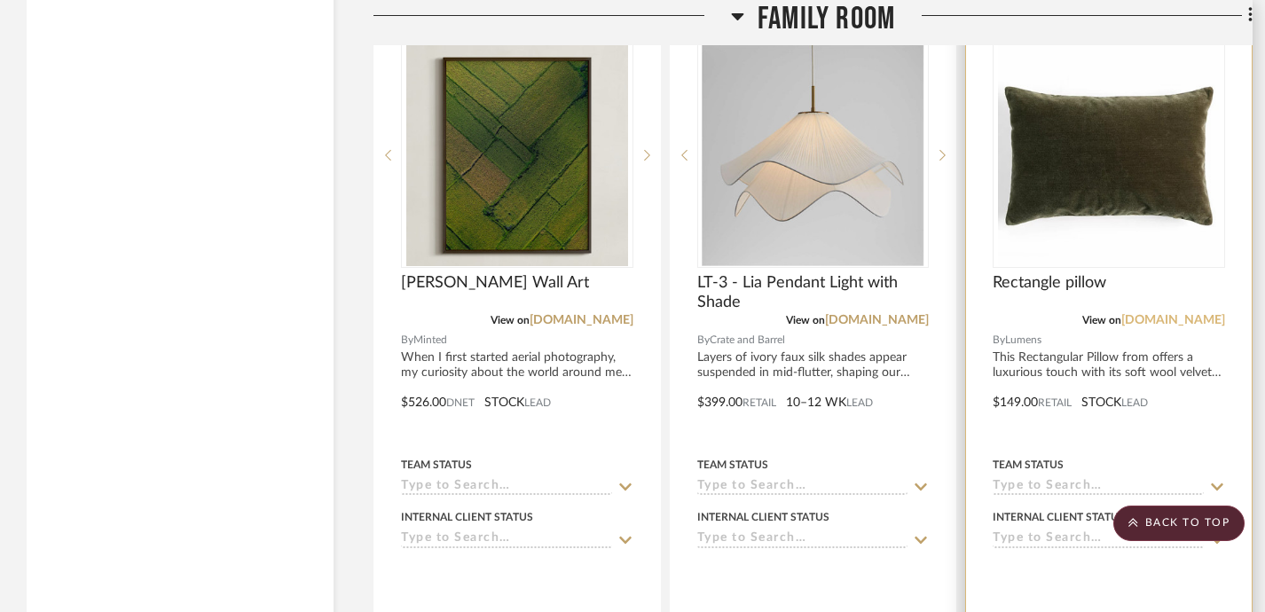
click at [1194, 315] on link "lumens.com" at bounding box center [1173, 320] width 104 height 12
click at [1086, 193] on img "0" at bounding box center [1109, 155] width 222 height 222
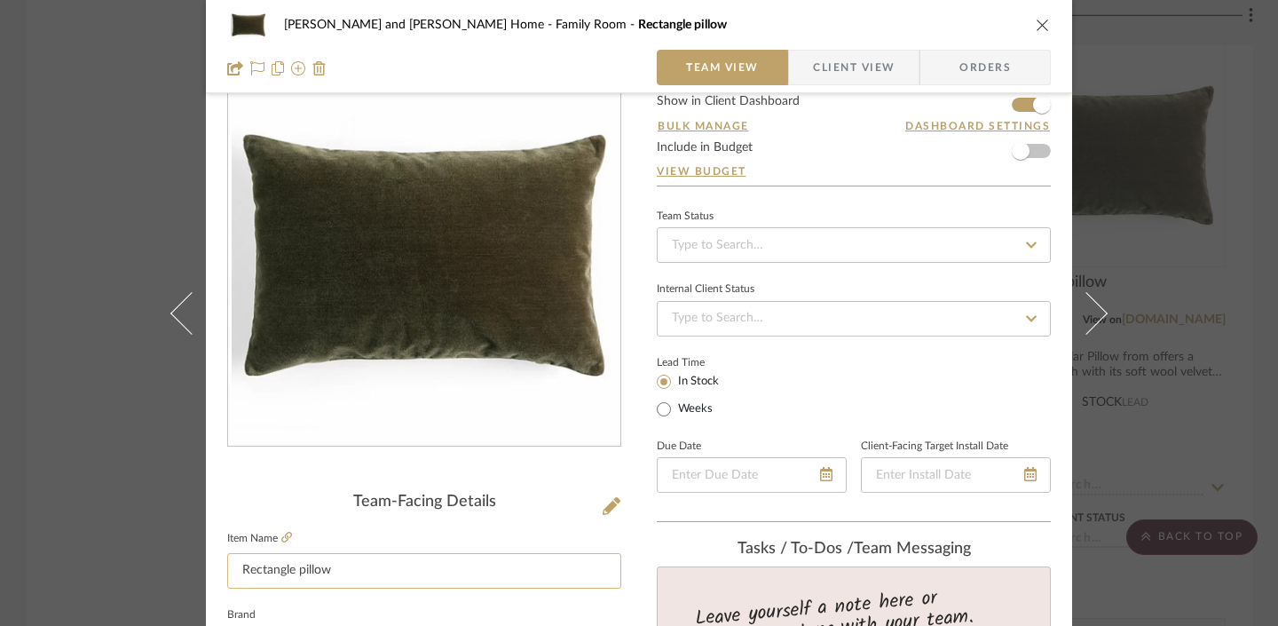
scroll to position [146, 0]
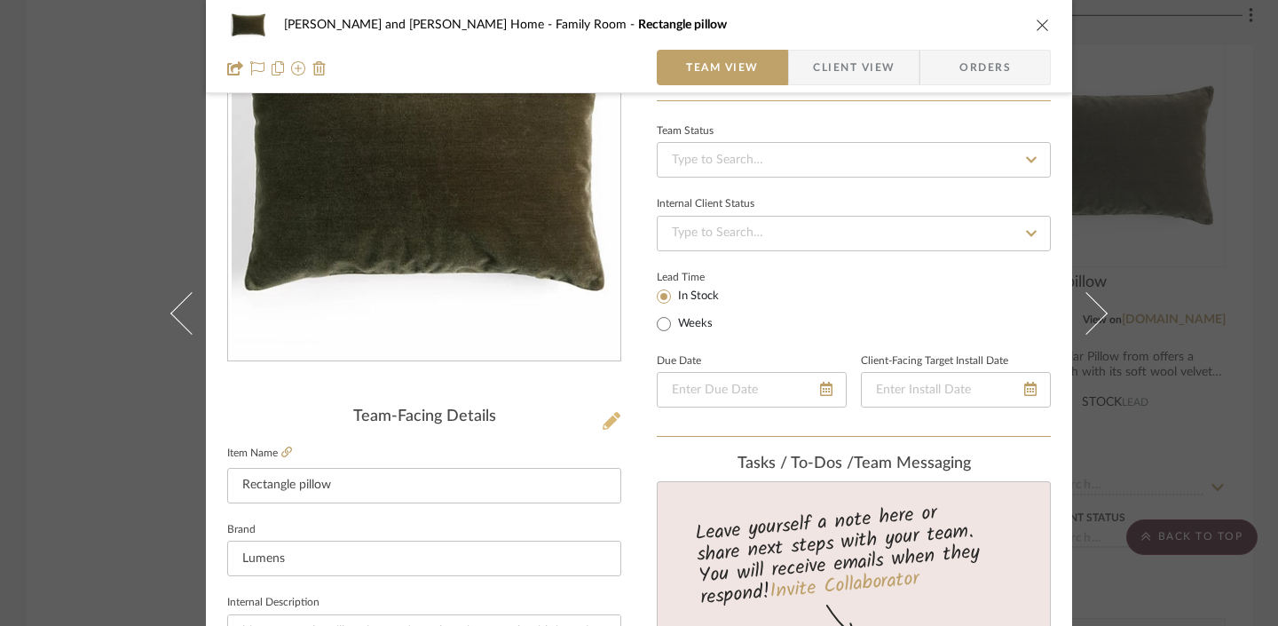
click at [604, 423] on icon at bounding box center [611, 421] width 18 height 18
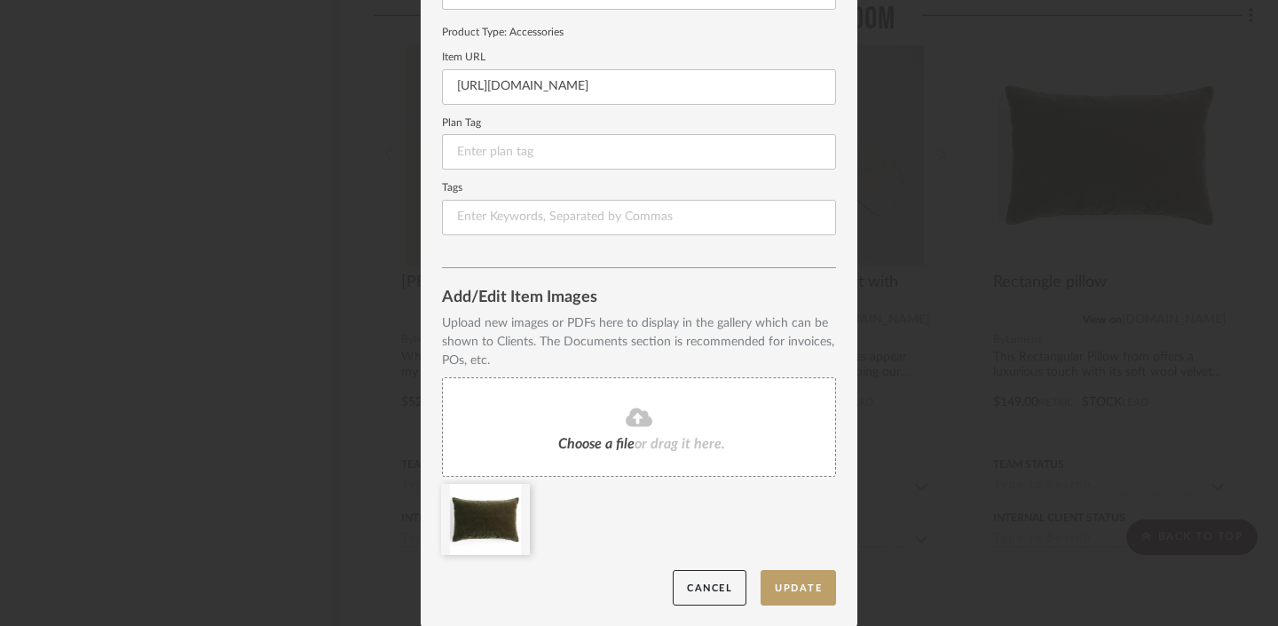
scroll to position [220, 0]
click at [511, 493] on icon at bounding box center [516, 494] width 12 height 14
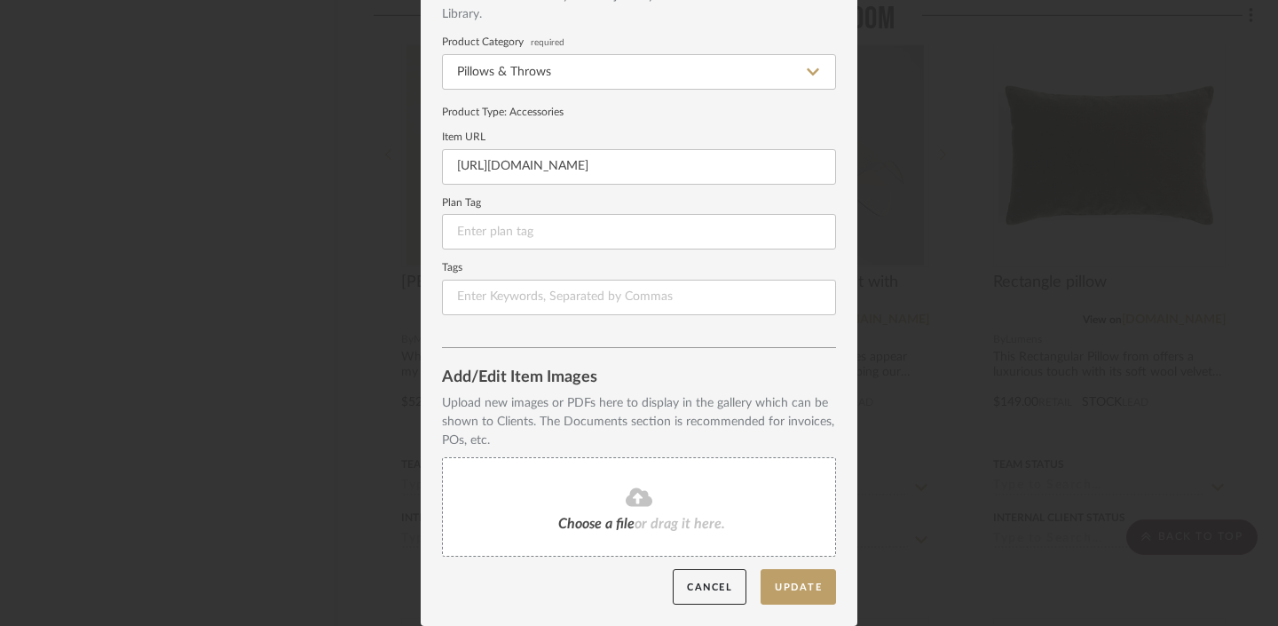
click at [587, 518] on span "Choose a file" at bounding box center [596, 523] width 76 height 14
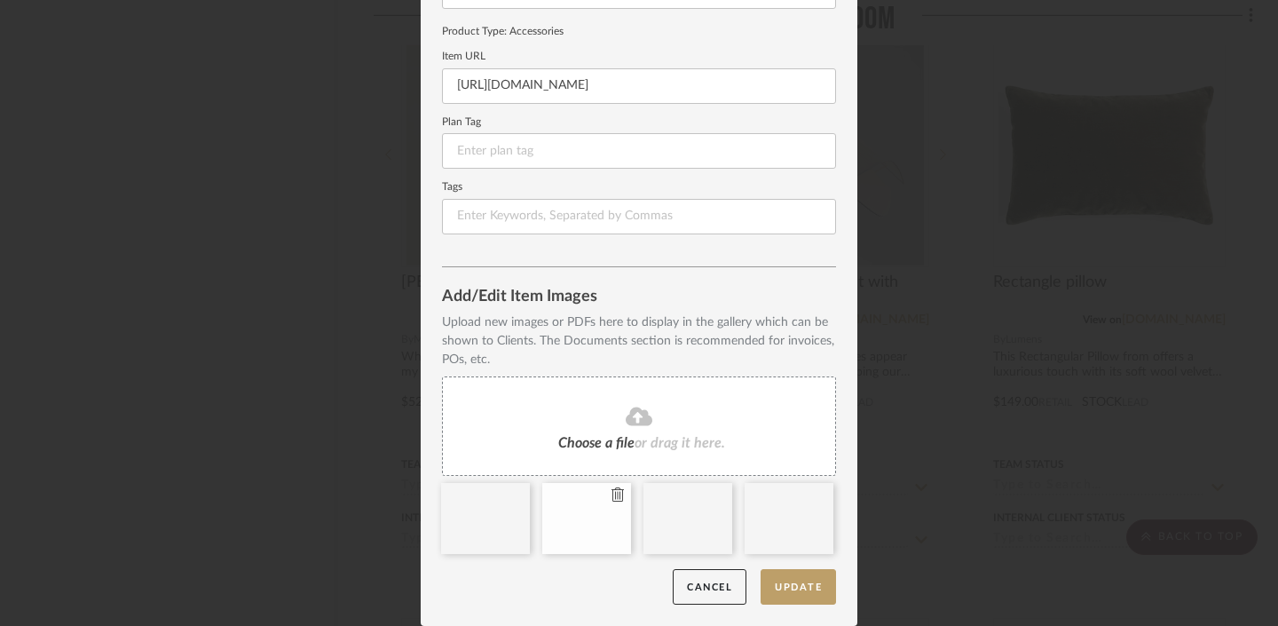
click at [613, 494] on icon at bounding box center [617, 494] width 12 height 14
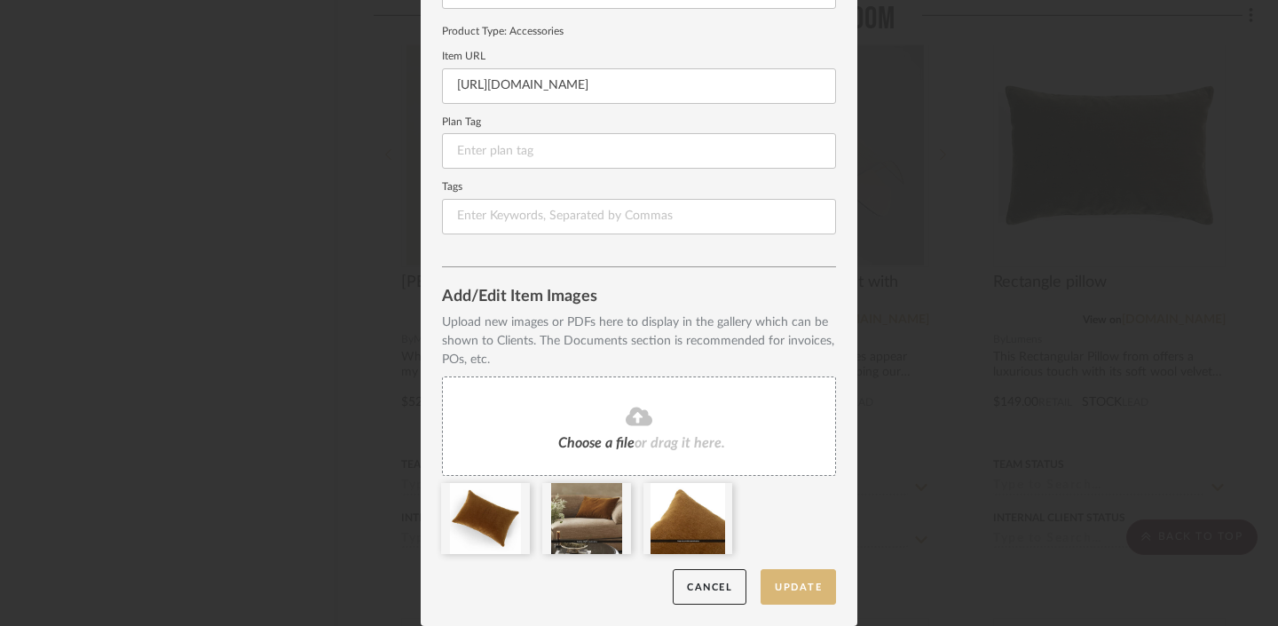
click at [805, 581] on button "Update" at bounding box center [797, 587] width 75 height 36
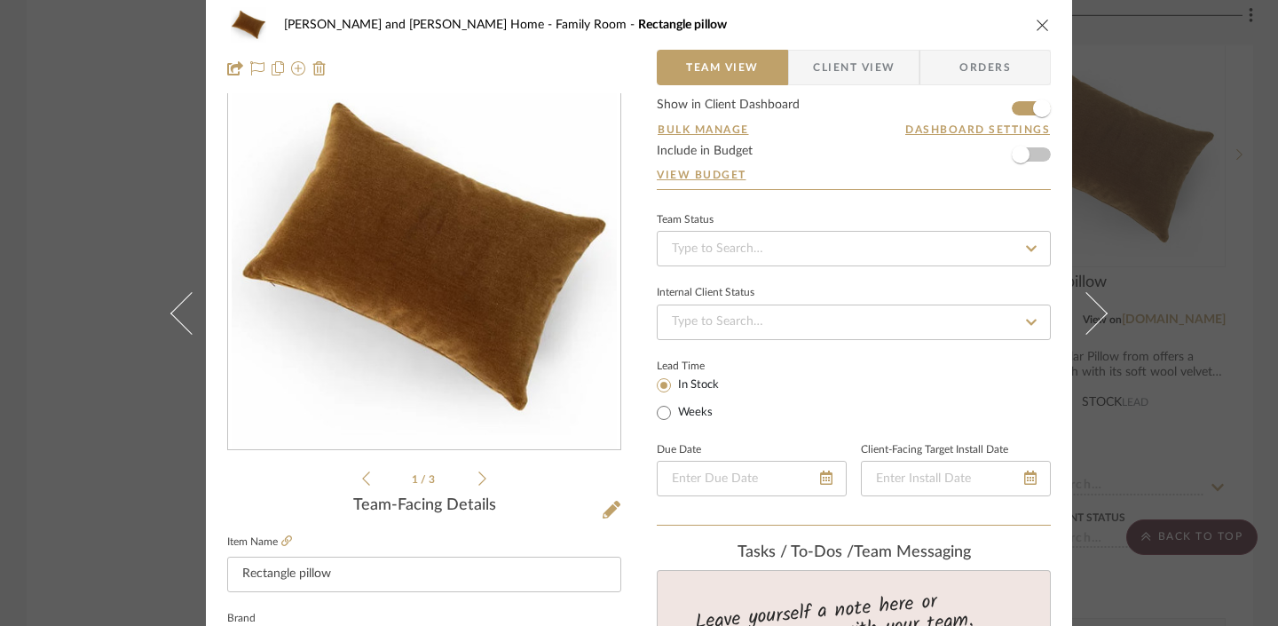
scroll to position [0, 0]
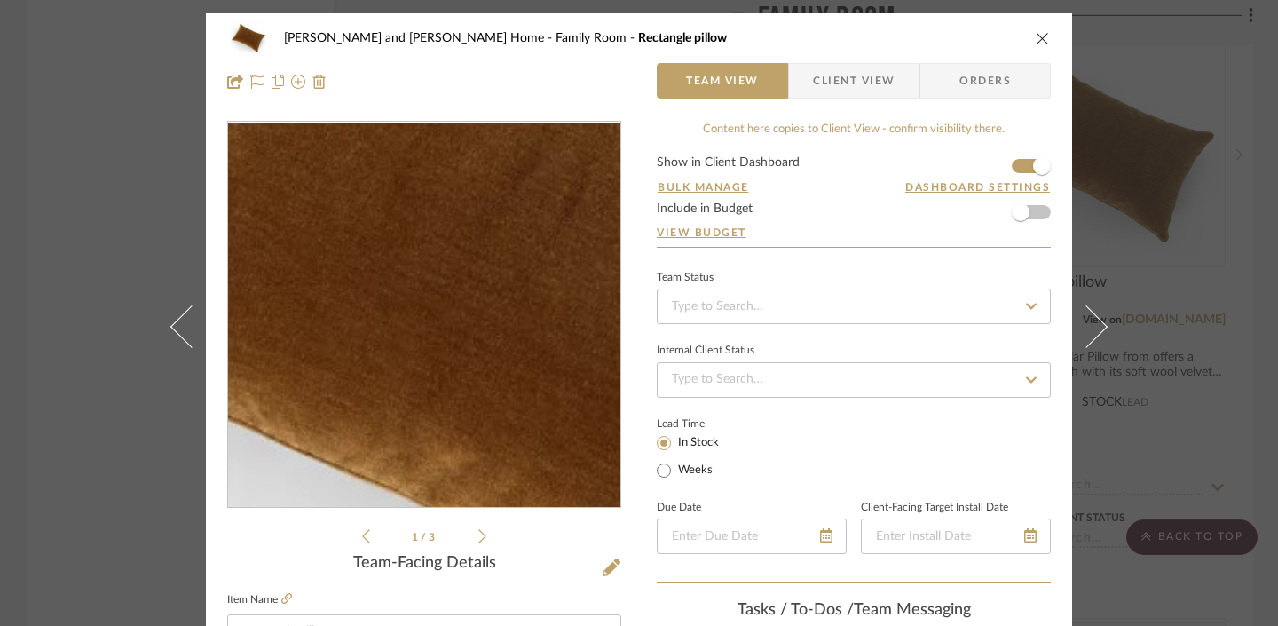
click at [384, 321] on img "0" at bounding box center [424, 314] width 385 height 385
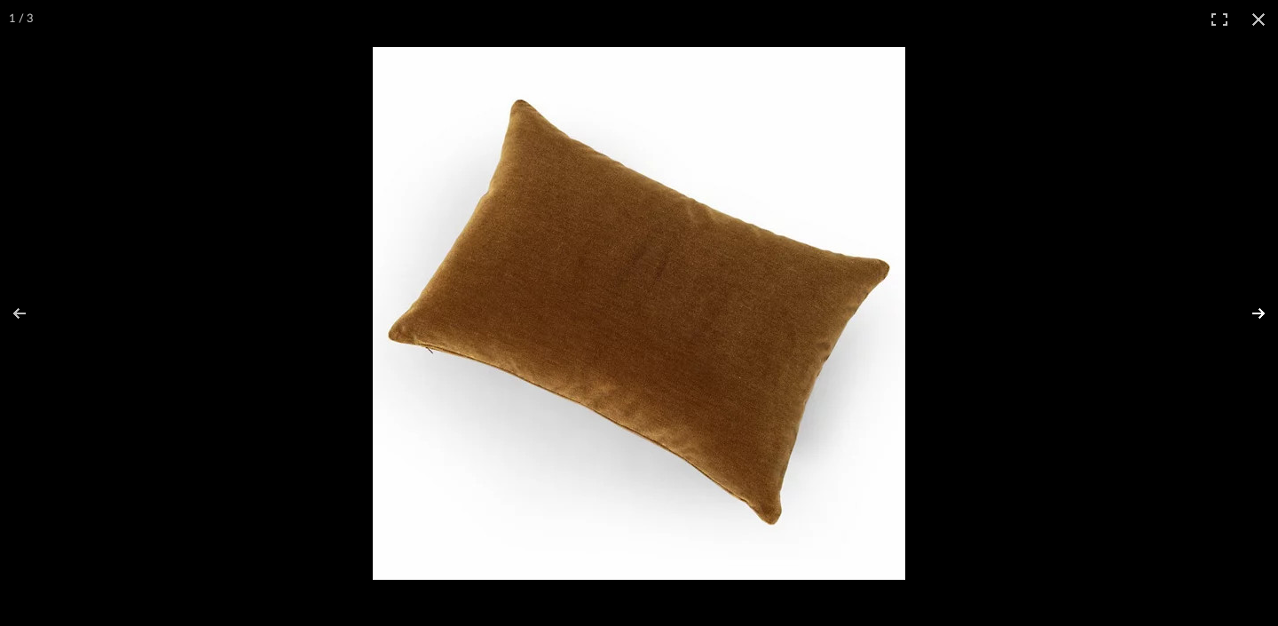
click at [1267, 311] on button at bounding box center [1247, 313] width 62 height 89
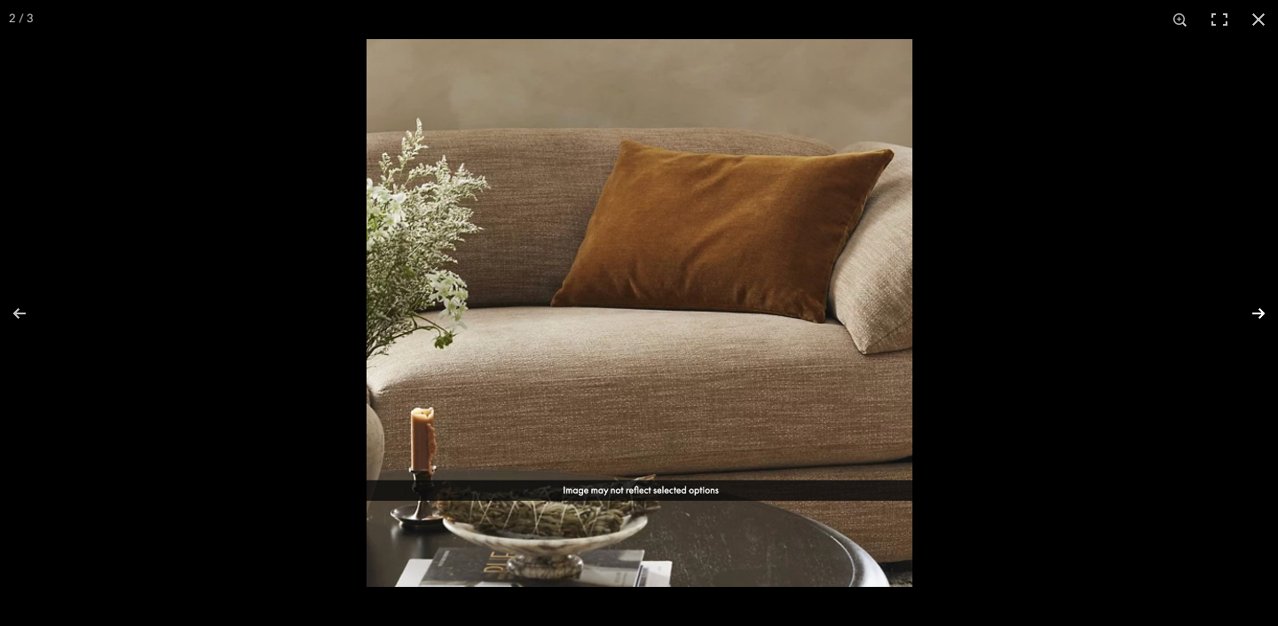
click at [1263, 313] on button at bounding box center [1247, 313] width 62 height 89
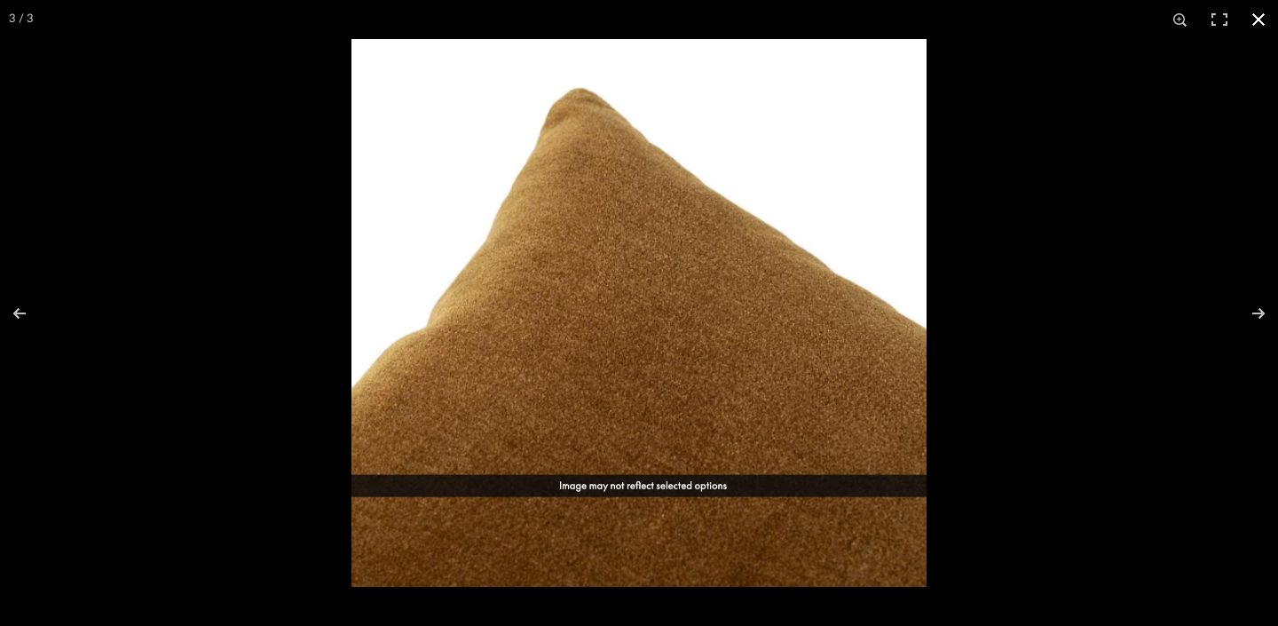
click at [1071, 335] on div at bounding box center [990, 352] width 1278 height 626
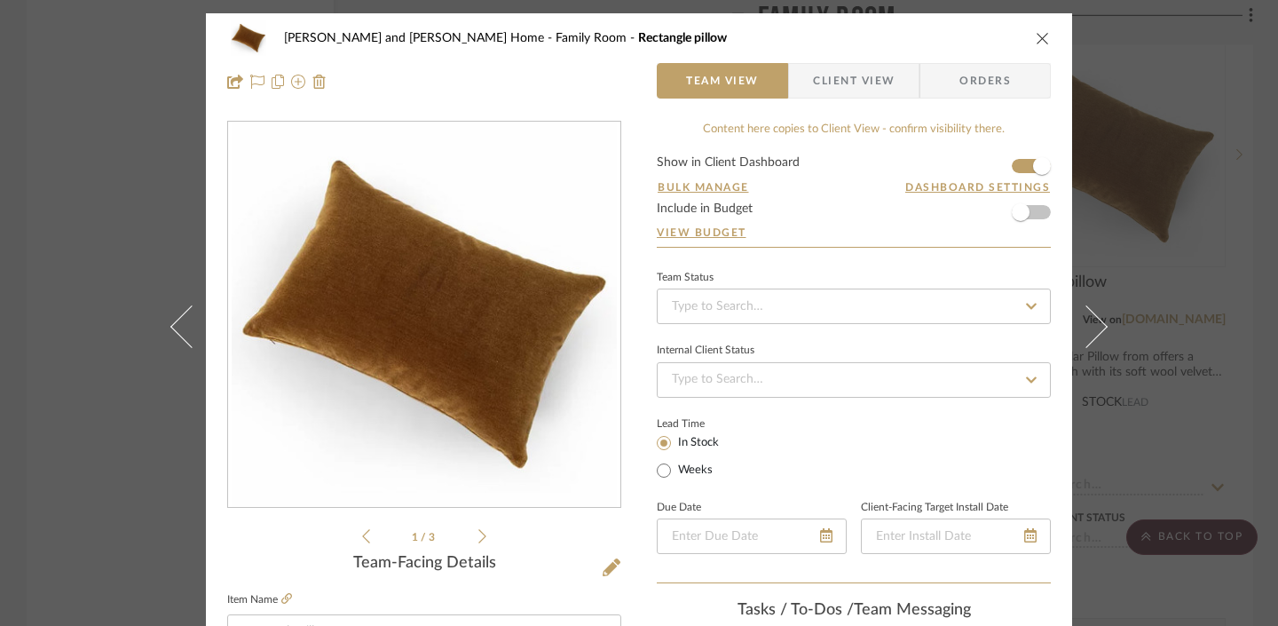
click at [1238, 51] on div "Sharika and Ashish Home Family Room Rectangle pillow Team View Client View Orde…" at bounding box center [639, 313] width 1278 height 626
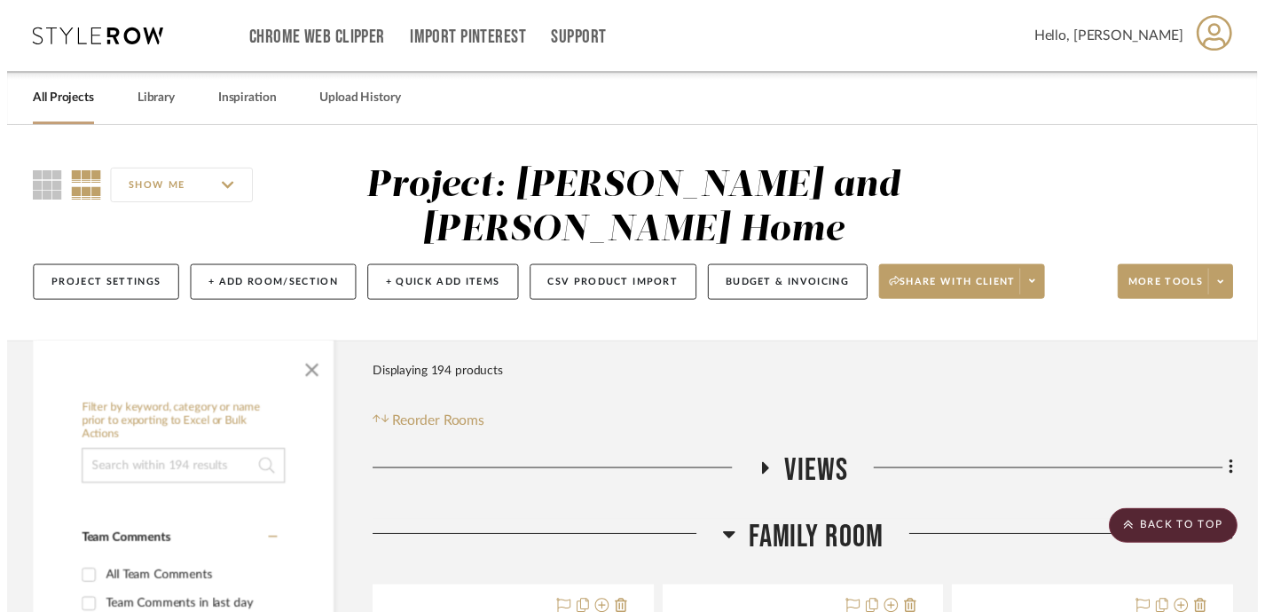
scroll to position [3744, 0]
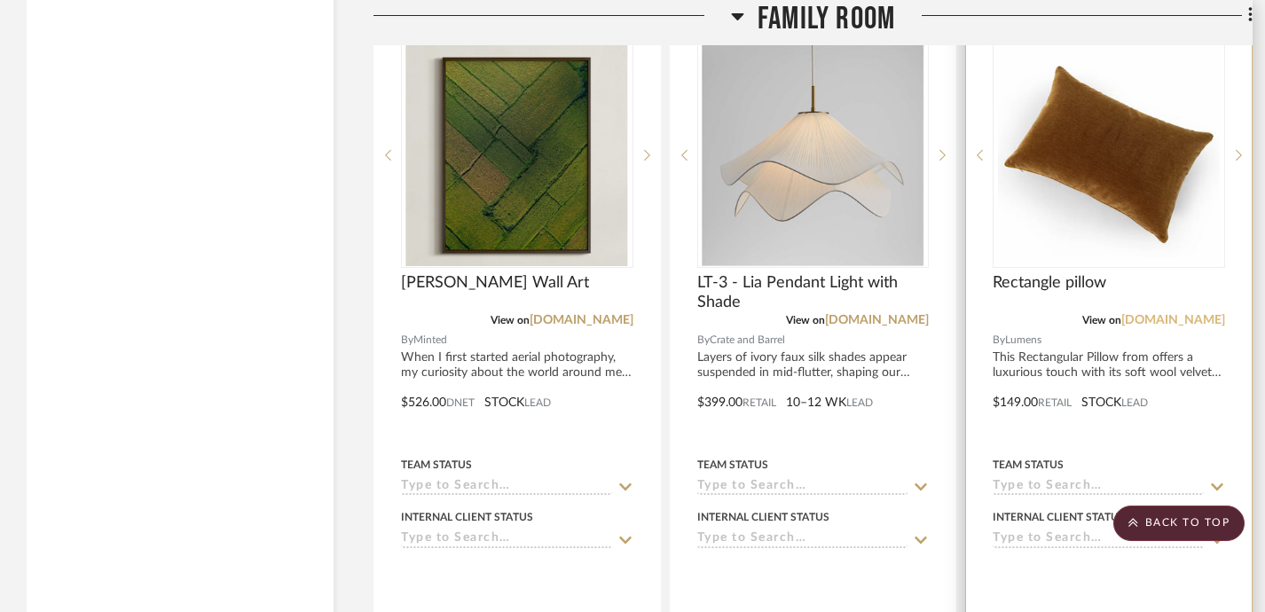
click at [1215, 315] on link "lumens.com" at bounding box center [1173, 320] width 104 height 12
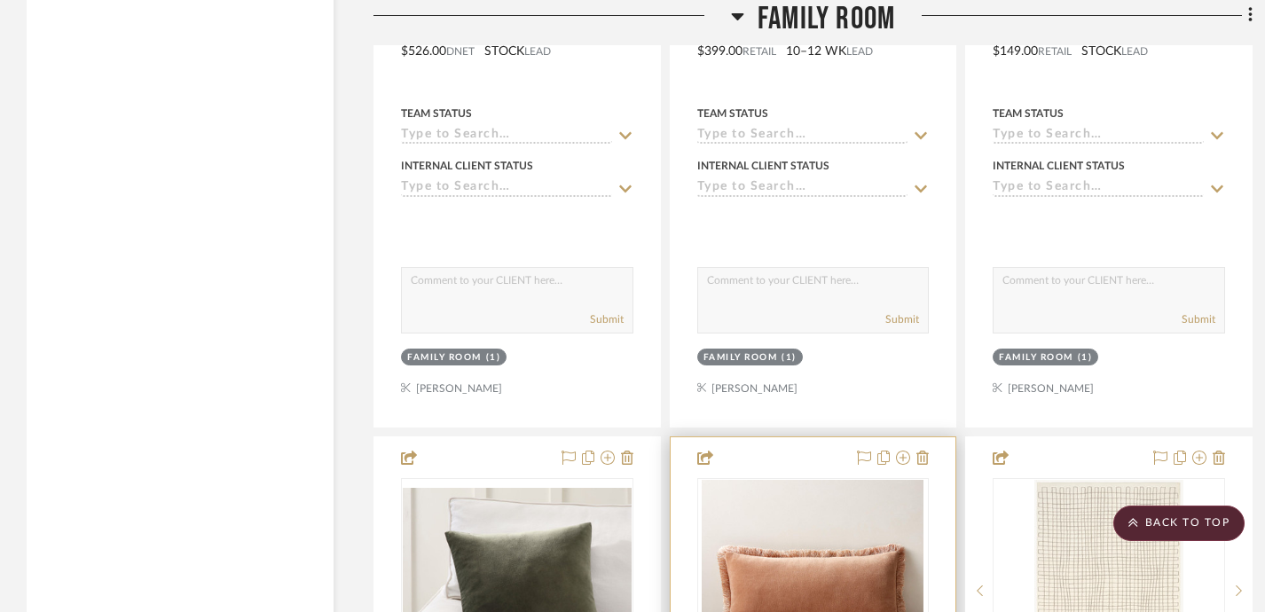
scroll to position [4407, 0]
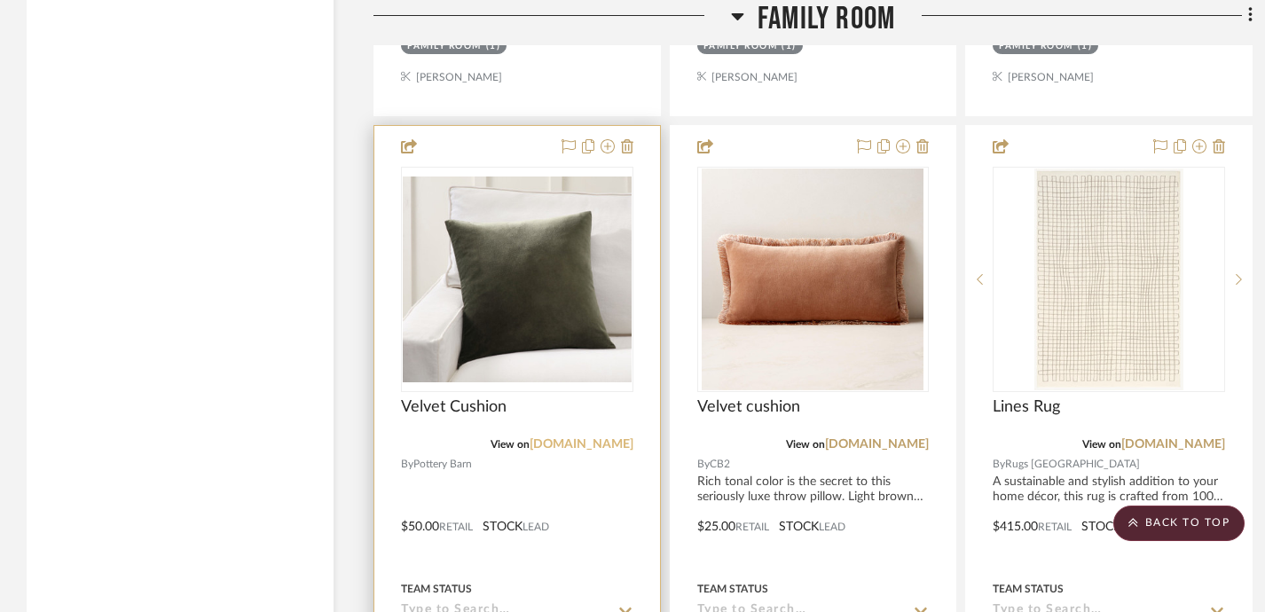
click at [570, 441] on link "potterybarn.com" at bounding box center [582, 444] width 104 height 12
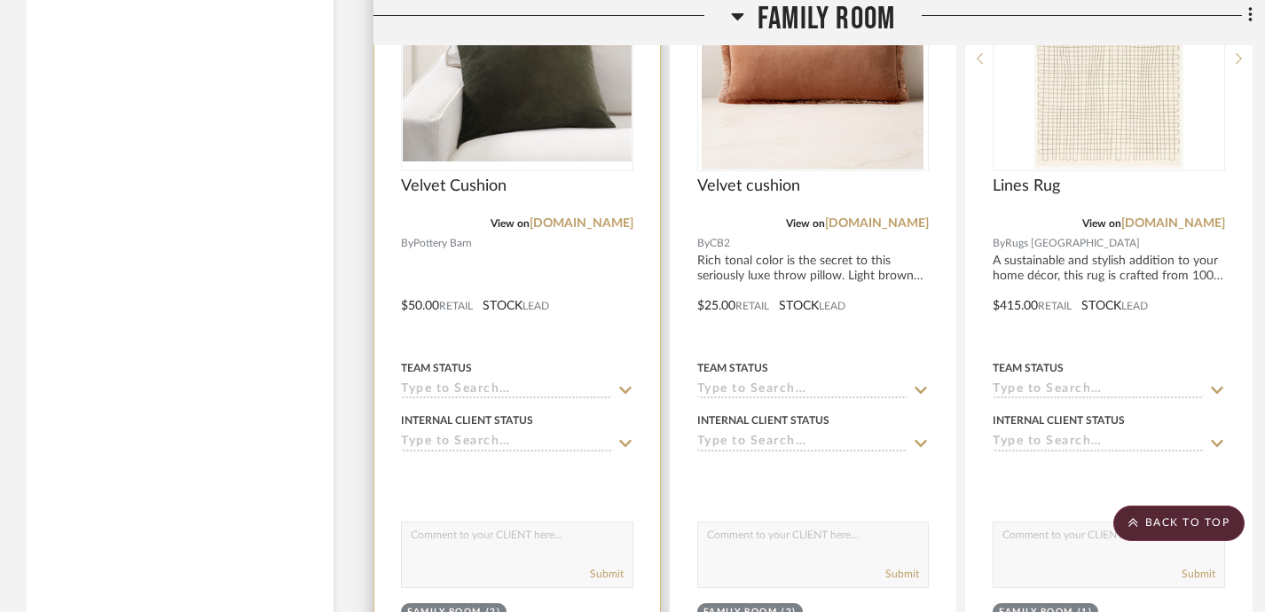
scroll to position [4779, 0]
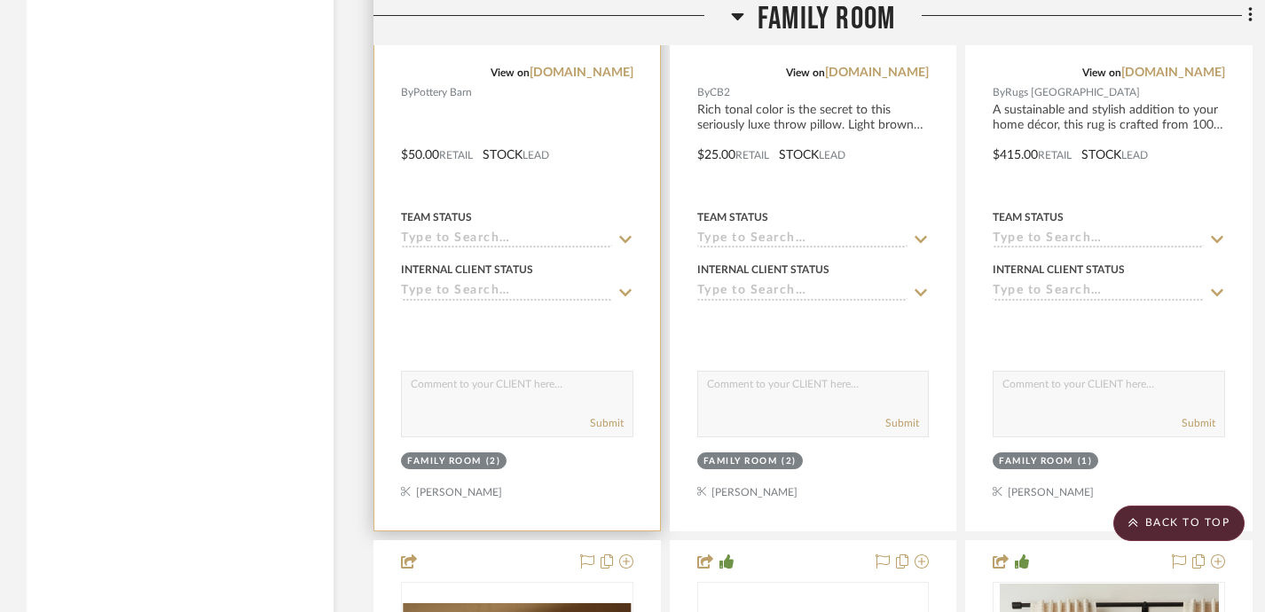
click at [555, 101] on div at bounding box center [517, 142] width 286 height 776
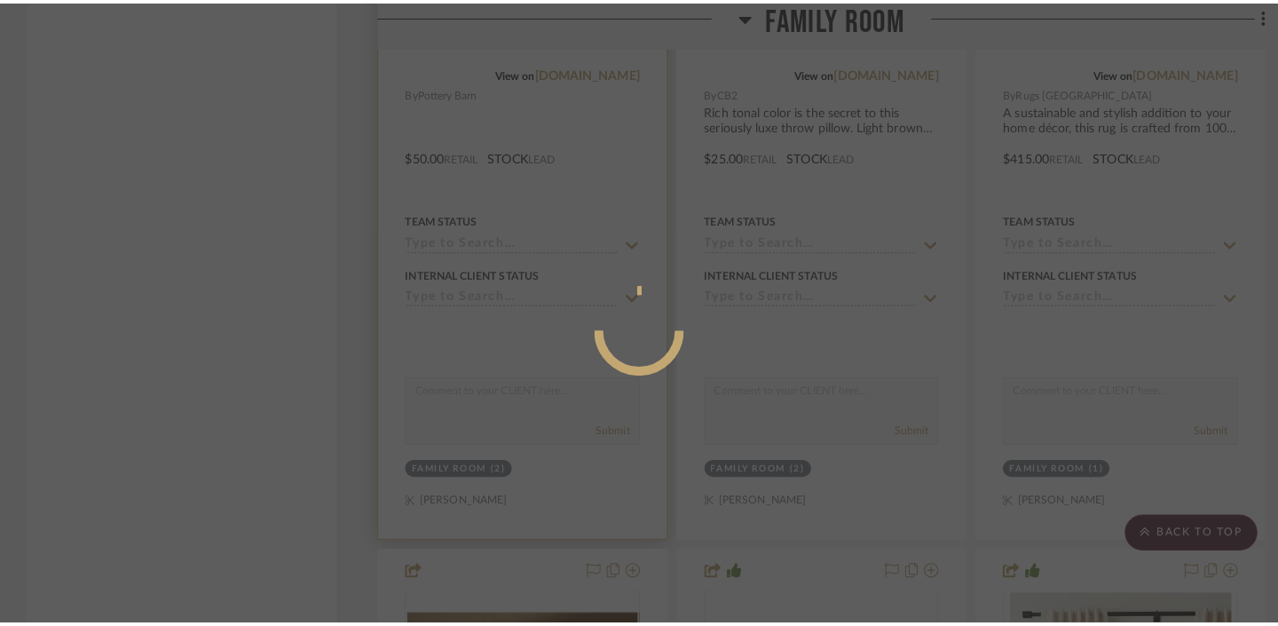
scroll to position [0, 0]
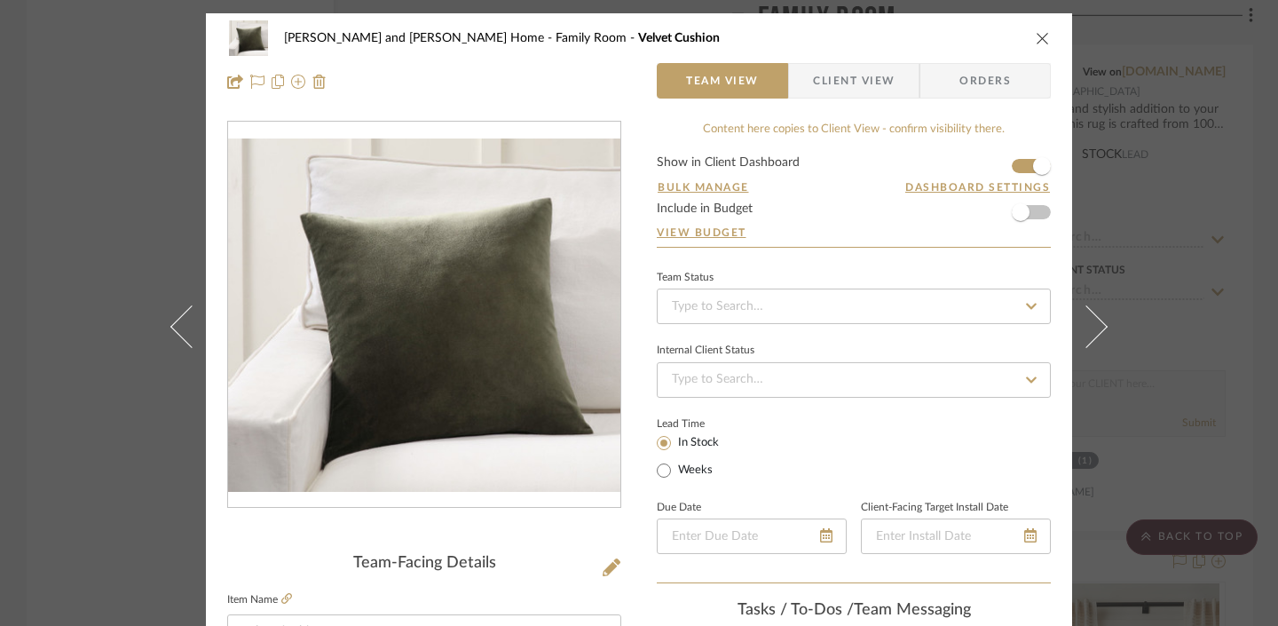
click at [140, 262] on div "Sharika and Ashish Home Family Room Velvet Cushion Team View Client View Orders…" at bounding box center [639, 313] width 1278 height 626
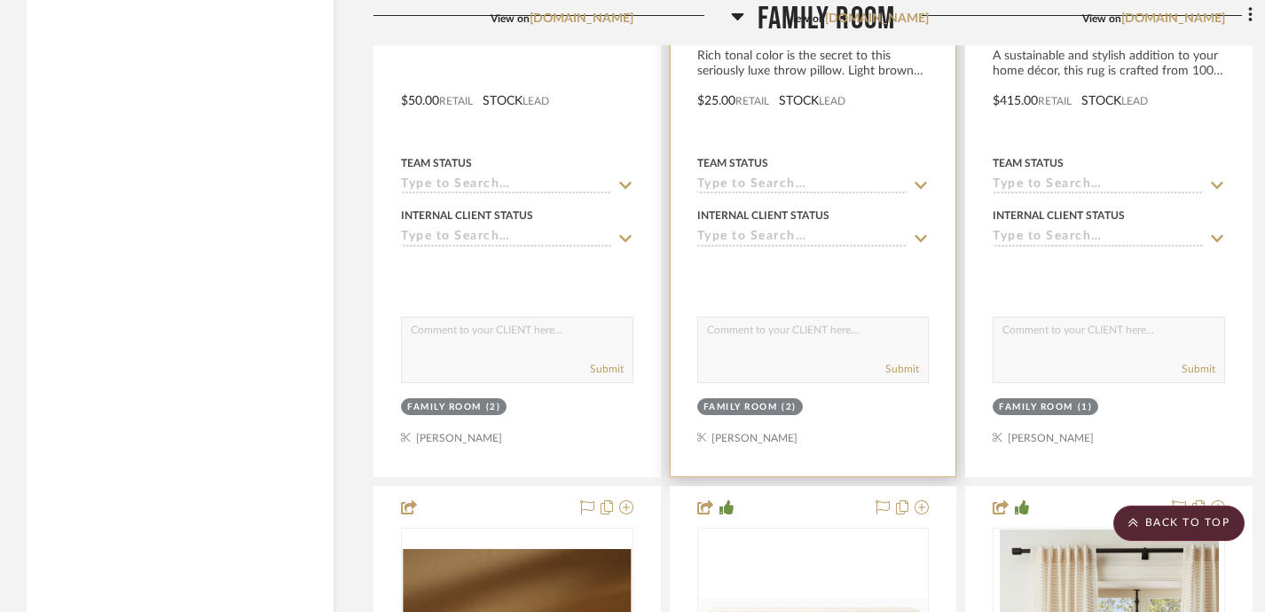
scroll to position [4875, 0]
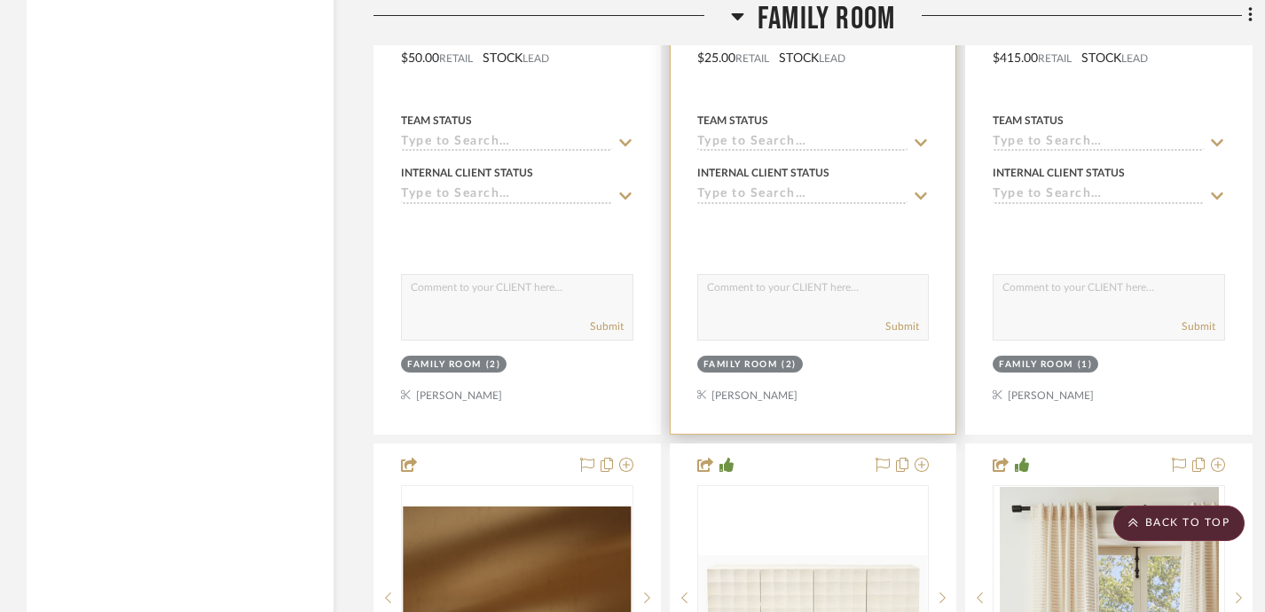
click at [808, 99] on div at bounding box center [814, 46] width 286 height 776
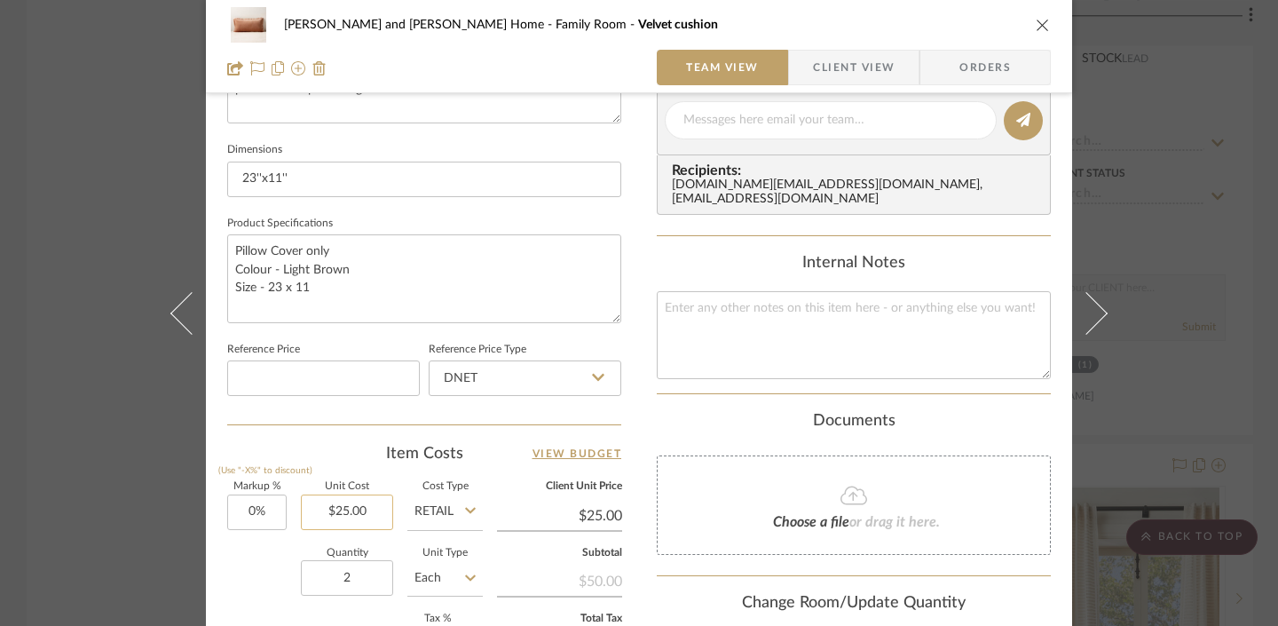
scroll to position [727, 0]
click at [358, 565] on input "2" at bounding box center [347, 575] width 92 height 35
drag, startPoint x: 354, startPoint y: 572, endPoint x: 339, endPoint y: 576, distance: 15.5
click at [339, 576] on input "2" at bounding box center [347, 575] width 92 height 35
type input "1"
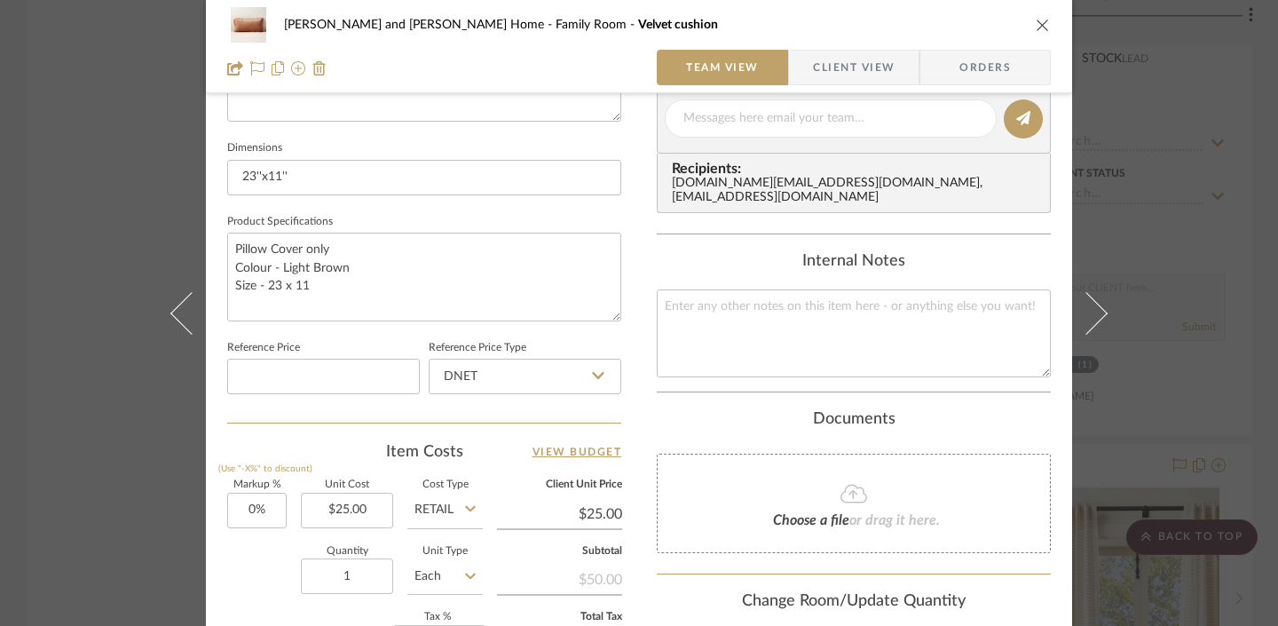
click at [270, 557] on div "Quantity 1 Unit Type Each" at bounding box center [355, 578] width 256 height 63
type input "$3.75"
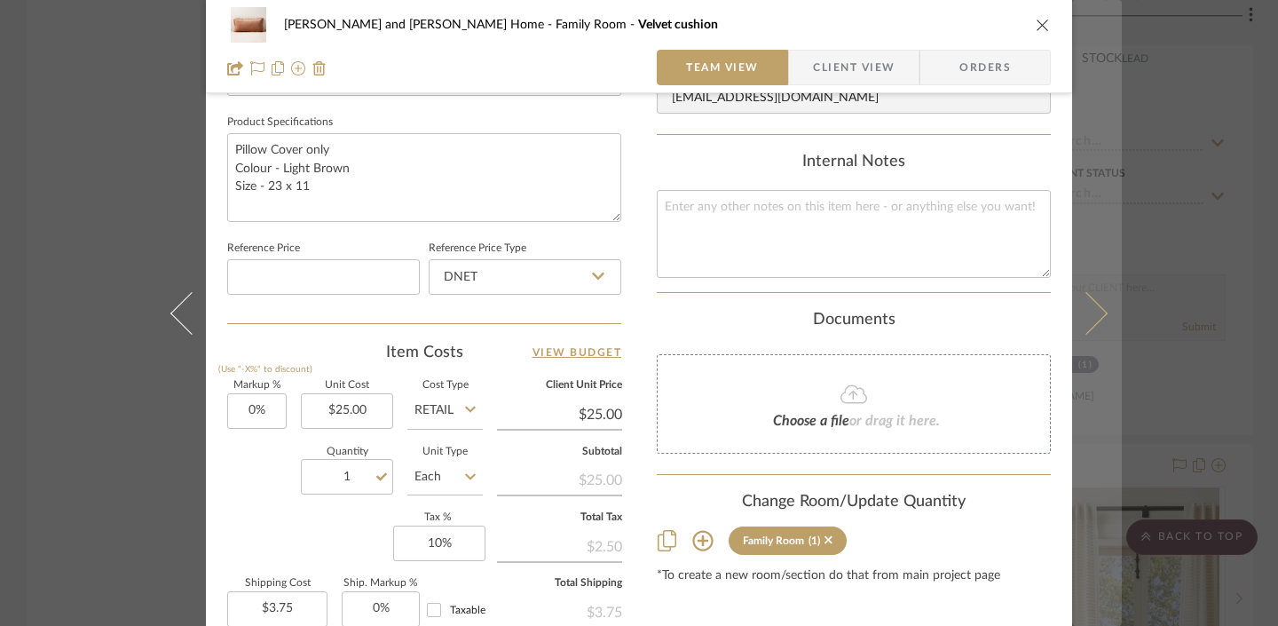
scroll to position [842, 0]
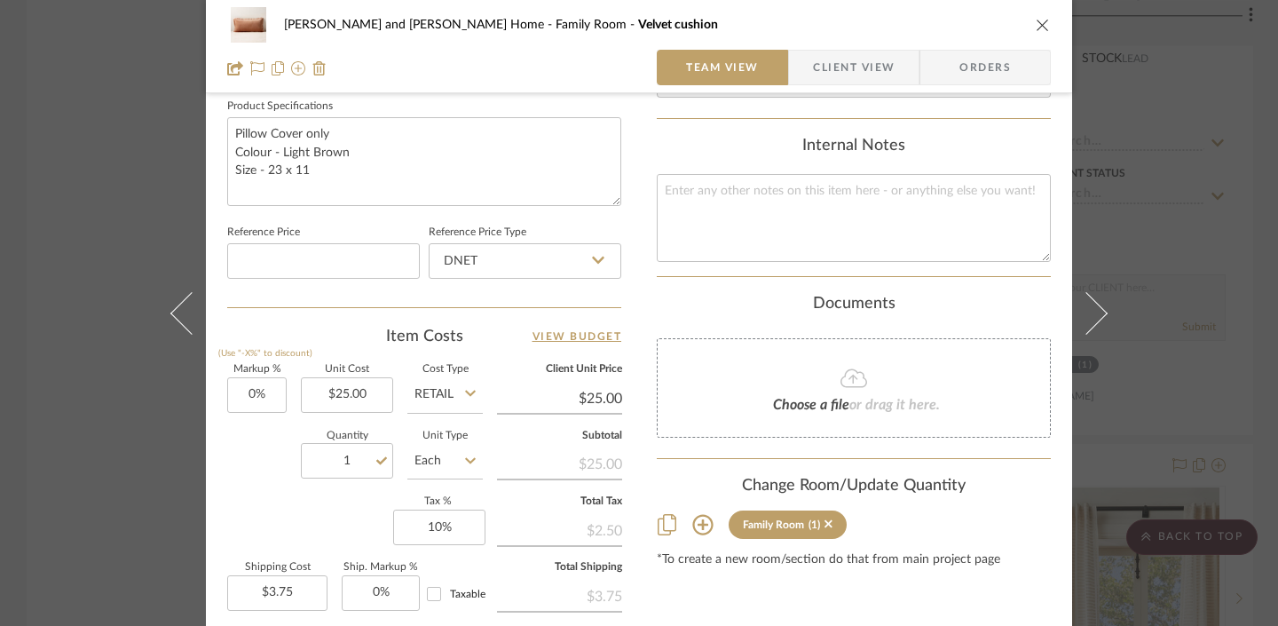
click at [1134, 387] on div "Sharika and Ashish Home Family Room Velvet cushion Team View Client View Orders…" at bounding box center [639, 313] width 1278 height 626
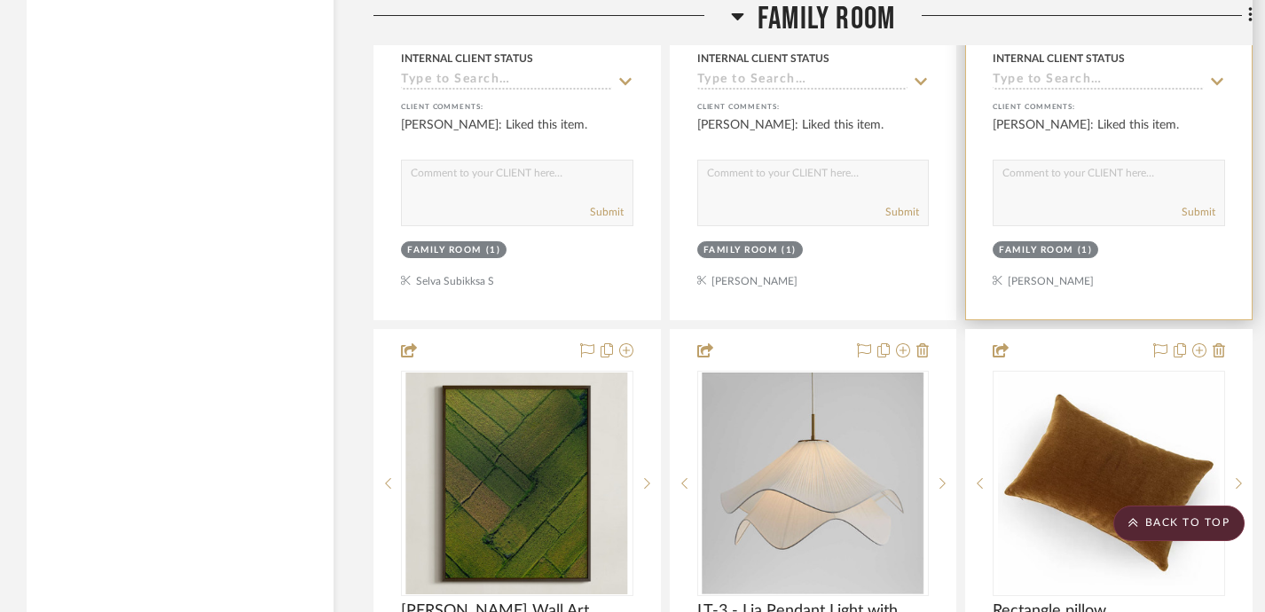
scroll to position [3629, 0]
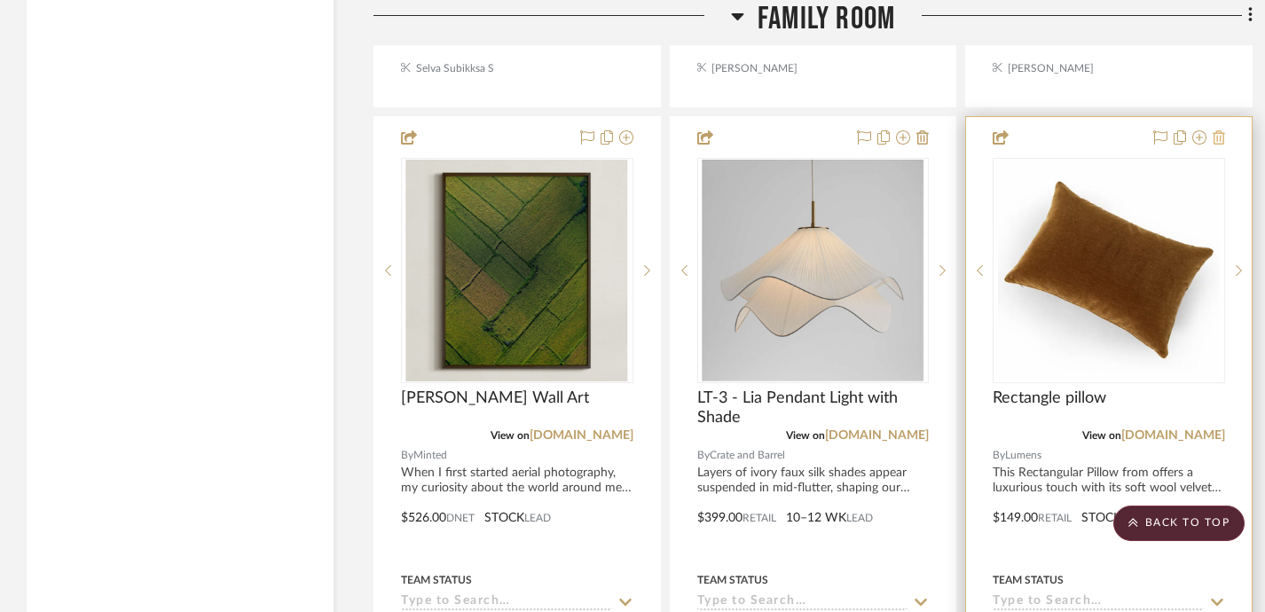
click at [1221, 133] on icon at bounding box center [1219, 137] width 12 height 14
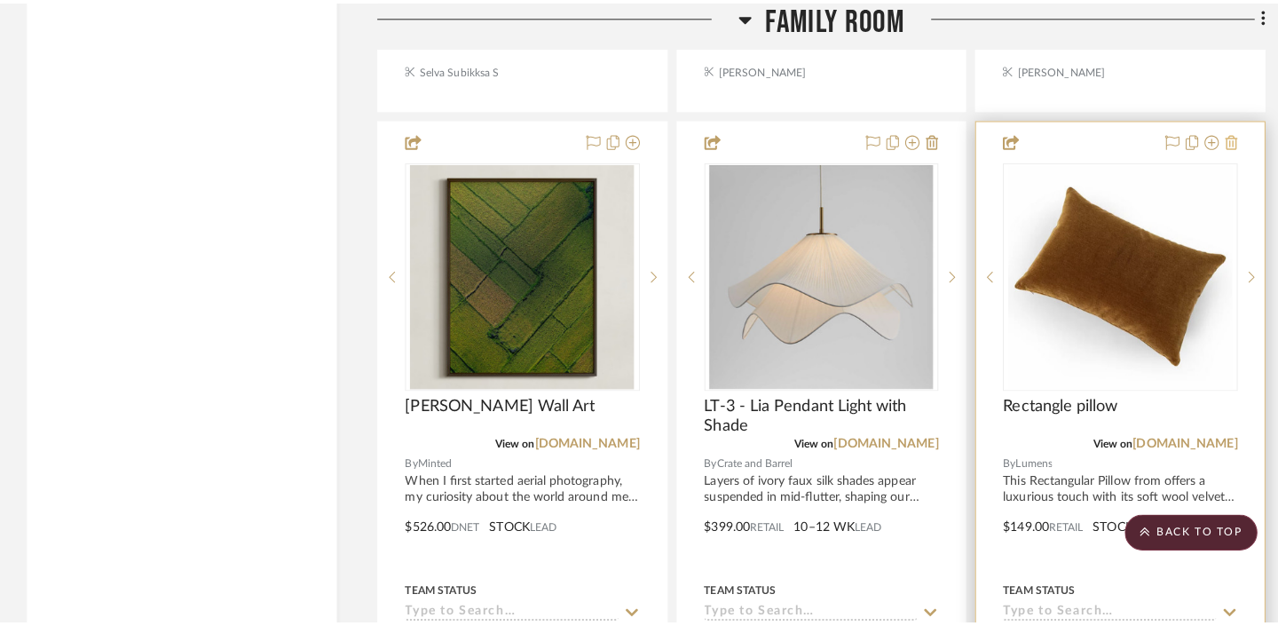
scroll to position [0, 0]
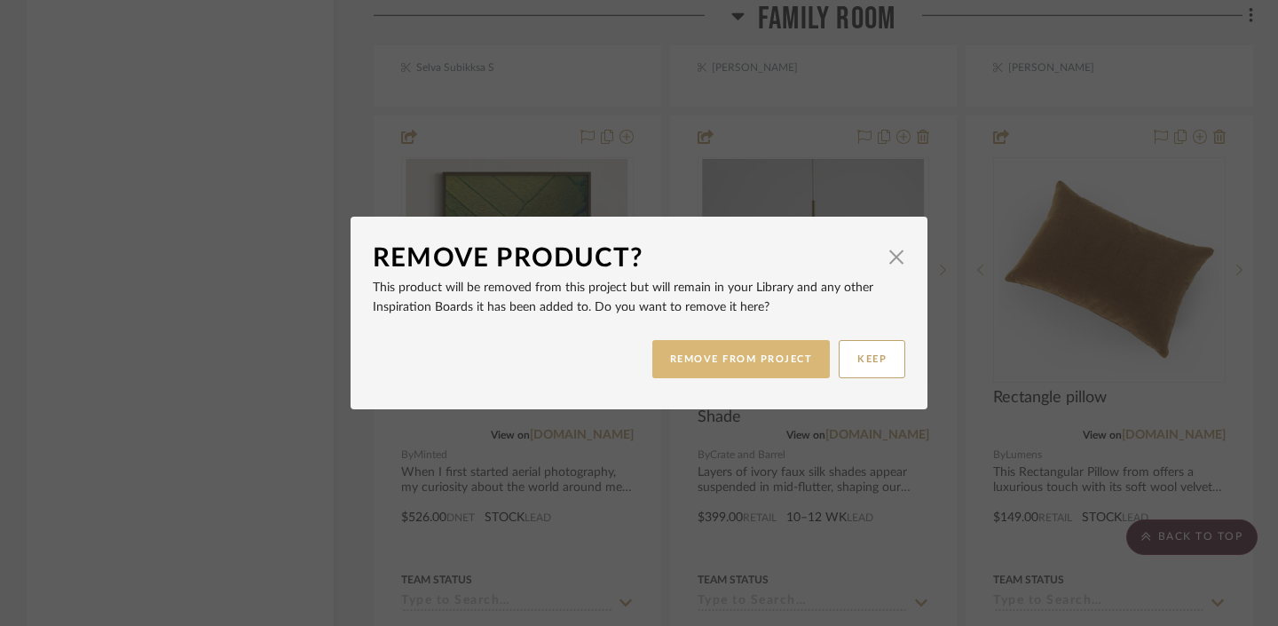
click at [753, 347] on button "REMOVE FROM PROJECT" at bounding box center [741, 359] width 178 height 38
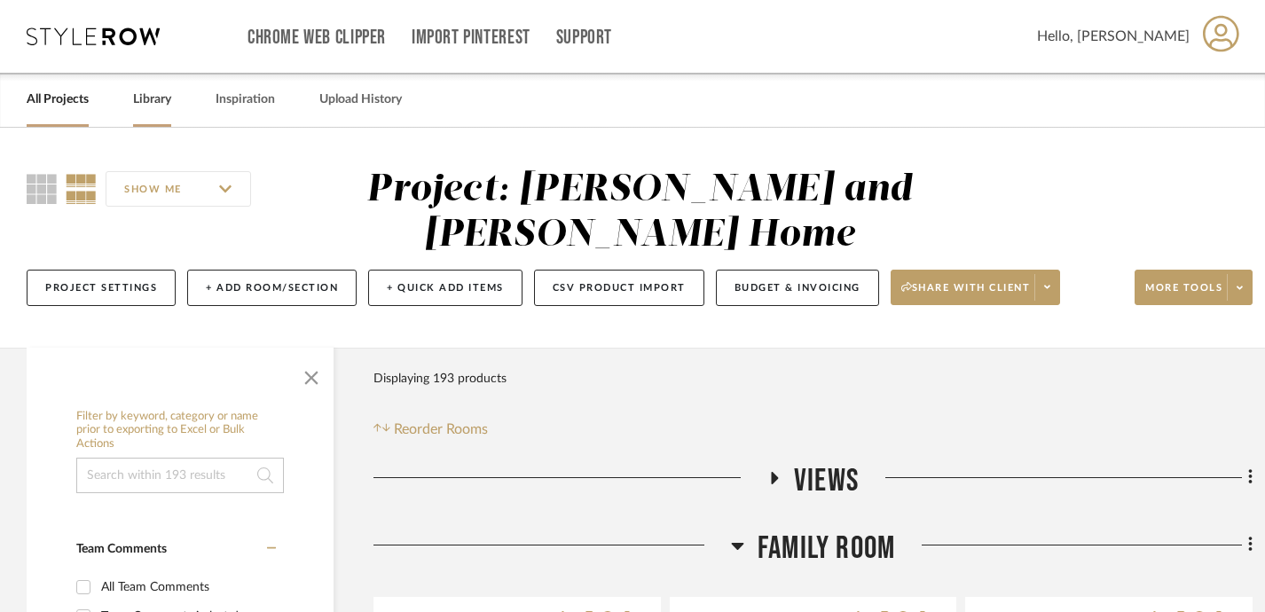
click at [166, 99] on link "Library" at bounding box center [152, 100] width 38 height 24
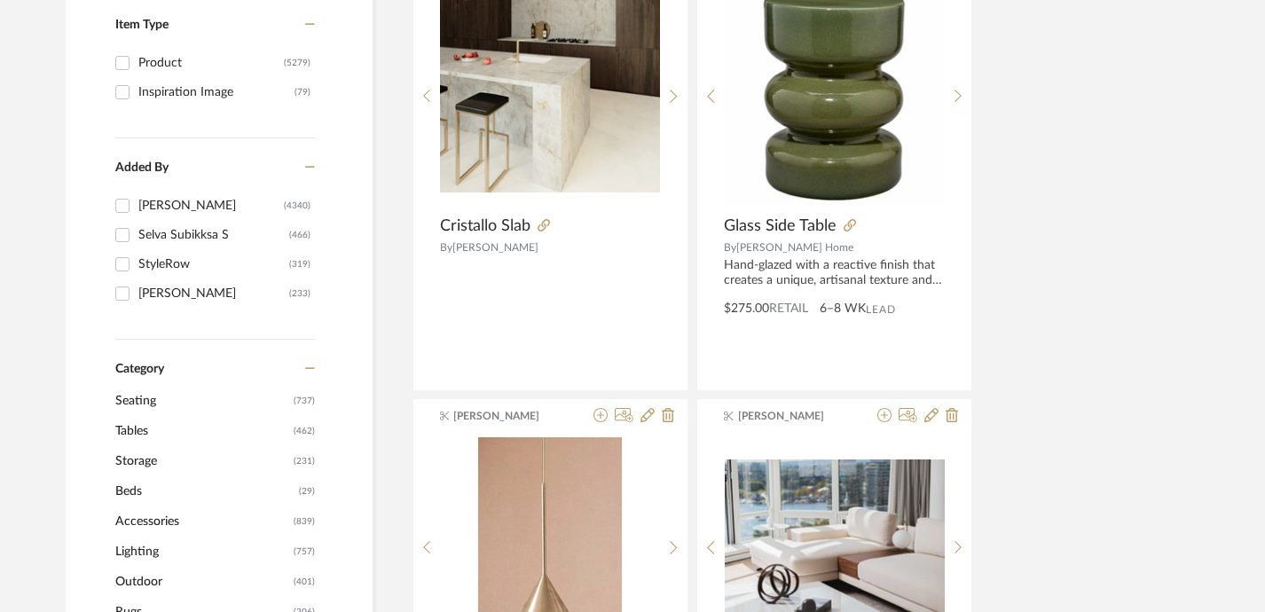
scroll to position [316, 0]
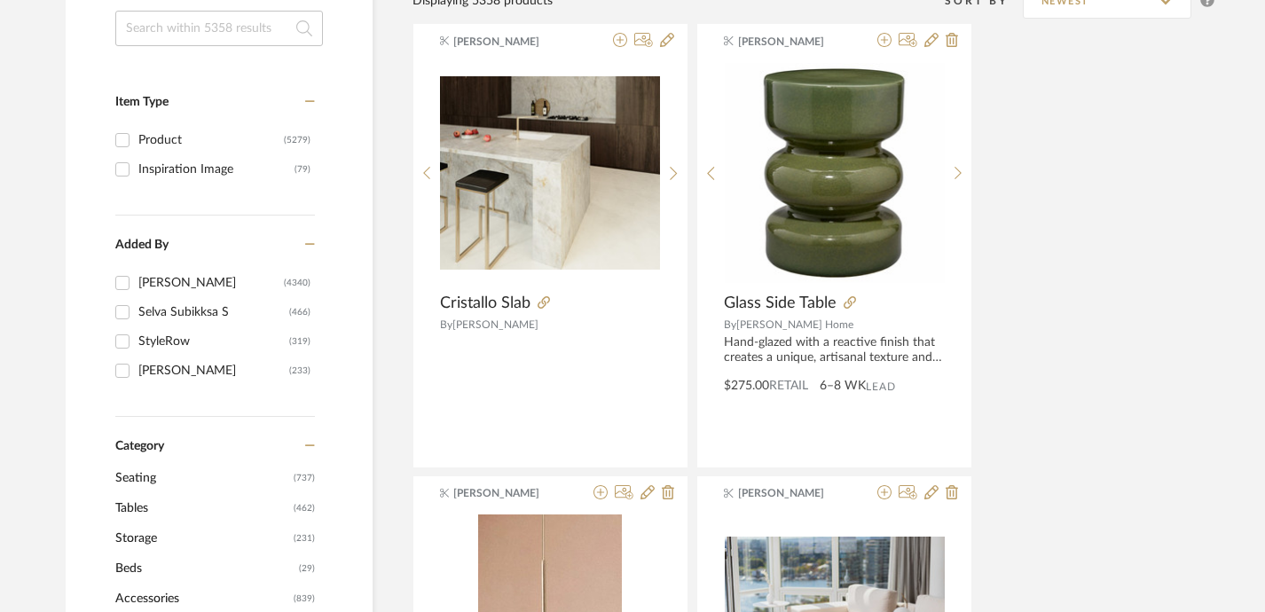
click at [187, 21] on input at bounding box center [219, 28] width 208 height 35
type input "cushion"
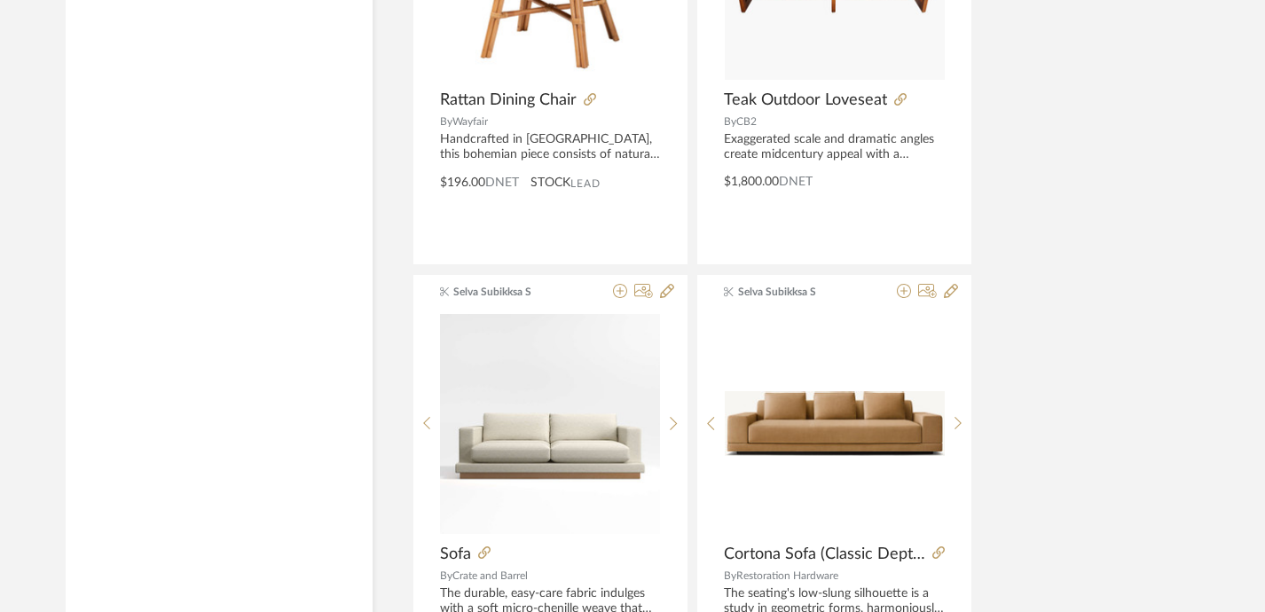
scroll to position [8126, 0]
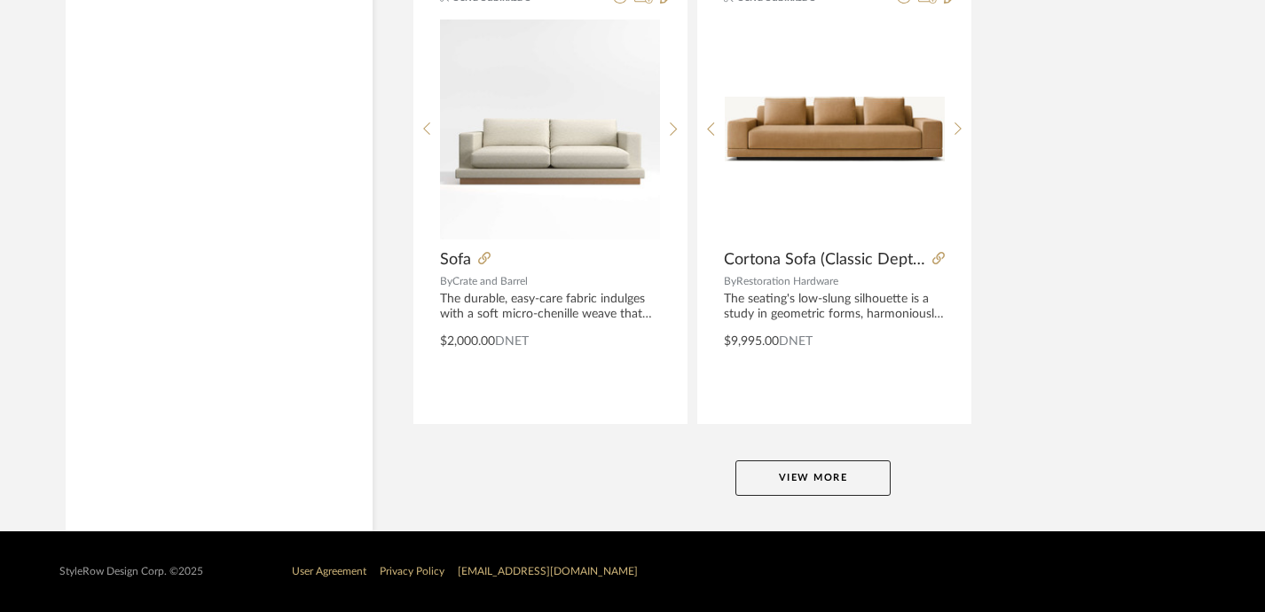
click at [833, 485] on button "View More" at bounding box center [813, 477] width 155 height 35
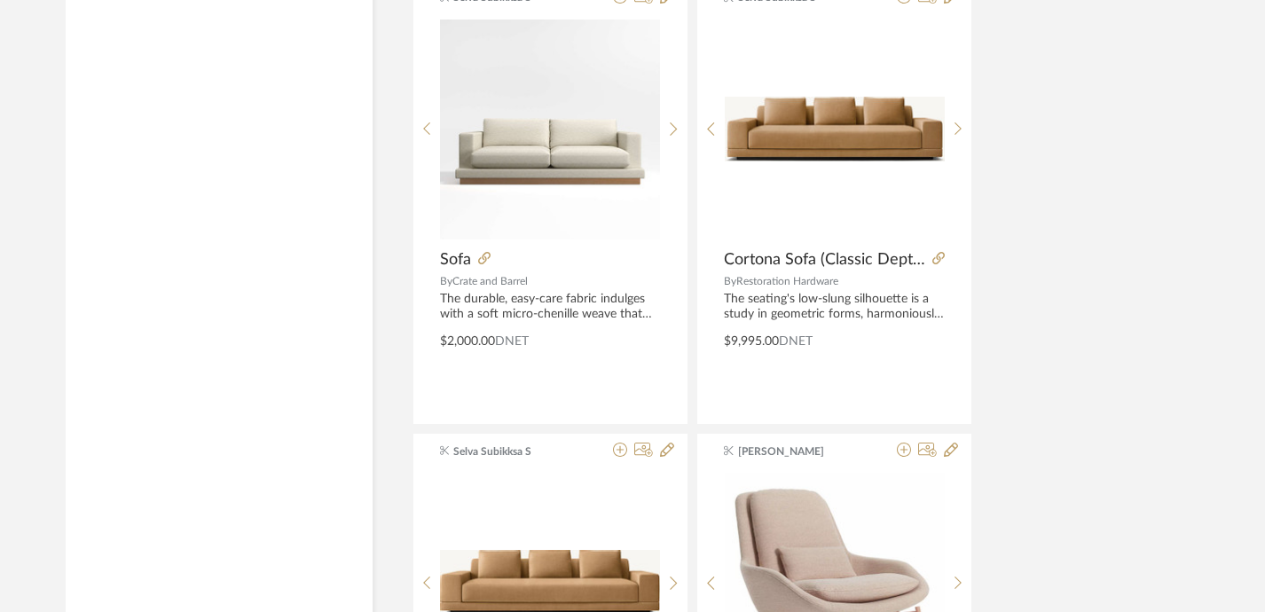
scroll to position [8449, 0]
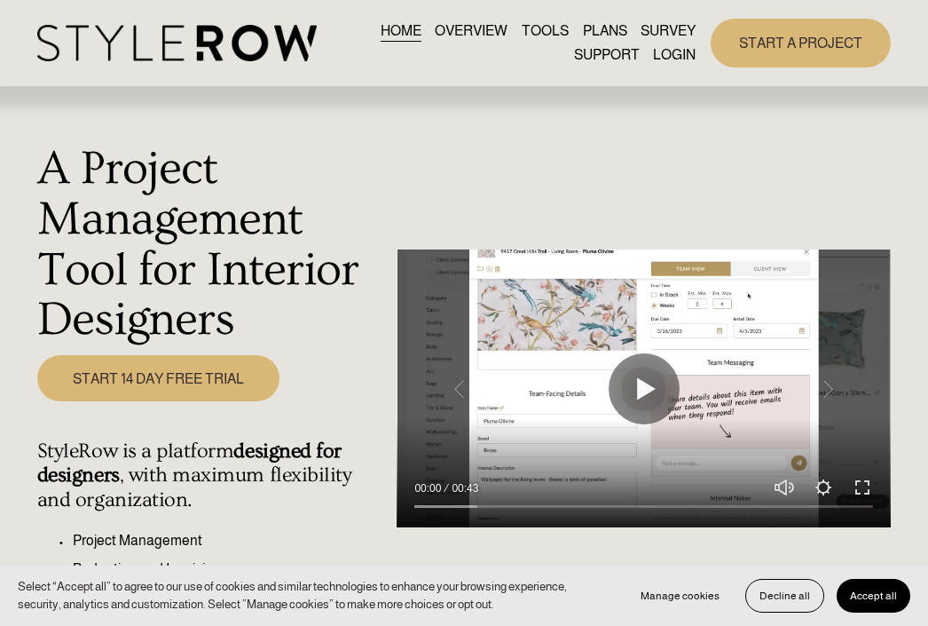
click at [665, 49] on link "LOGIN" at bounding box center [674, 55] width 43 height 24
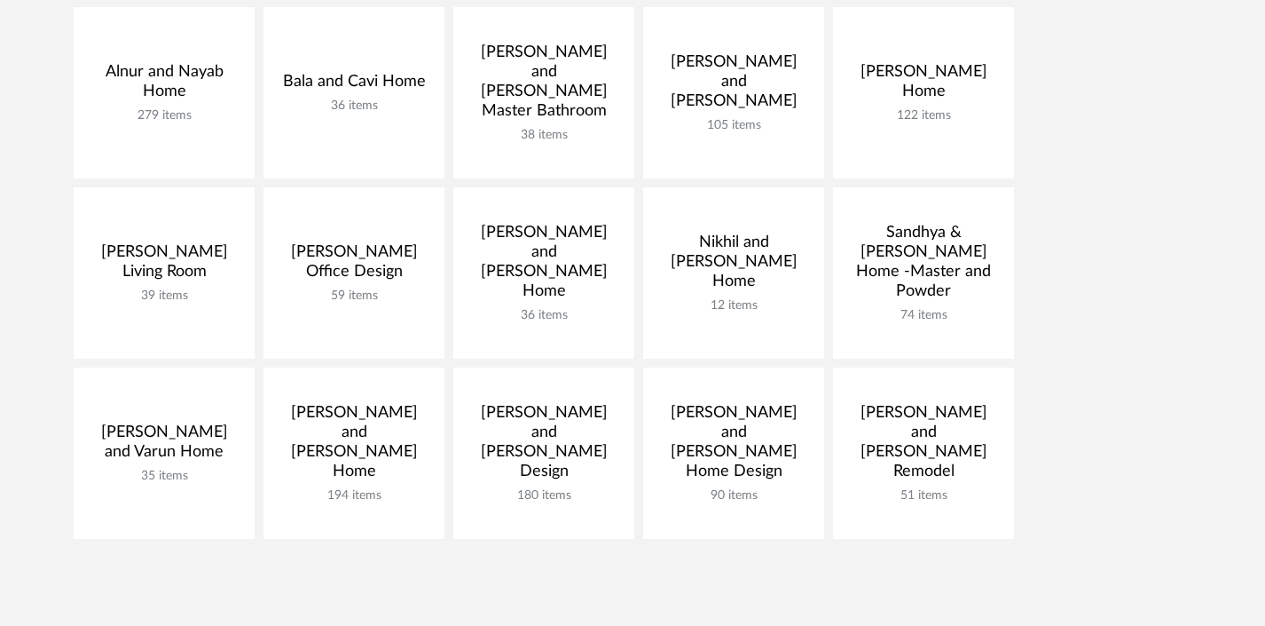
scroll to position [350, 0]
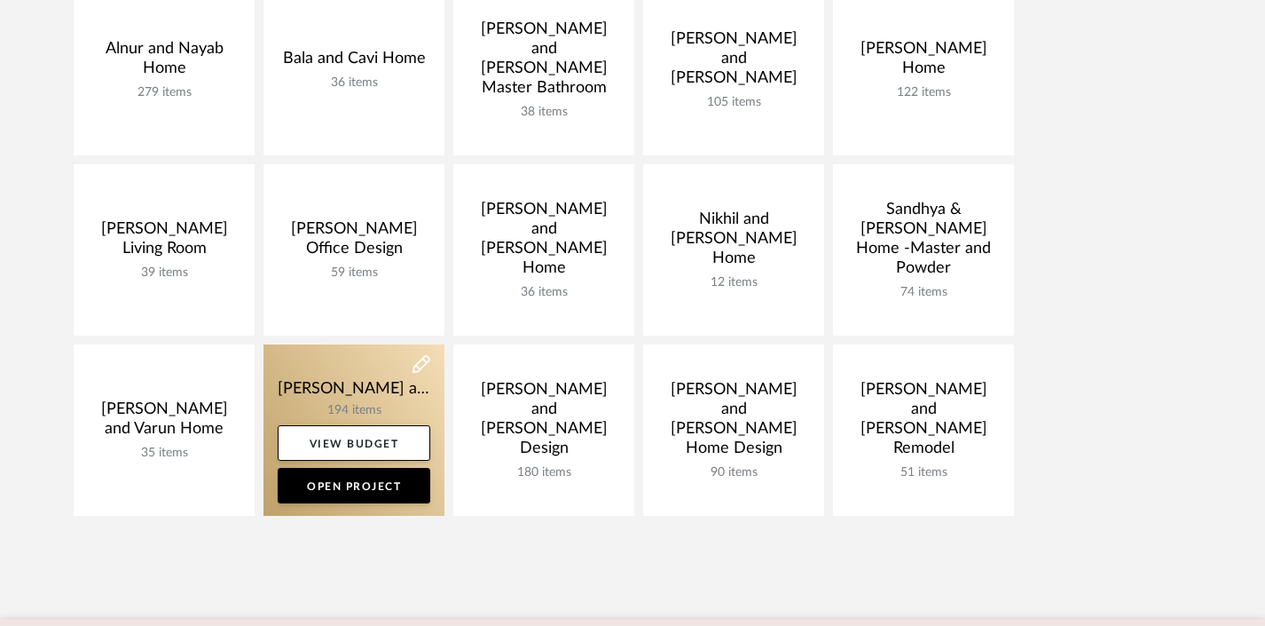
click at [405, 384] on link at bounding box center [354, 429] width 181 height 171
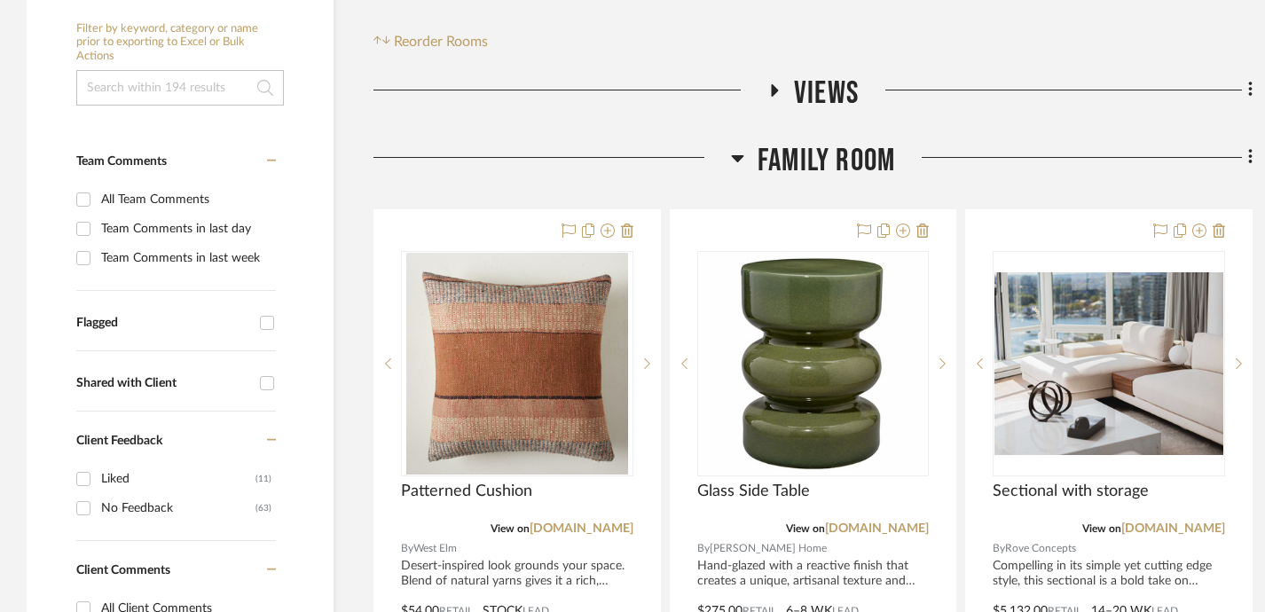
scroll to position [413, 0]
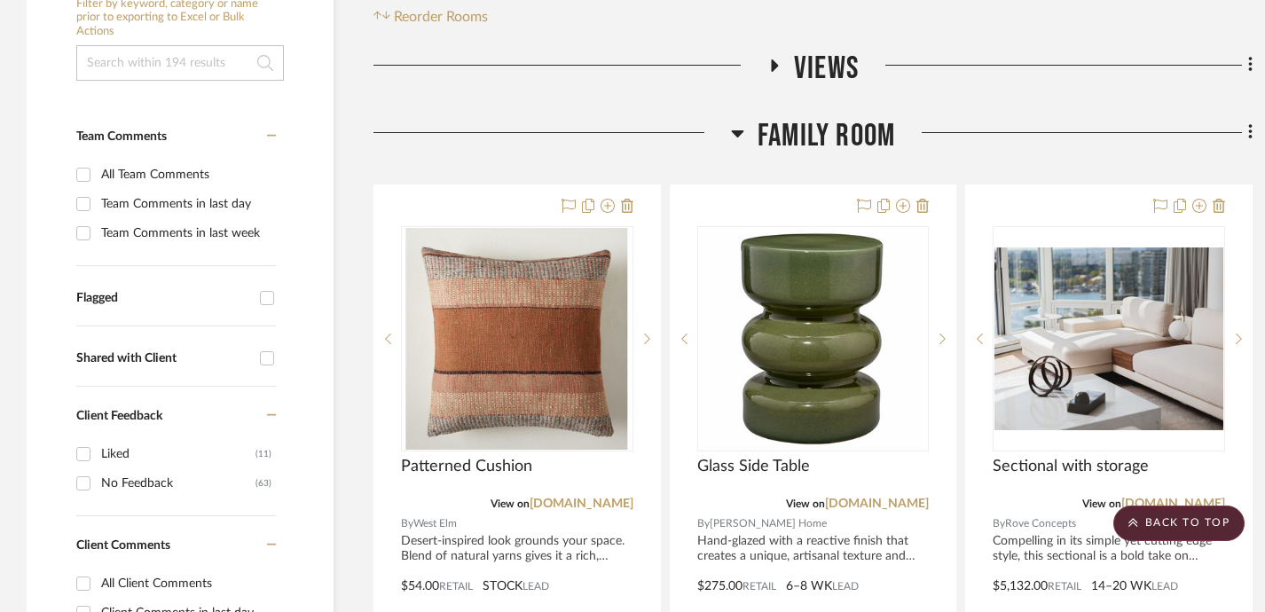
click at [739, 131] on icon at bounding box center [737, 133] width 12 height 7
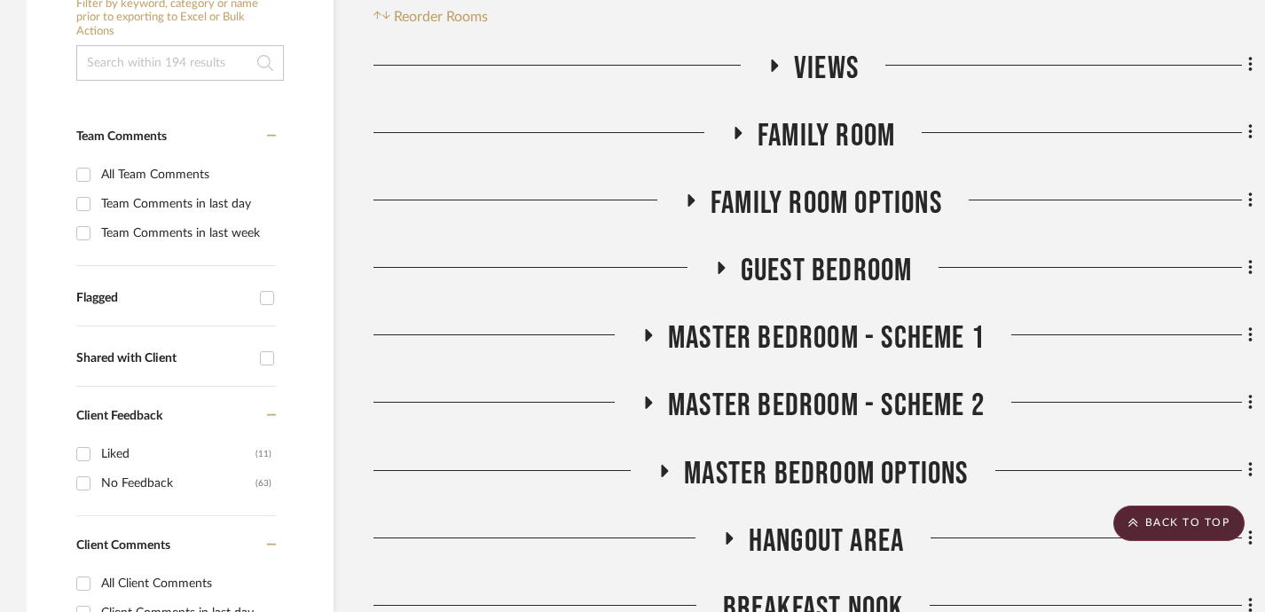
click at [718, 270] on icon at bounding box center [721, 268] width 7 height 12
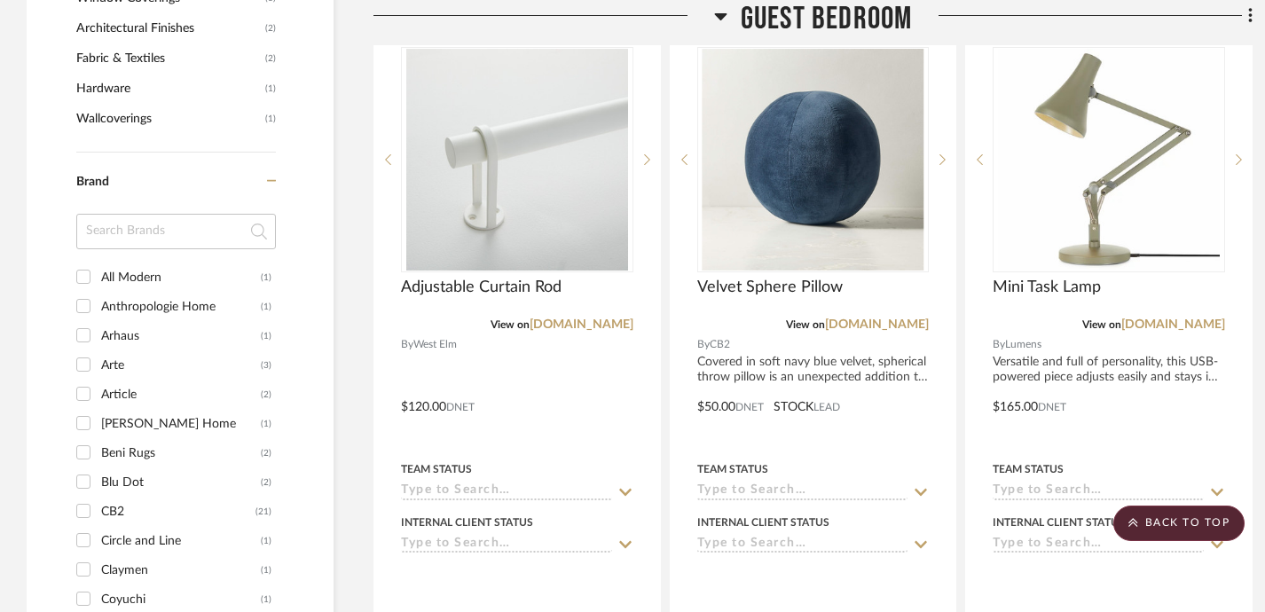
scroll to position [1508, 0]
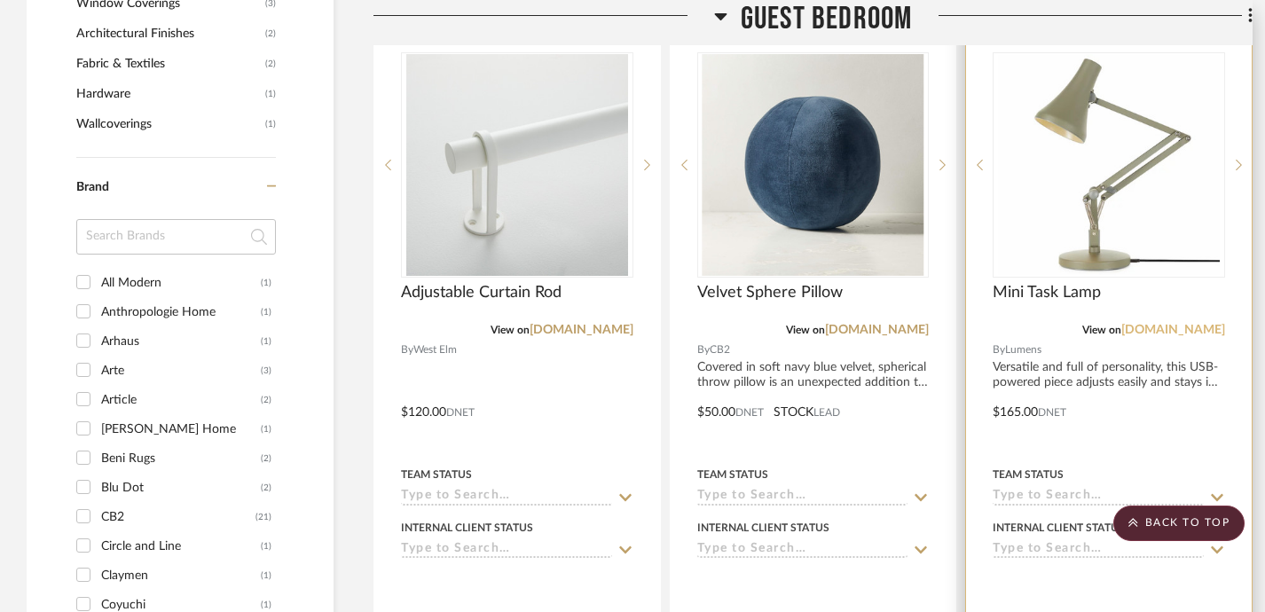
click at [940, 329] on link "lumens.com" at bounding box center [1173, 330] width 104 height 12
click at [940, 295] on span "Mini Task Lamp" at bounding box center [1047, 293] width 108 height 20
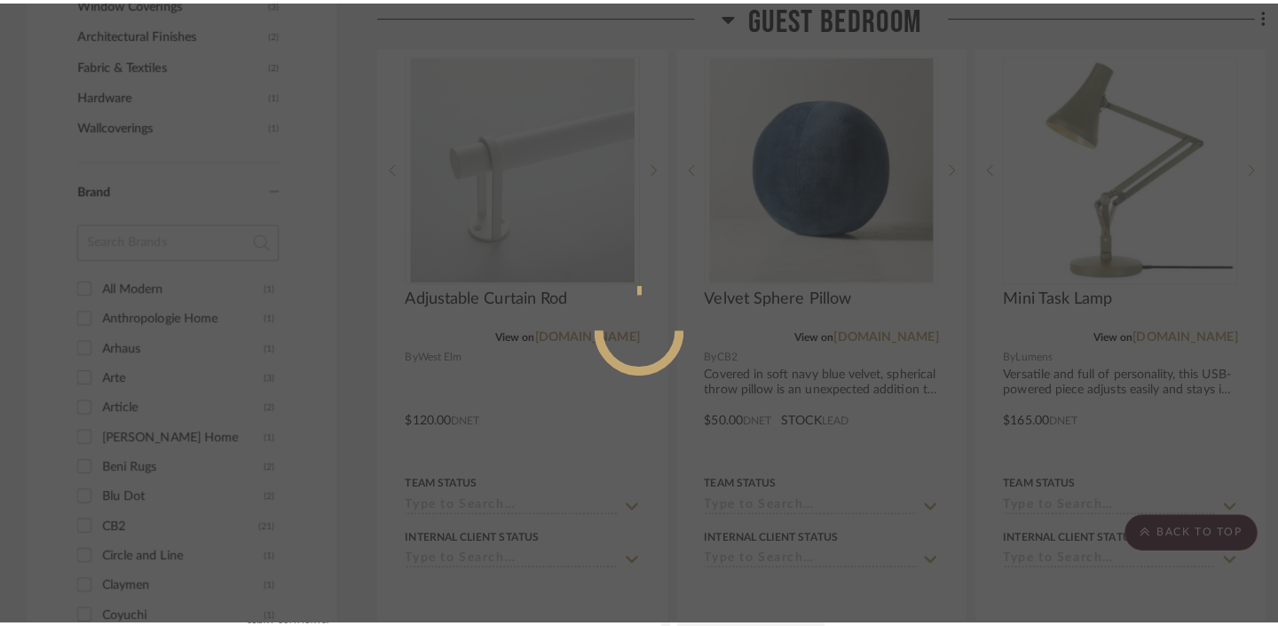
scroll to position [0, 0]
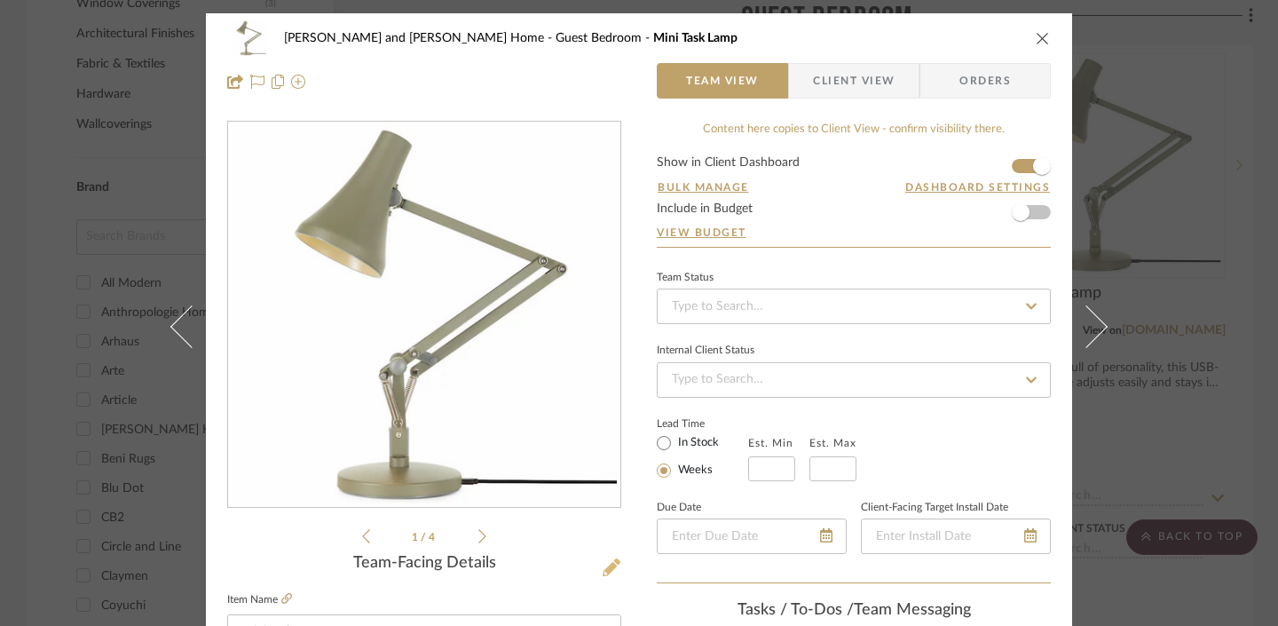
click at [604, 578] on button at bounding box center [612, 568] width 20 height 28
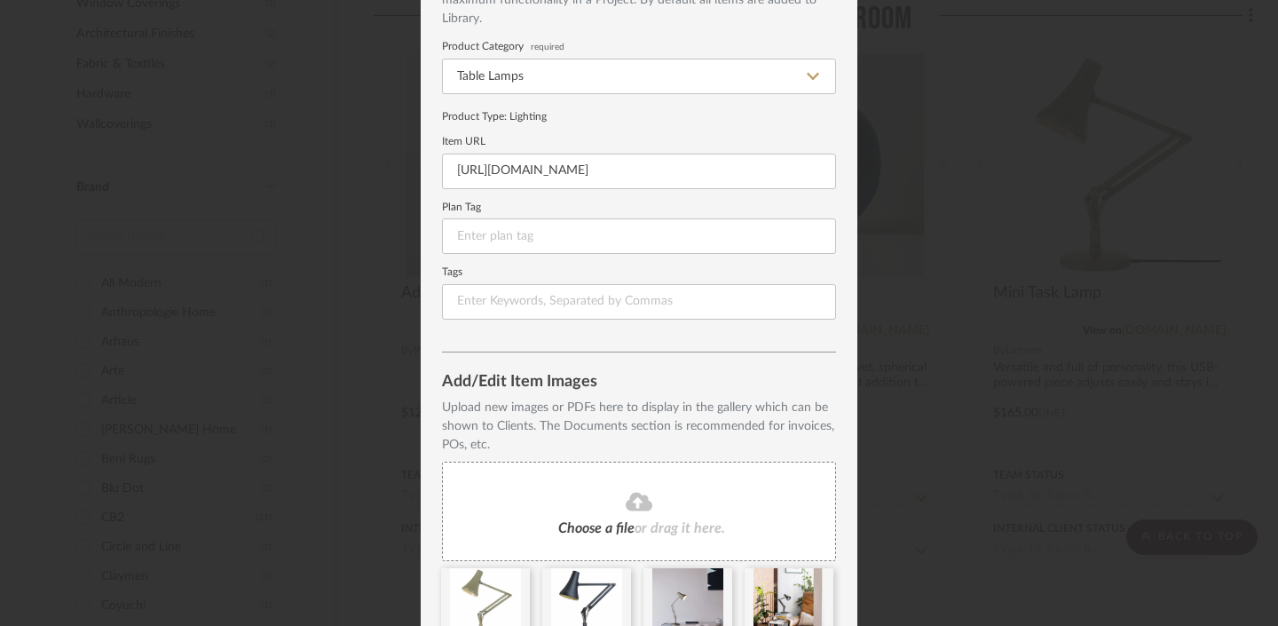
scroll to position [220, 0]
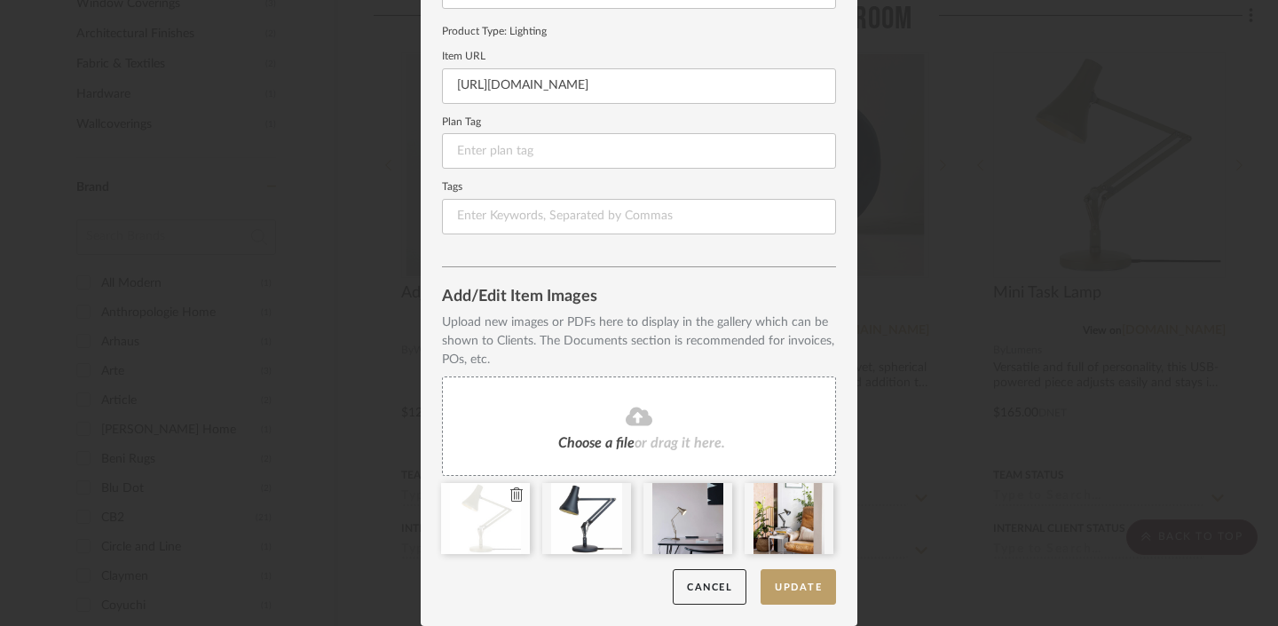
click at [511, 494] on icon at bounding box center [516, 494] width 12 height 14
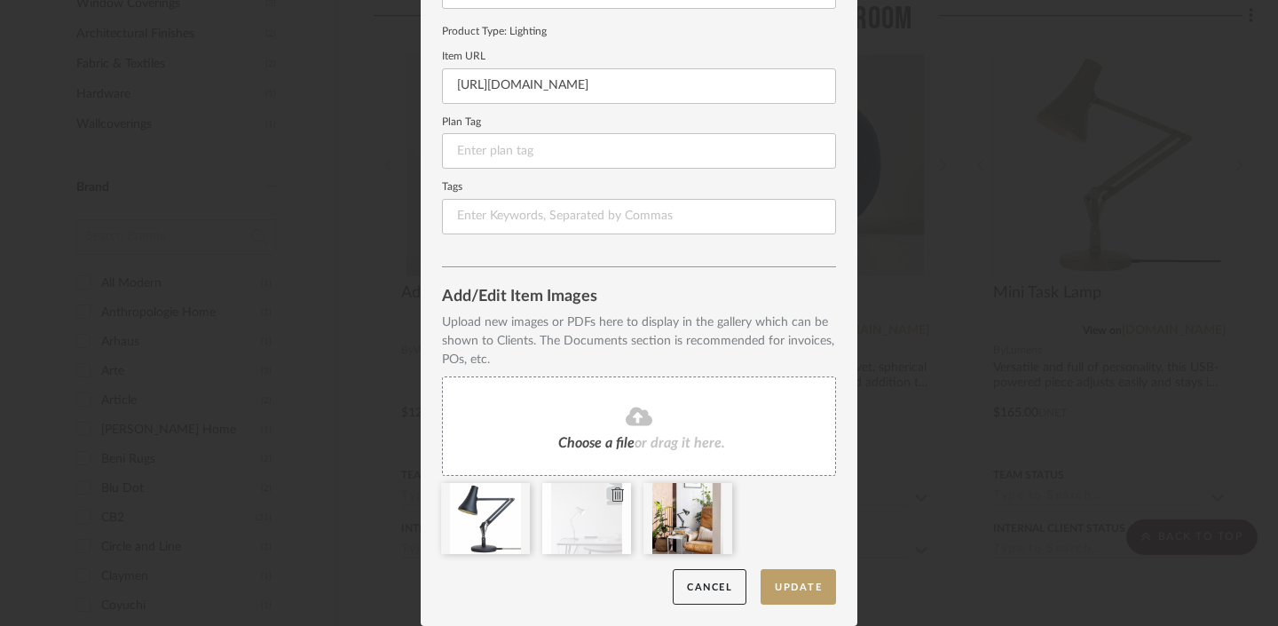
click at [613, 492] on icon at bounding box center [617, 494] width 12 height 14
click at [614, 491] on icon at bounding box center [617, 494] width 12 height 14
click at [628, 418] on icon at bounding box center [639, 415] width 27 height 19
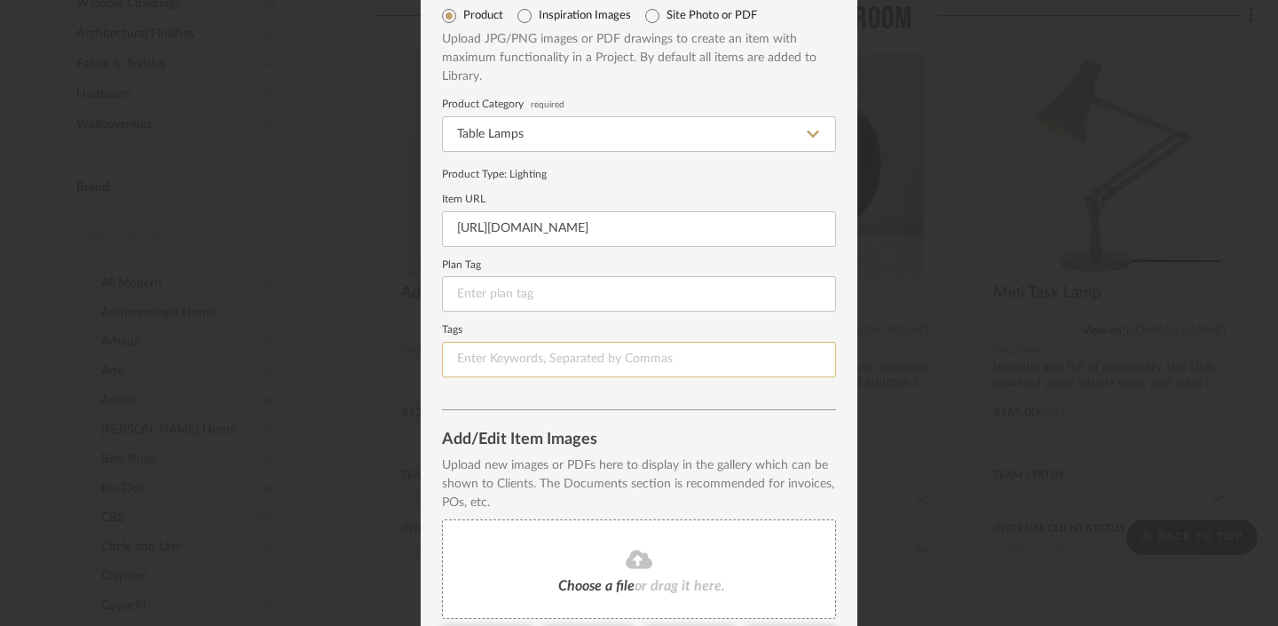
scroll to position [0, 0]
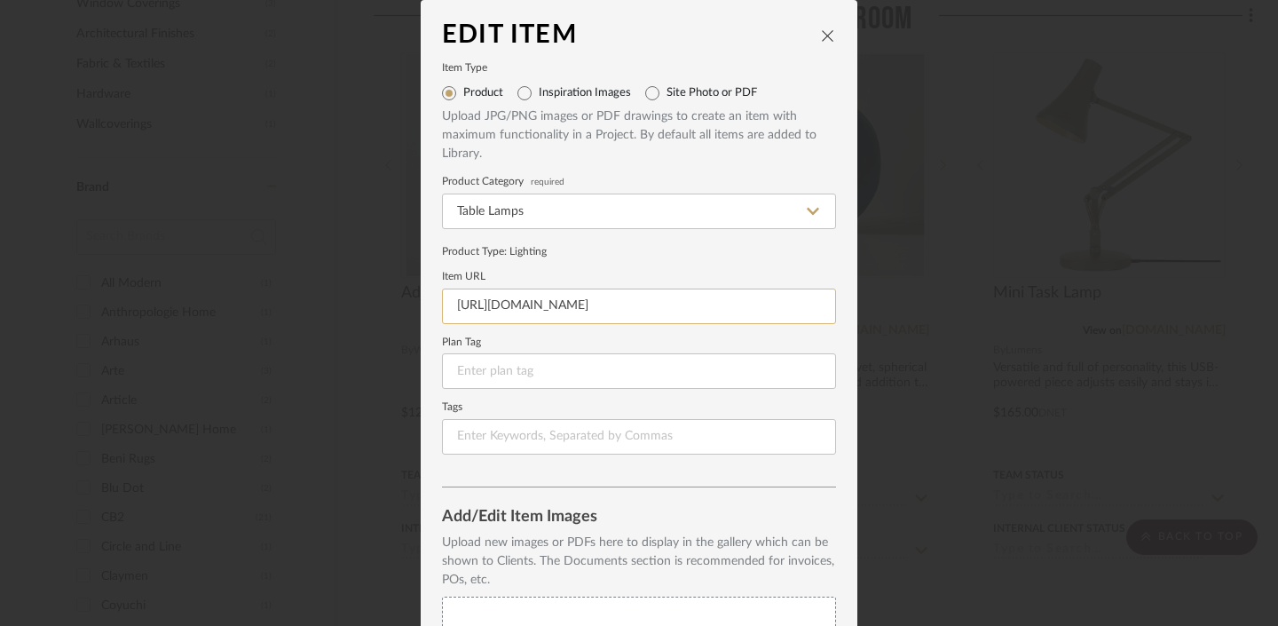
click at [533, 303] on input "https://www.lumens.com/90-mini-mini-led-desk-lamp-by-anglepoise-AGLP267933.html" at bounding box center [639, 305] width 394 height 35
paste input "https://www.lumens.com/90-mini-mini-led-desk-lamp-by-anglepoise-AGLP267933.html…"
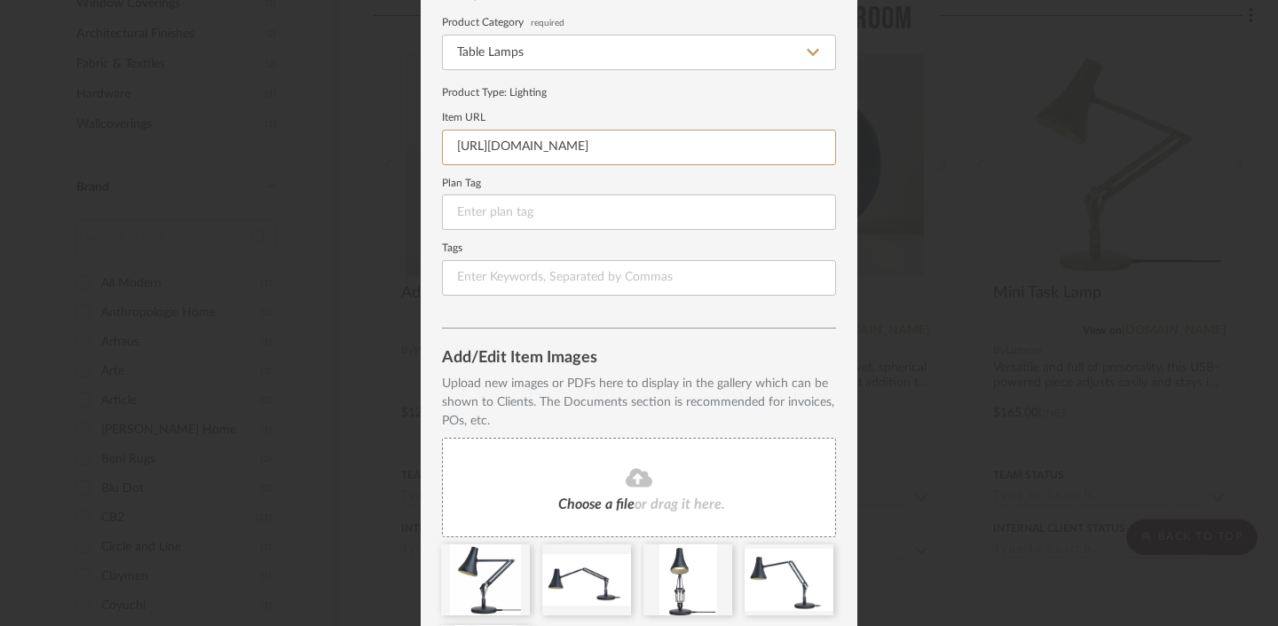
scroll to position [301, 0]
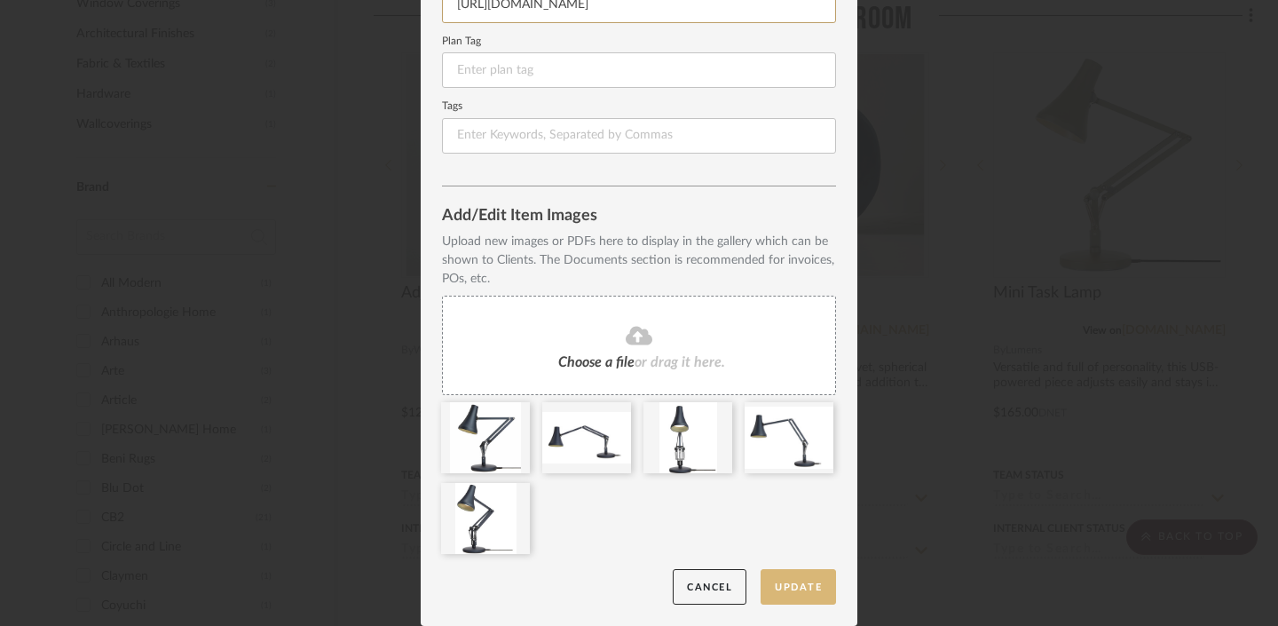
type input "https://www.lumens.com/90-mini-mini-led-desk-lamp-by-anglepoise-AGLP267933.html…"
click at [800, 579] on button "Update" at bounding box center [797, 587] width 75 height 36
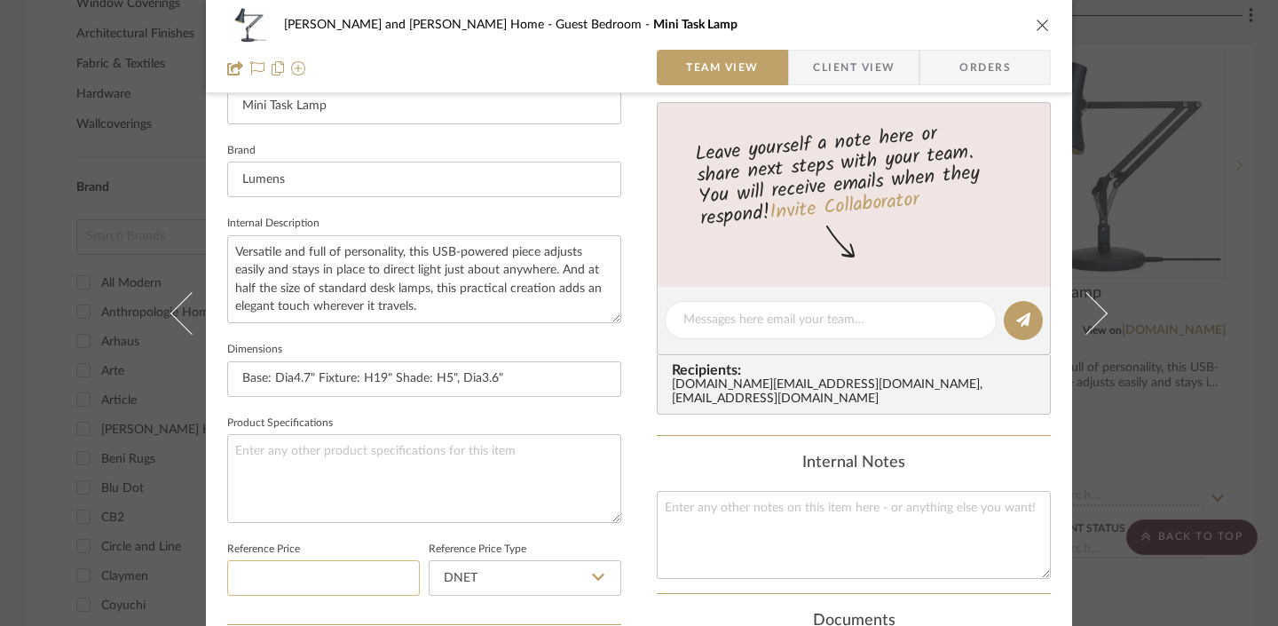
scroll to position [620, 0]
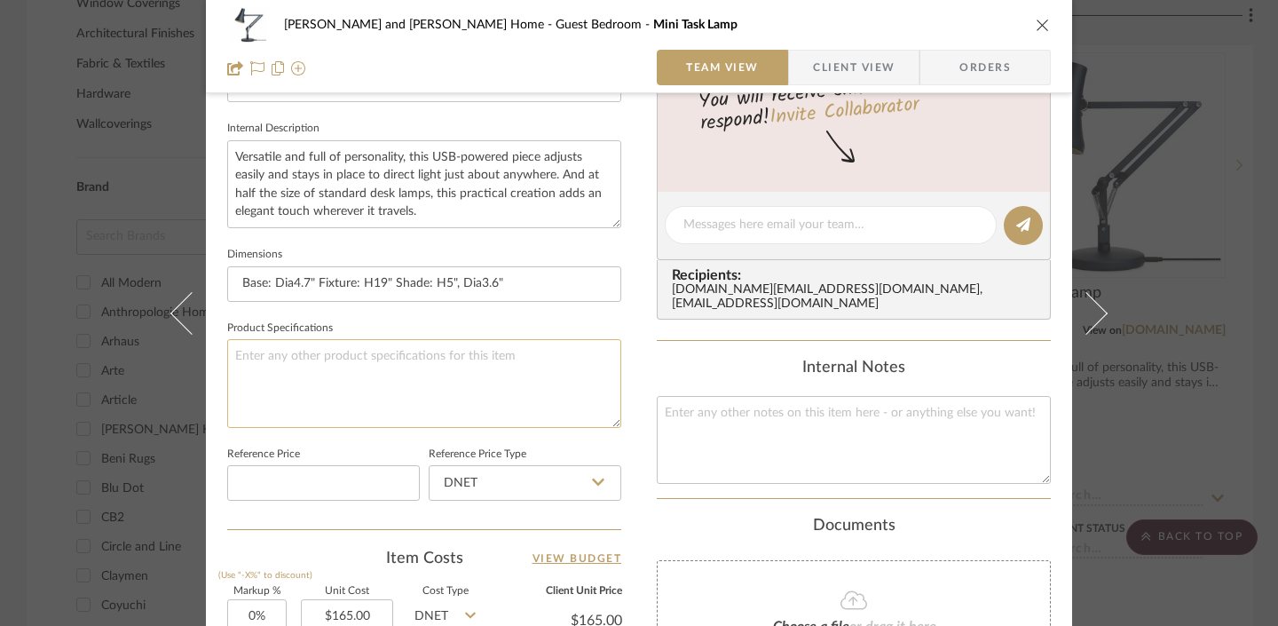
click at [335, 366] on textarea at bounding box center [424, 383] width 394 height 88
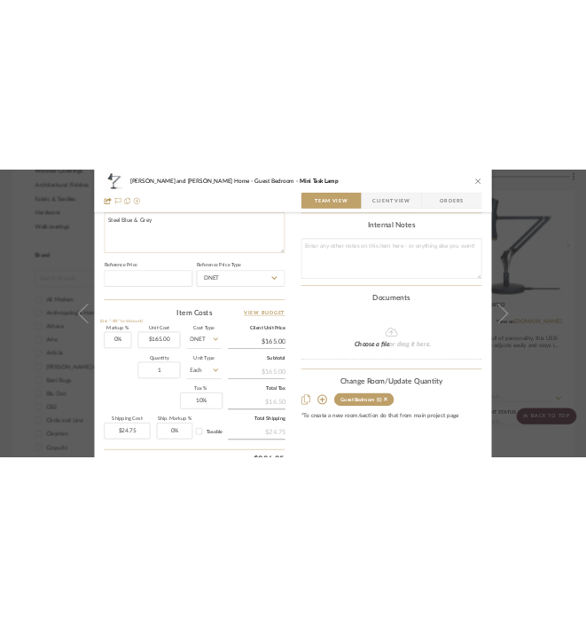
scroll to position [991, 0]
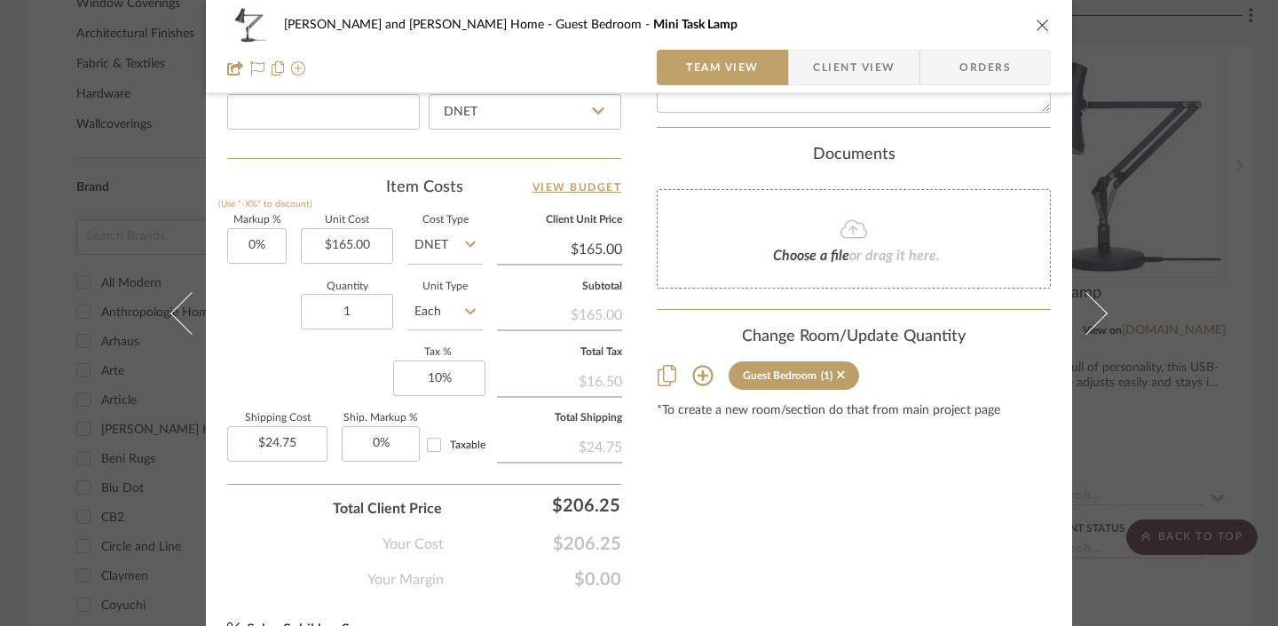
type textarea "Steel Blue & Grey"
click at [940, 229] on div "Sharika and Ashish Home Guest Bedroom Mini Task Lamp Team View Client View Orde…" at bounding box center [639, 313] width 1278 height 626
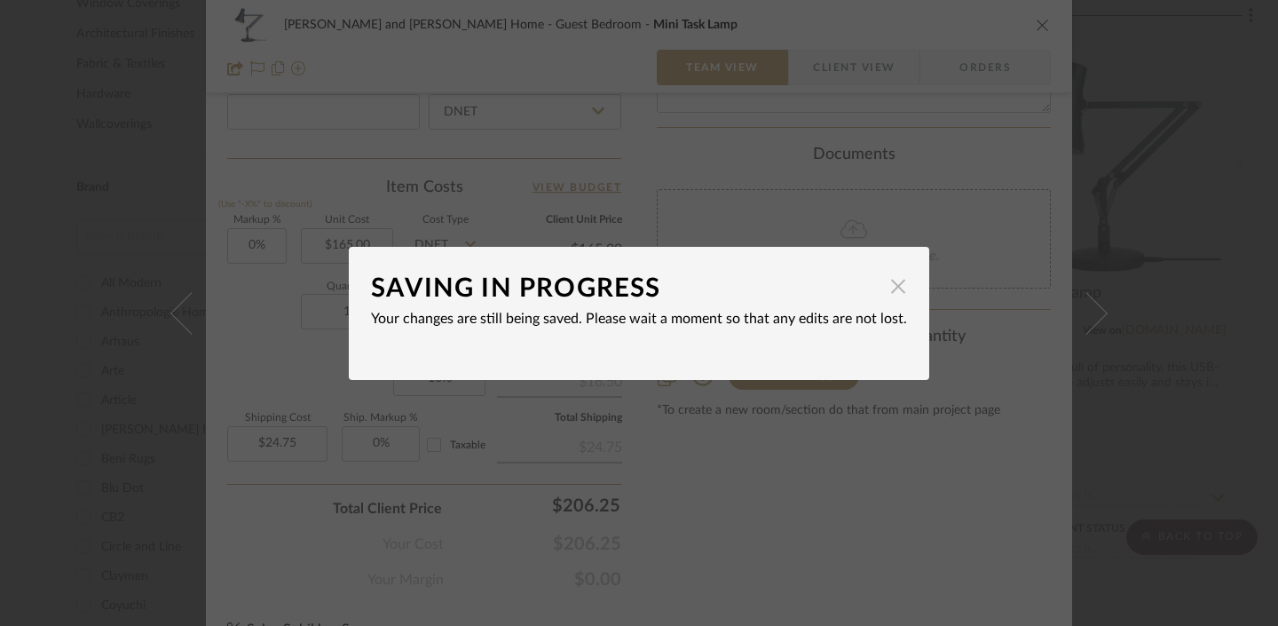
click at [887, 286] on span "button" at bounding box center [897, 286] width 35 height 35
